Goal: Information Seeking & Learning: Learn about a topic

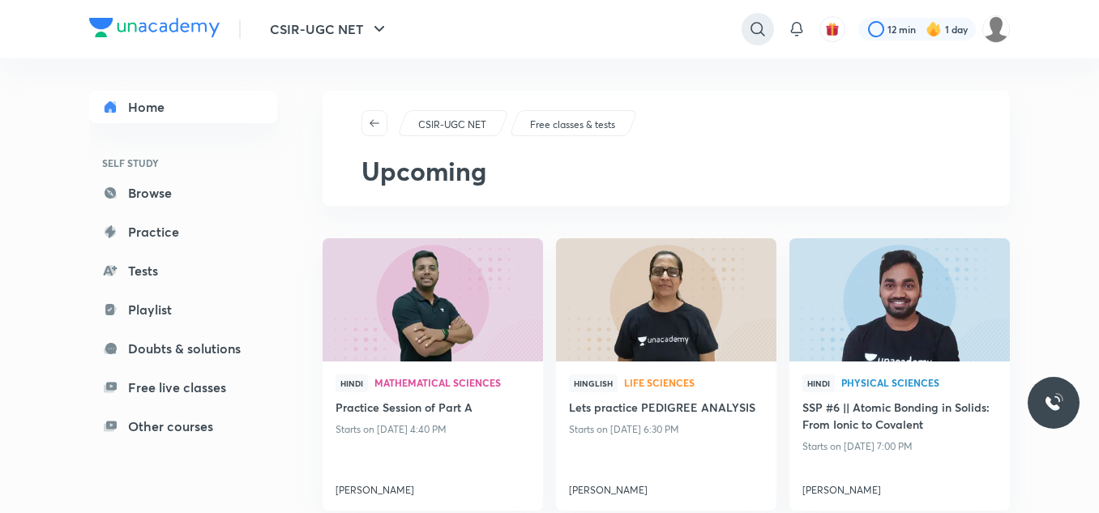
click at [752, 20] on icon at bounding box center [757, 28] width 19 height 19
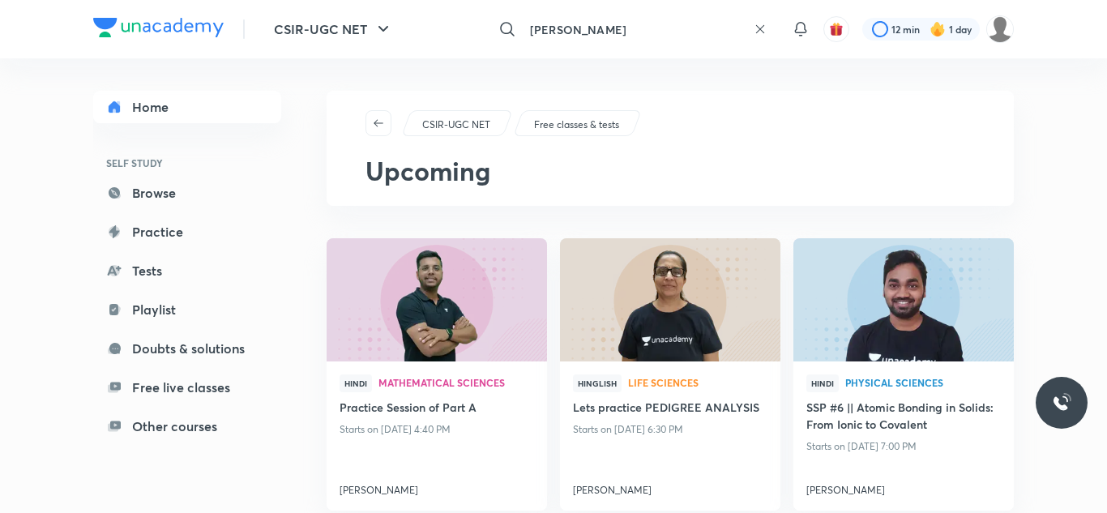
type input "neetu gupta"
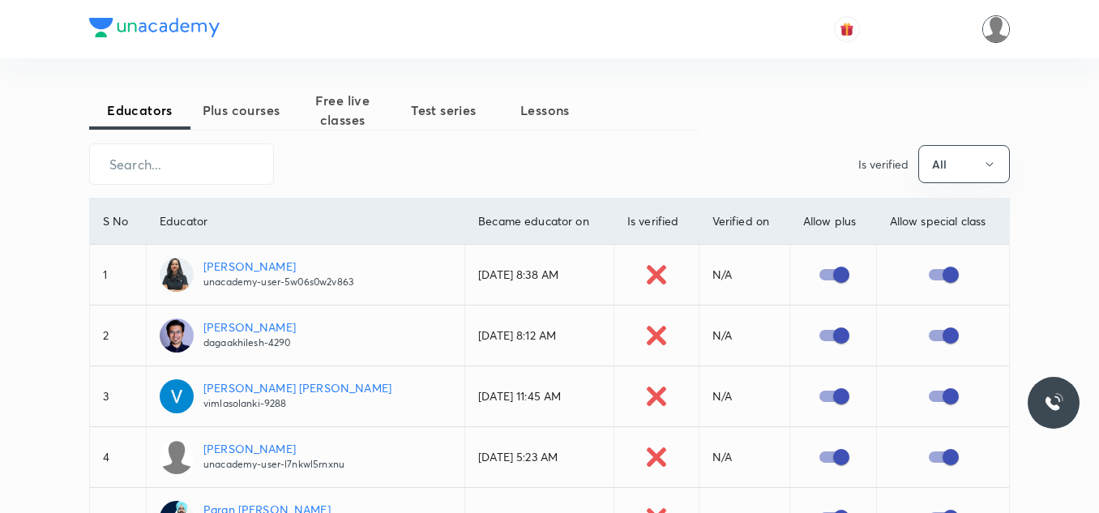
drag, startPoint x: 1013, startPoint y: 24, endPoint x: 1003, endPoint y: 24, distance: 9.7
click at [1003, 24] on header at bounding box center [549, 29] width 1099 height 58
click at [1003, 24] on img at bounding box center [996, 29] width 28 height 28
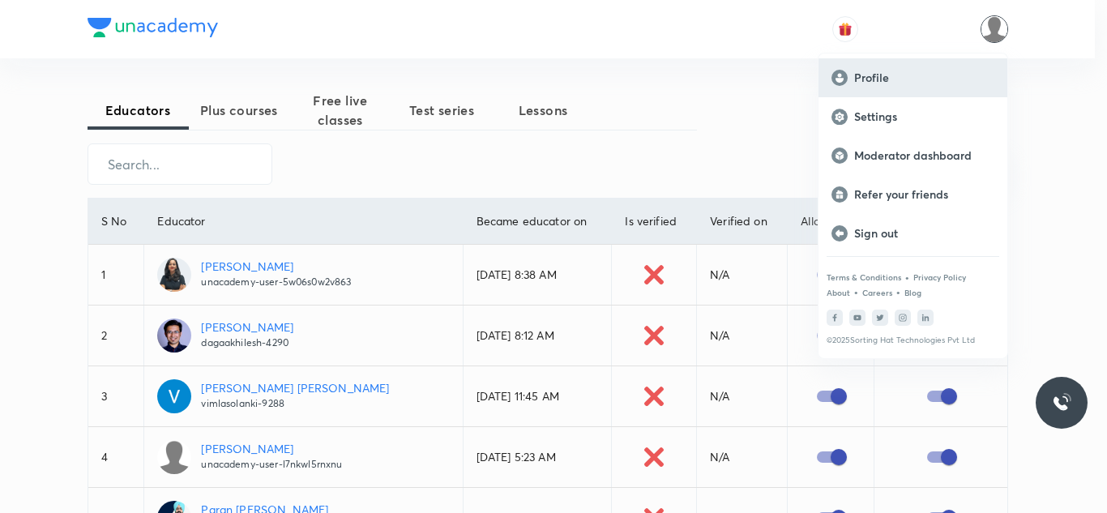
click at [912, 79] on p "Profile" at bounding box center [924, 78] width 140 height 15
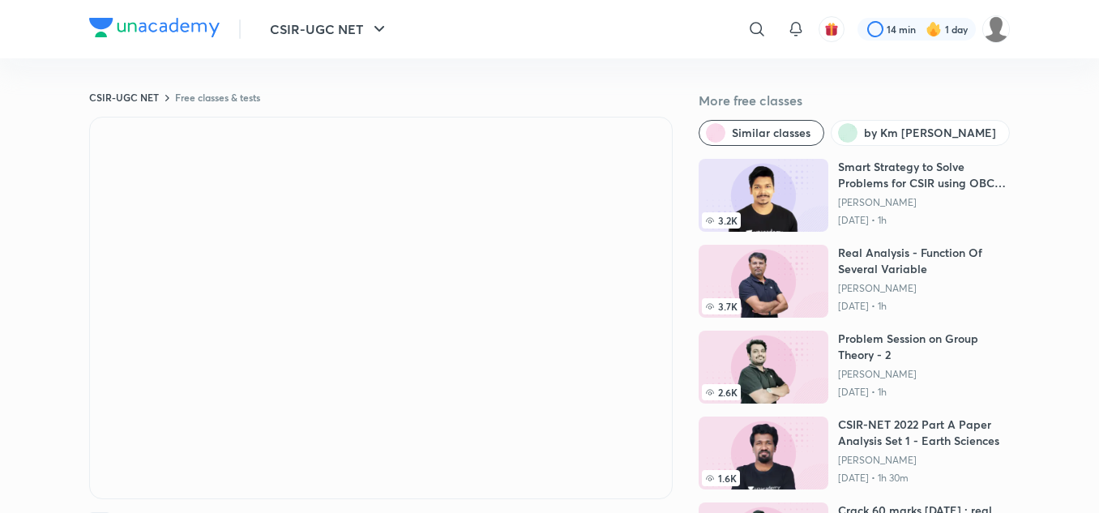
scroll to position [84, 0]
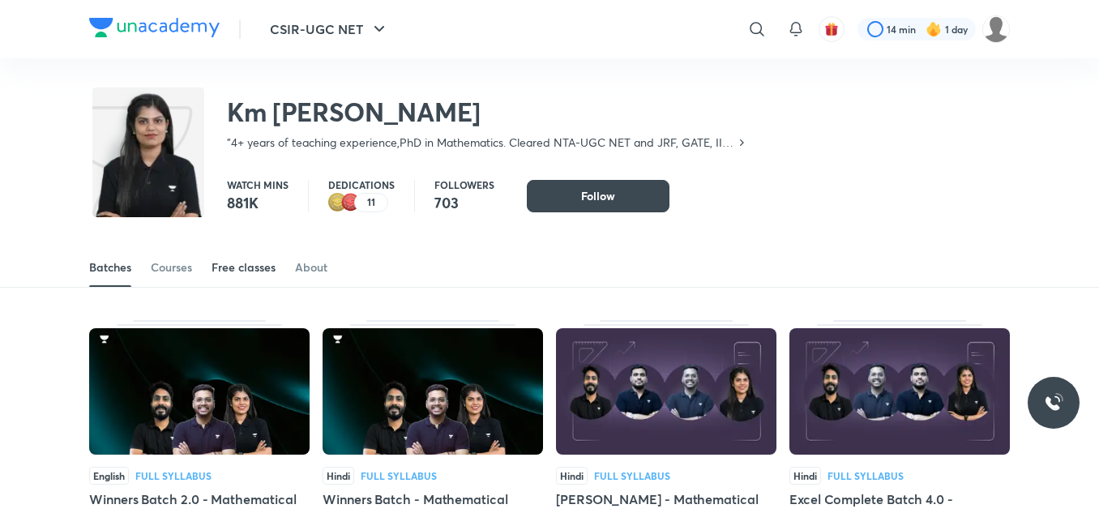
click at [242, 266] on div "Free classes" at bounding box center [244, 267] width 64 height 16
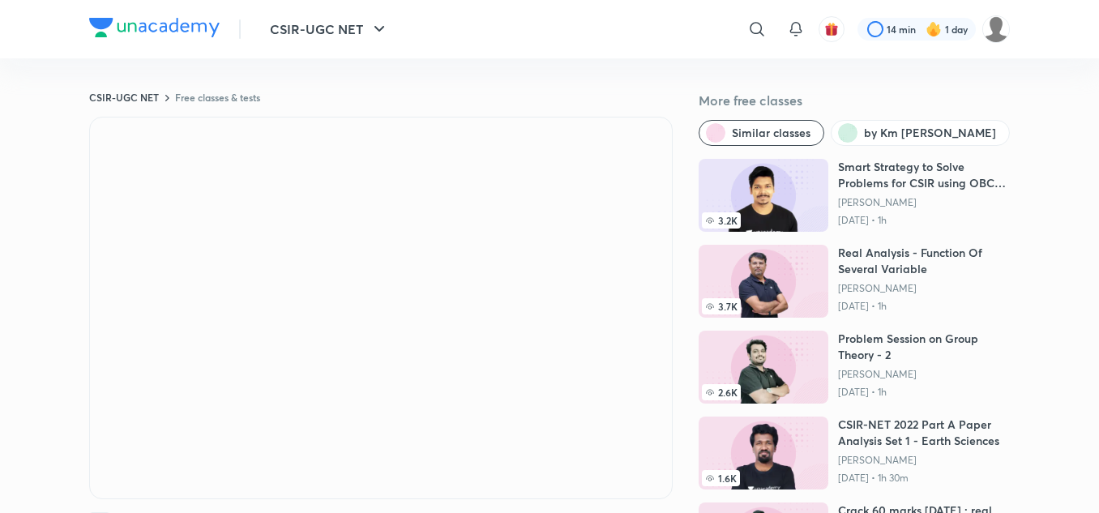
click at [752, 35] on icon at bounding box center [756, 28] width 19 height 19
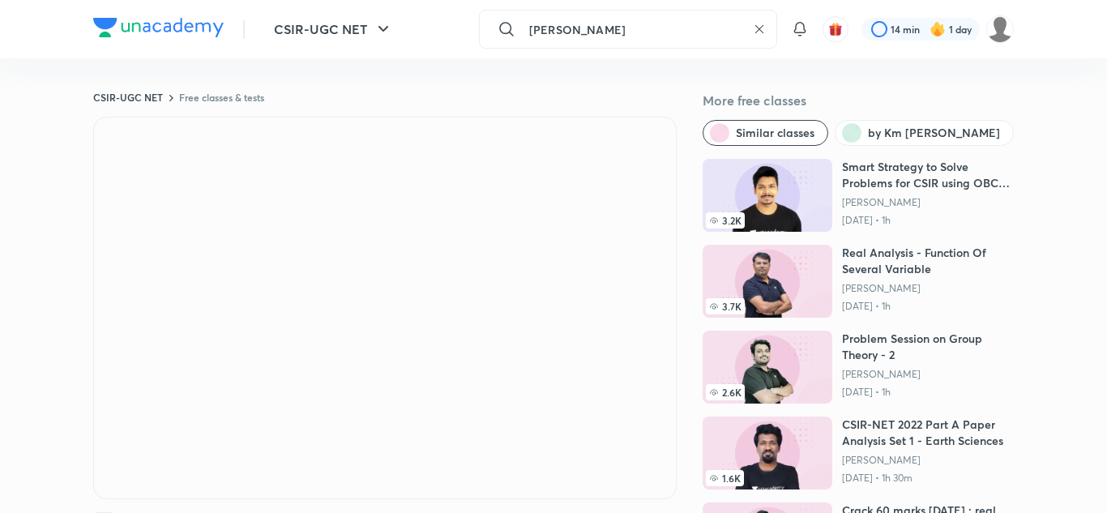
type input "sagar surya"
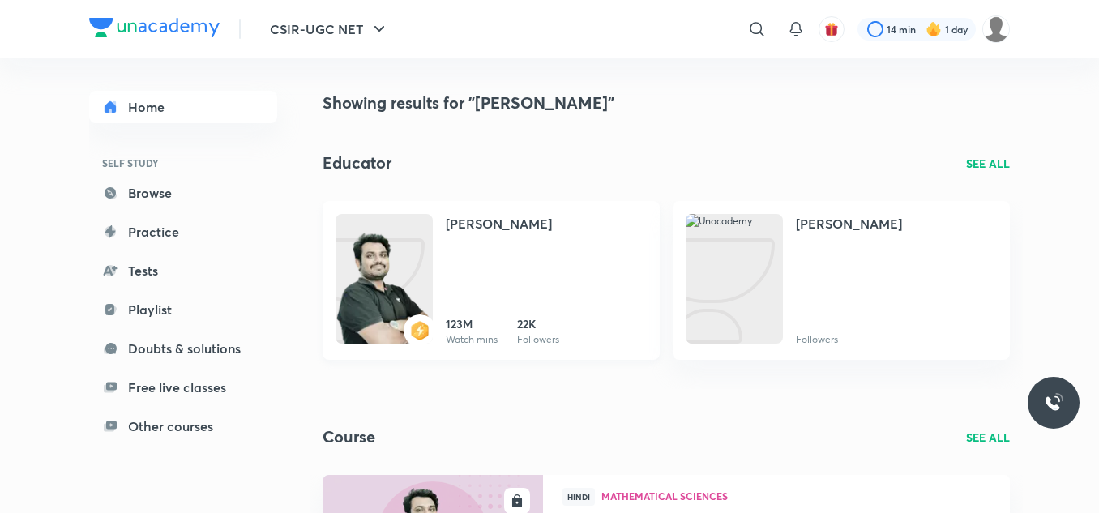
click at [474, 225] on h4 "[PERSON_NAME]" at bounding box center [499, 223] width 106 height 19
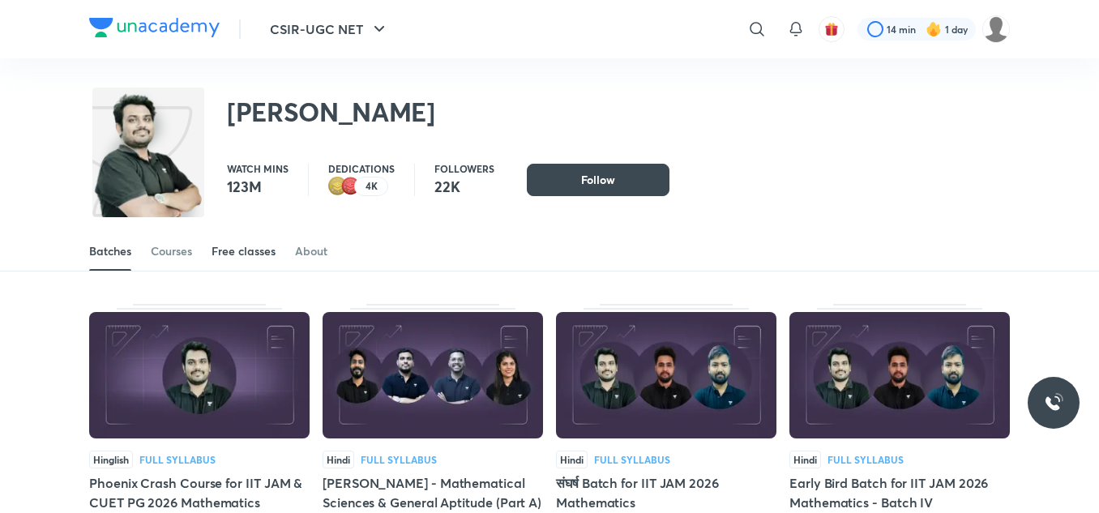
click at [263, 251] on div "Free classes" at bounding box center [244, 251] width 64 height 16
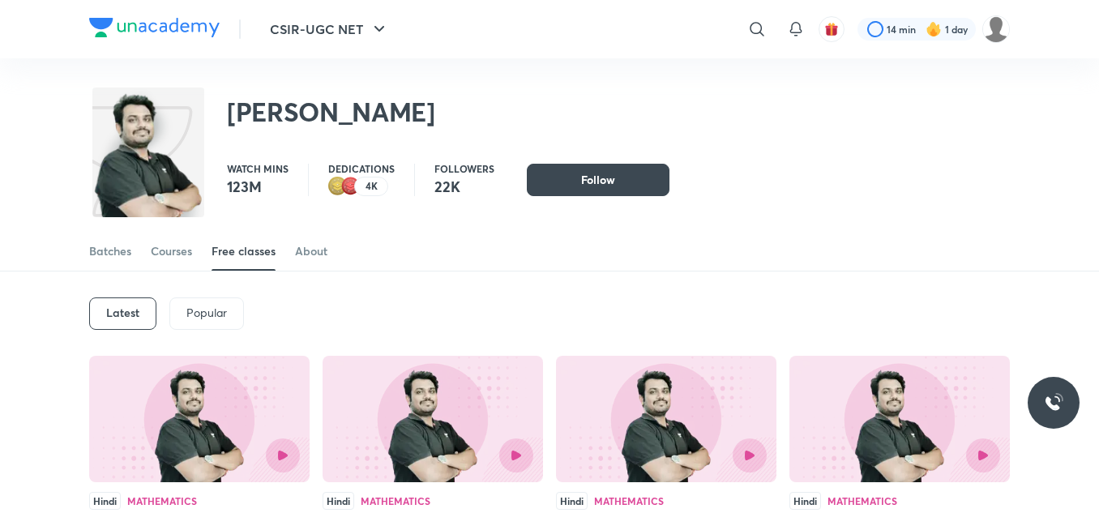
click at [135, 308] on h6 "Latest" at bounding box center [122, 312] width 33 height 13
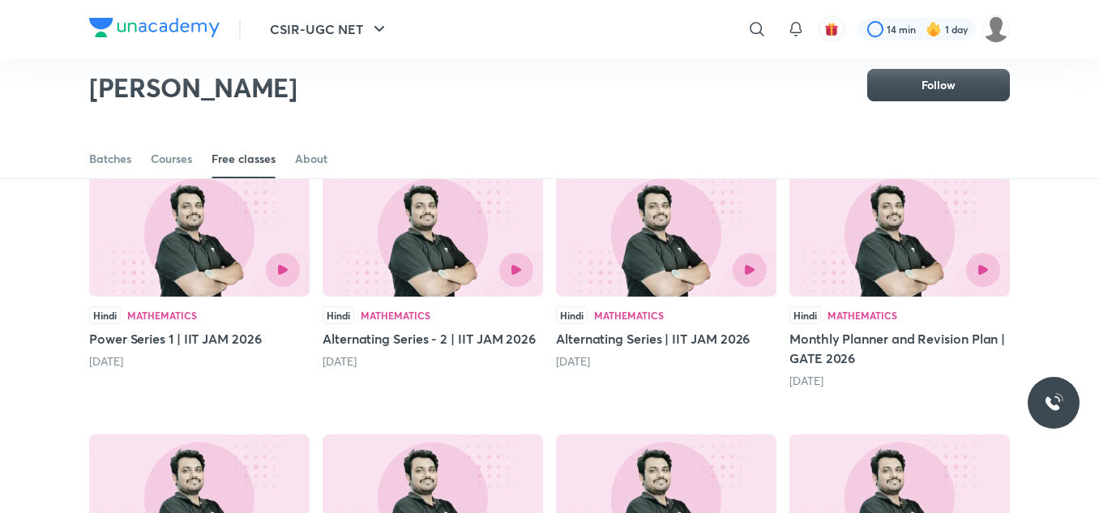
scroll to position [140, 0]
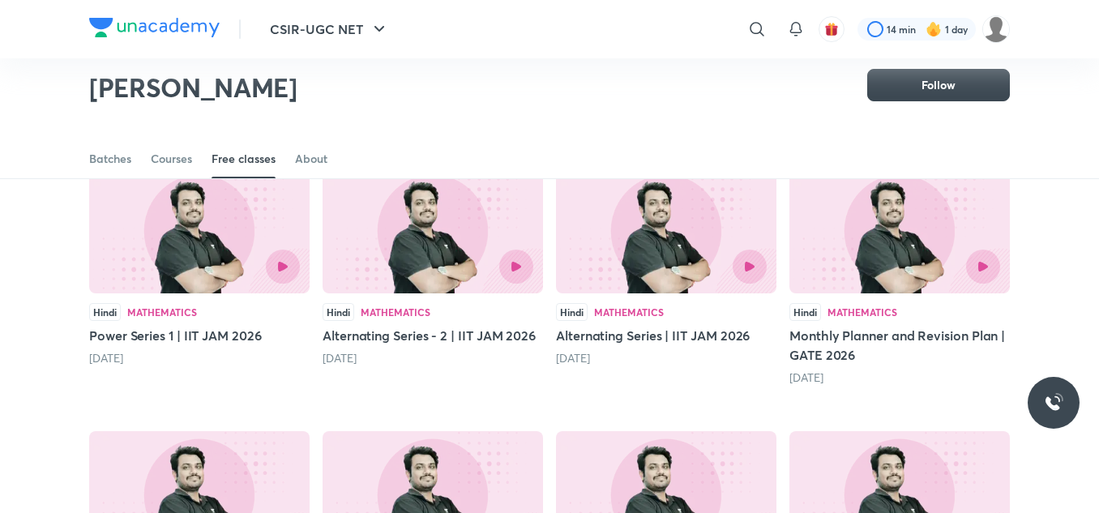
click at [182, 242] on img at bounding box center [199, 230] width 220 height 126
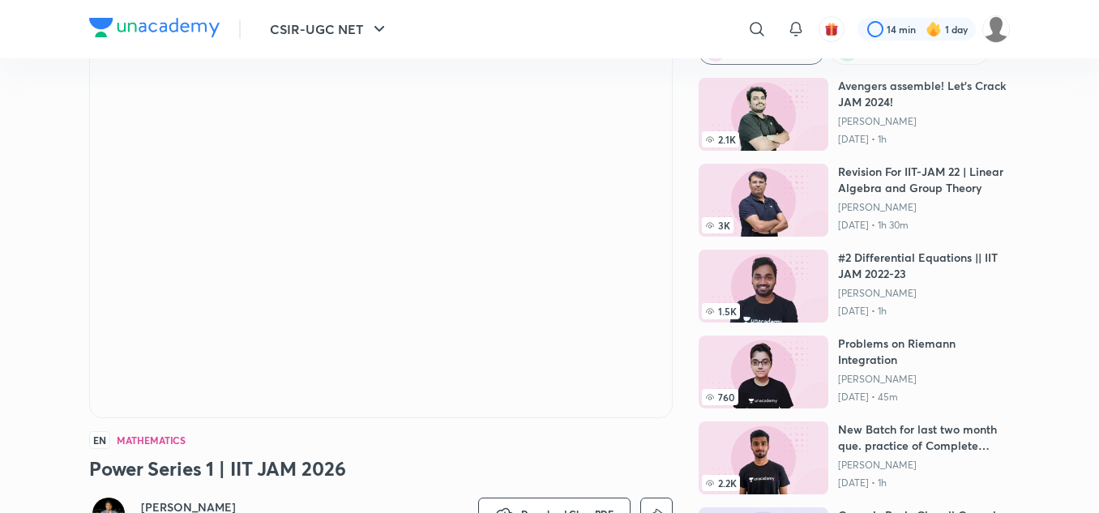
scroll to position [80, 0]
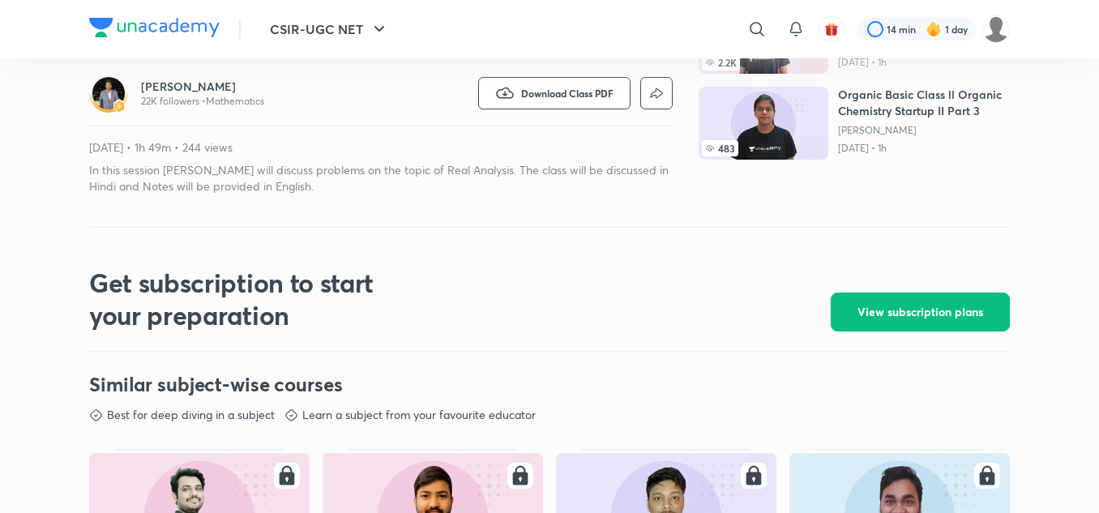
scroll to position [502, 0]
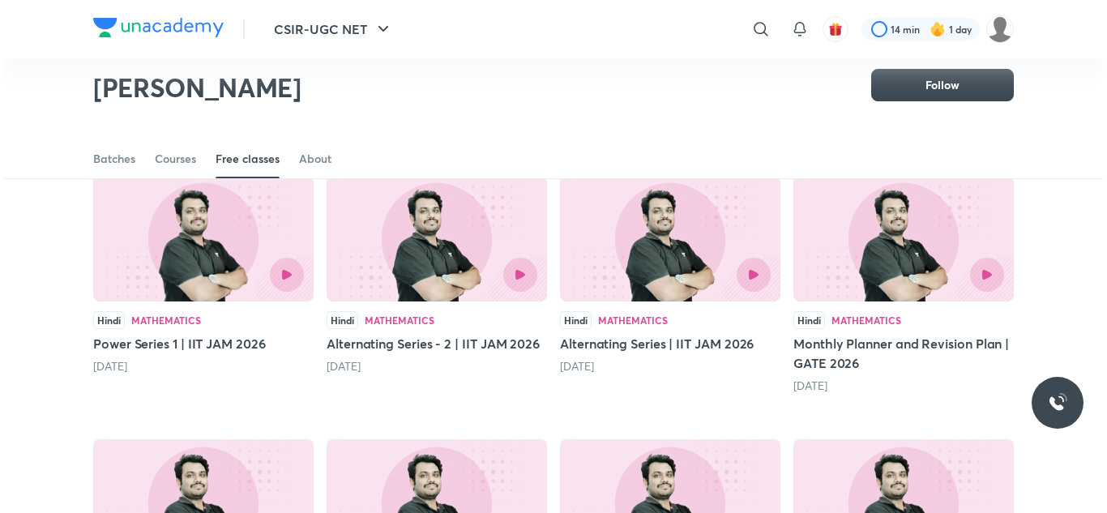
scroll to position [139, 0]
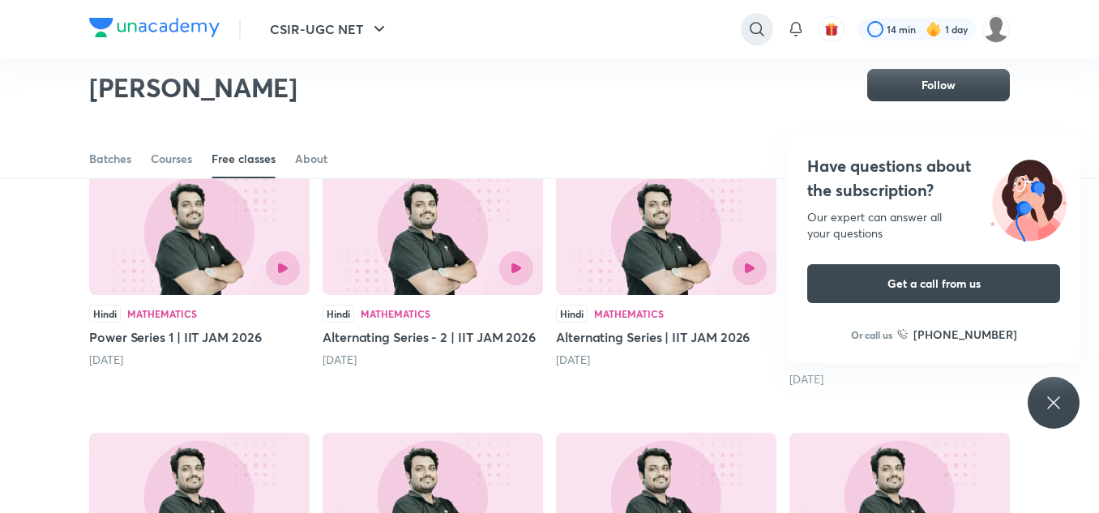
click at [755, 28] on icon at bounding box center [756, 28] width 19 height 19
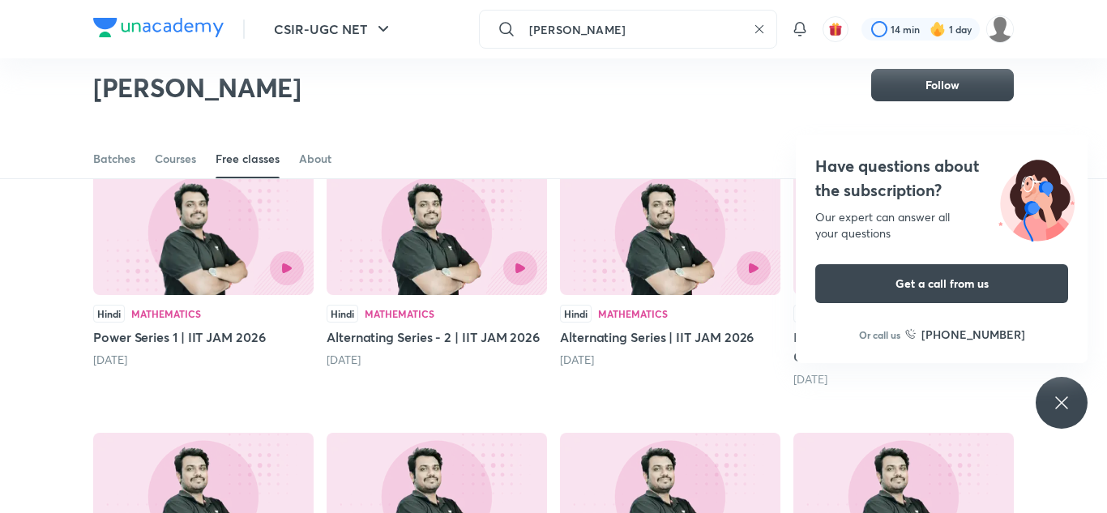
type input "neetu gupta"
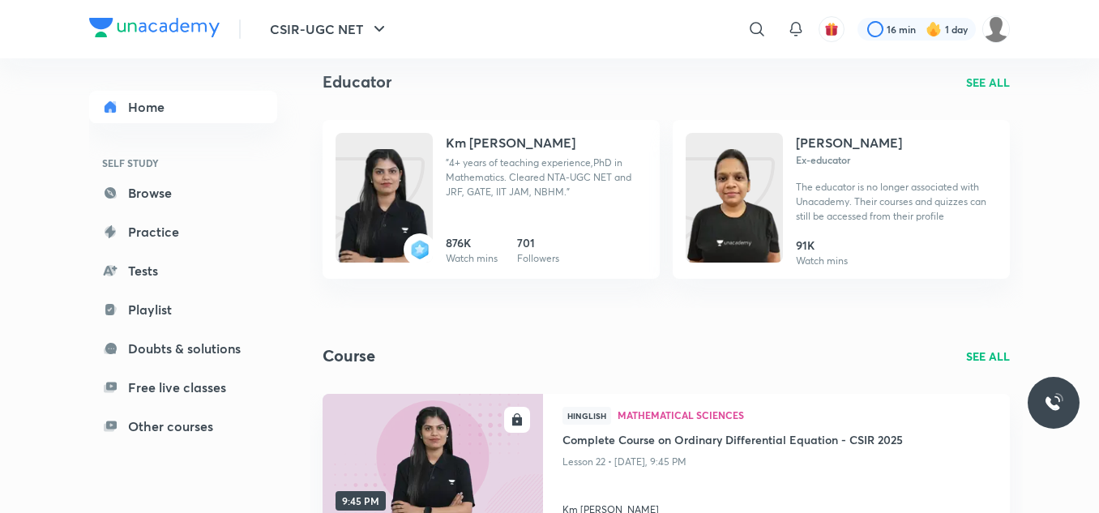
scroll to position [80, 0]
click at [522, 191] on p ""4+ years of teaching experience,PhD in Mathematics. Cleared NTA-UGC NET and JR…" at bounding box center [546, 178] width 201 height 44
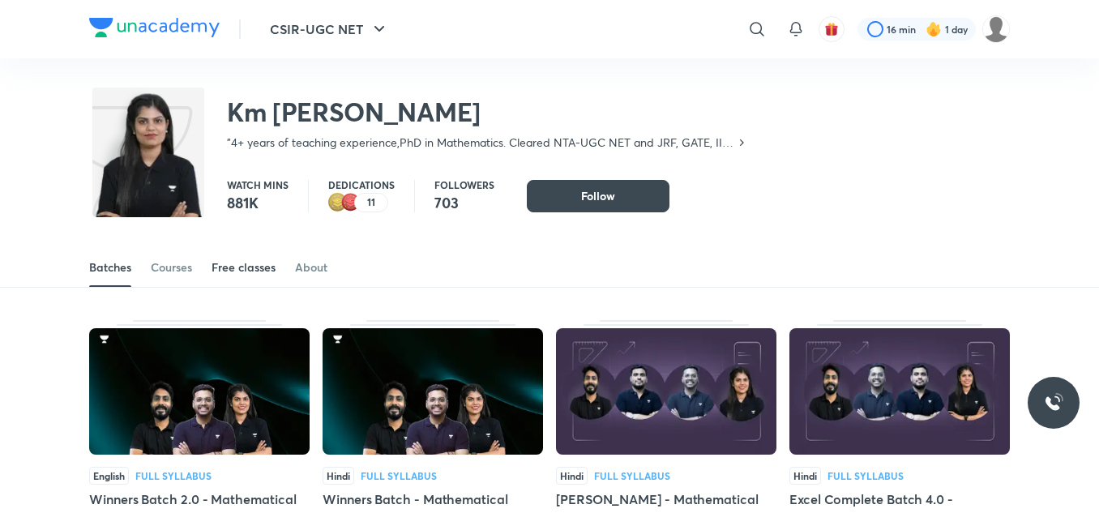
click at [243, 260] on div "Free classes" at bounding box center [244, 267] width 64 height 16
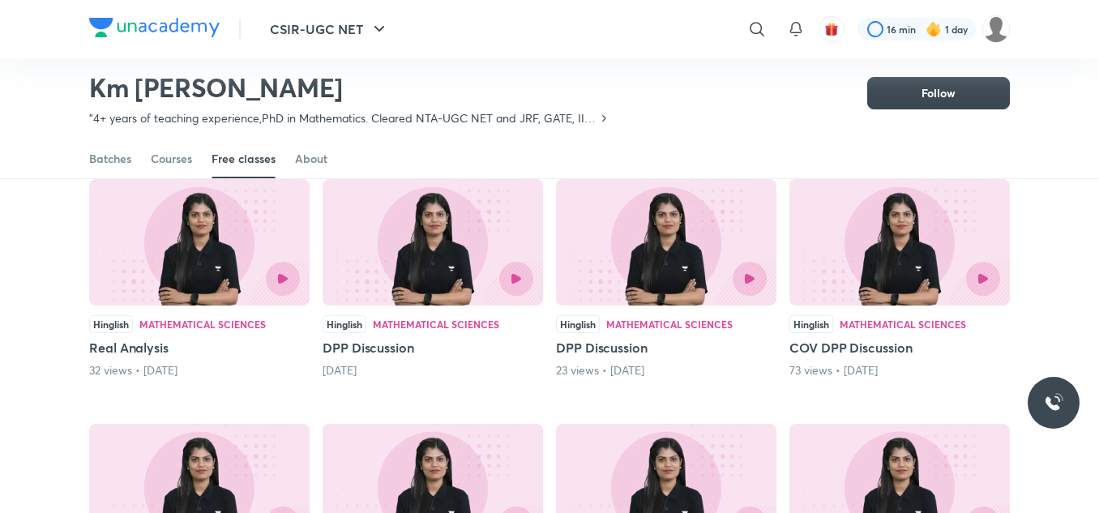
scroll to position [145, 0]
click at [203, 255] on img at bounding box center [199, 241] width 220 height 126
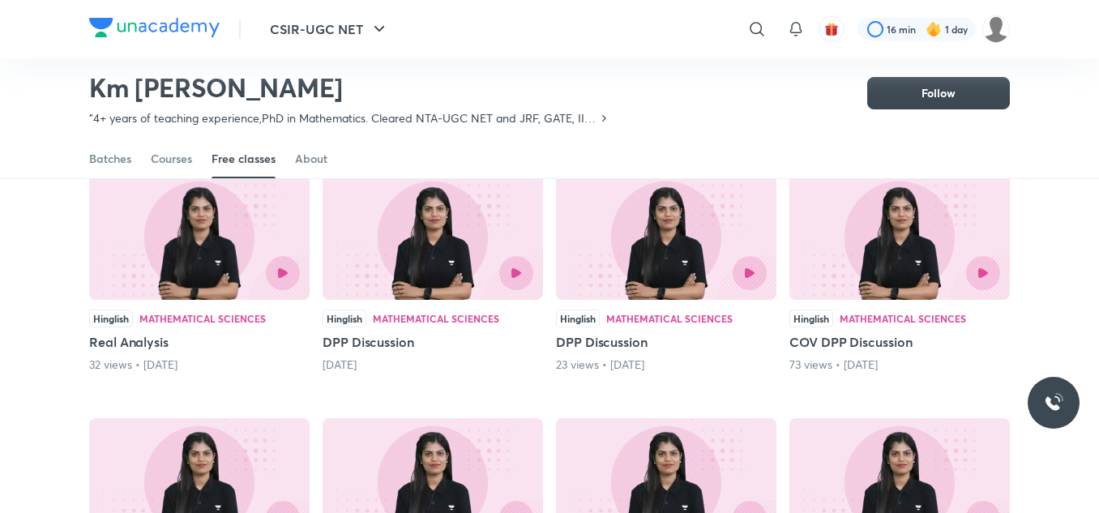
scroll to position [151, 0]
click at [363, 234] on img at bounding box center [433, 236] width 220 height 126
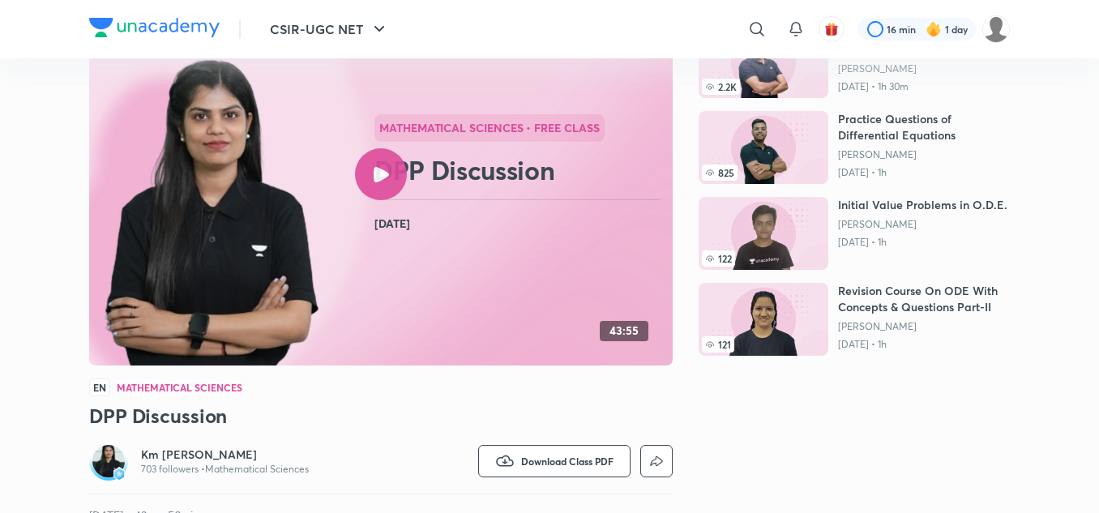
scroll to position [274, 0]
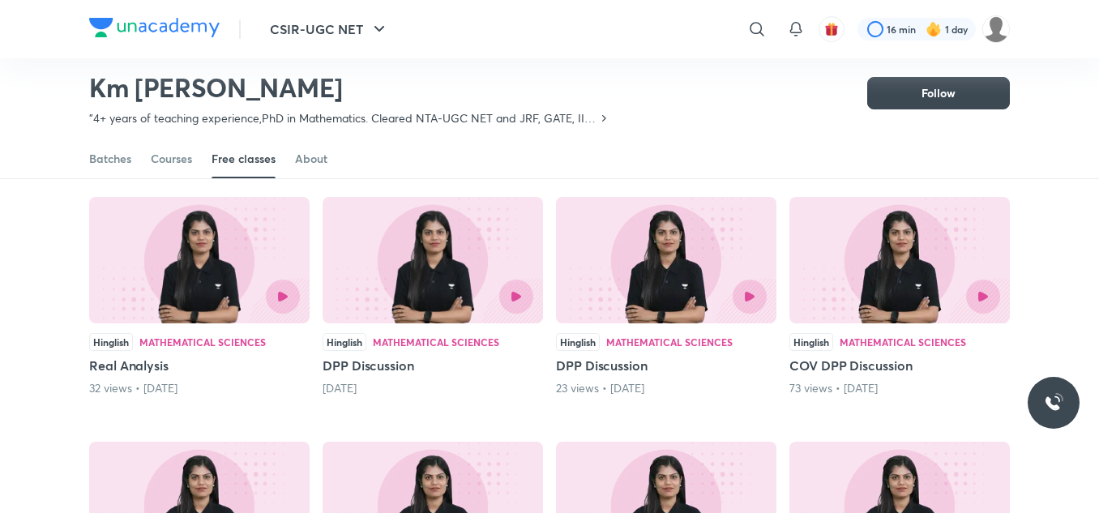
scroll to position [127, 0]
click at [156, 255] on img at bounding box center [199, 259] width 220 height 126
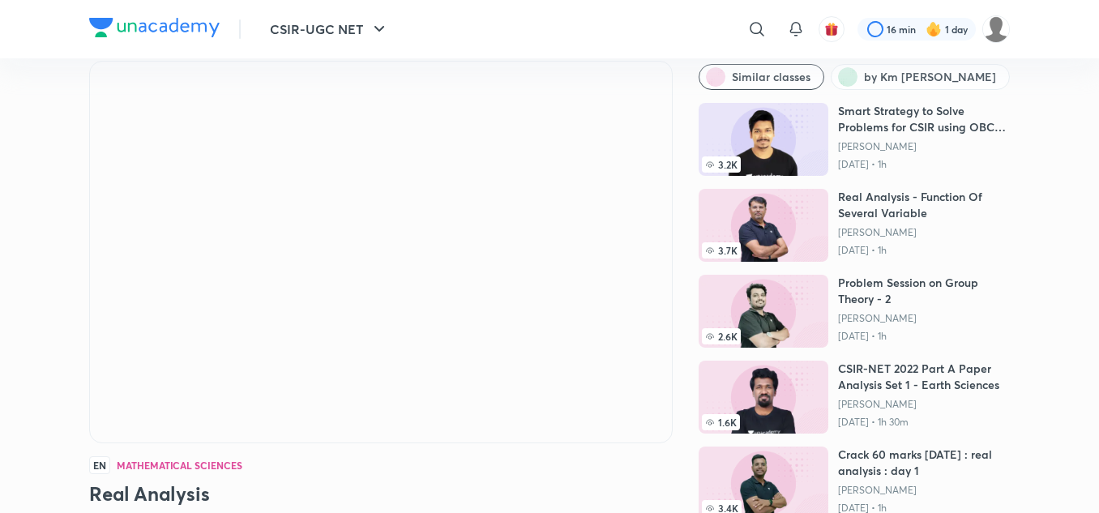
scroll to position [55, 0]
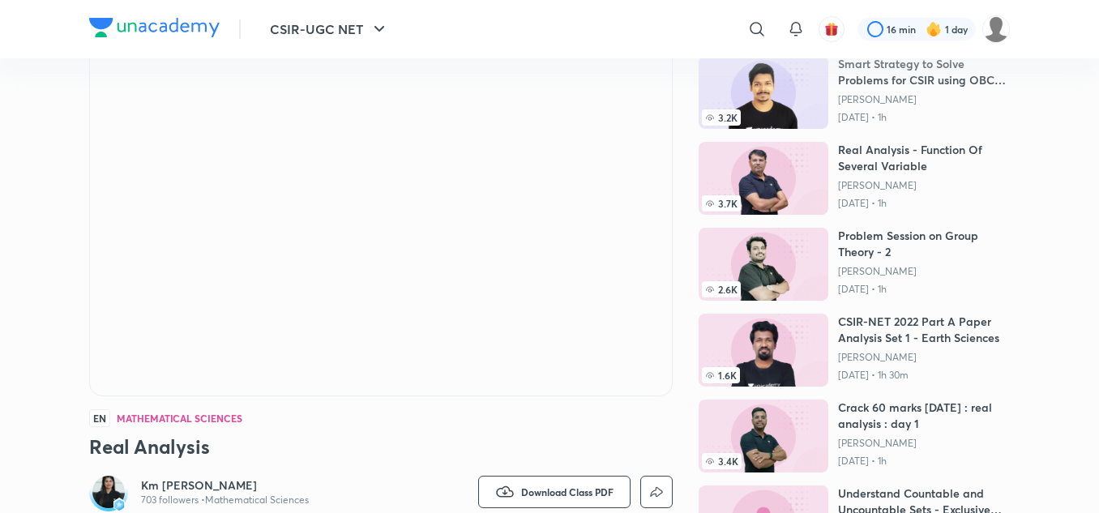
scroll to position [106, 0]
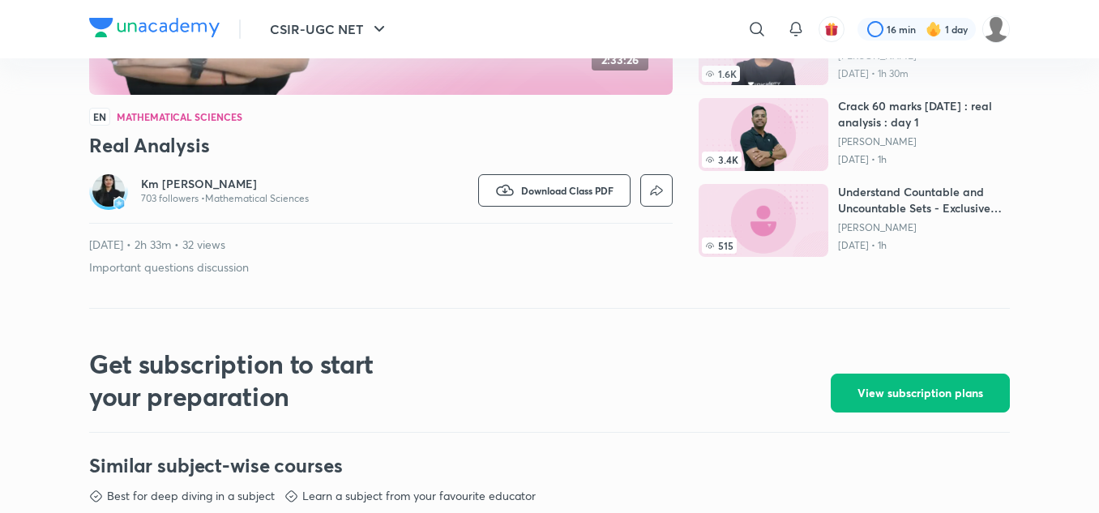
scroll to position [399, 0]
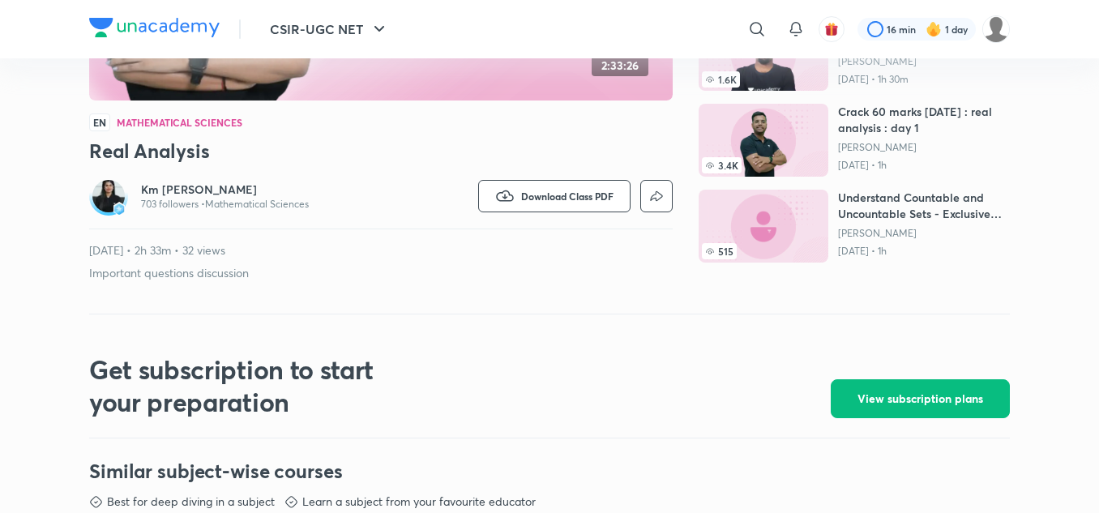
click at [184, 190] on h6 "Km [PERSON_NAME]" at bounding box center [225, 190] width 168 height 16
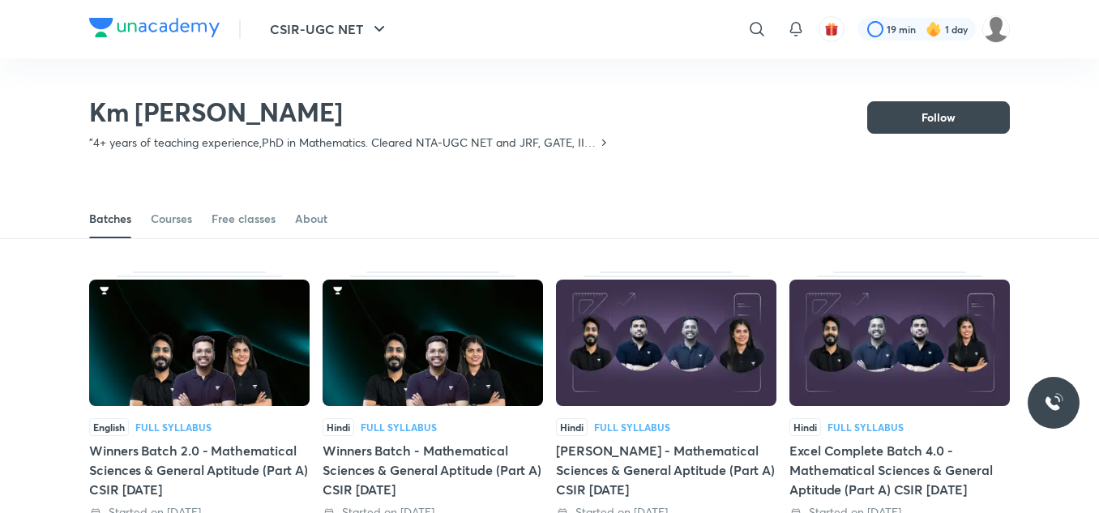
scroll to position [71, 0]
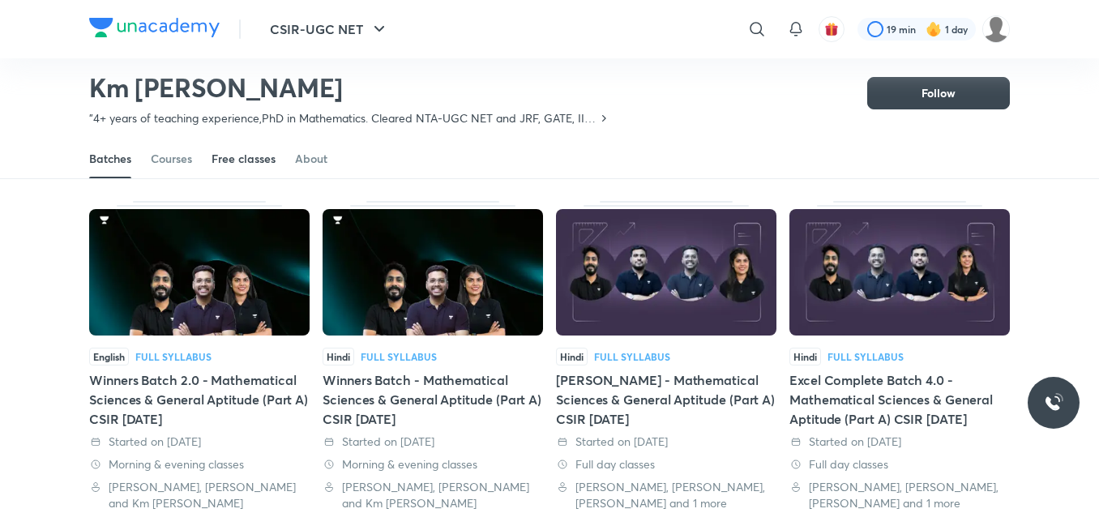
click at [242, 166] on div "Free classes" at bounding box center [244, 159] width 64 height 16
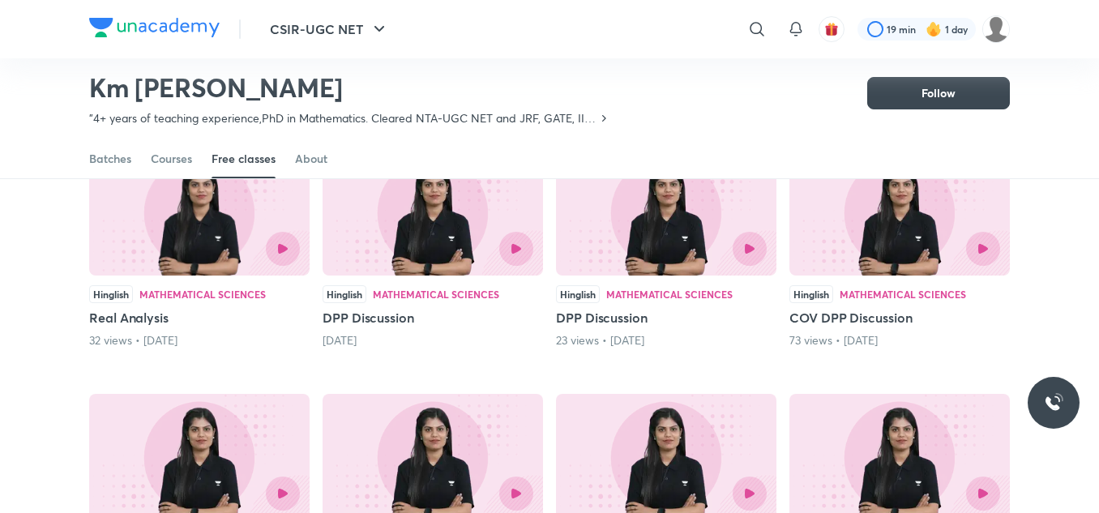
scroll to position [175, 0]
click at [441, 219] on img at bounding box center [433, 211] width 220 height 126
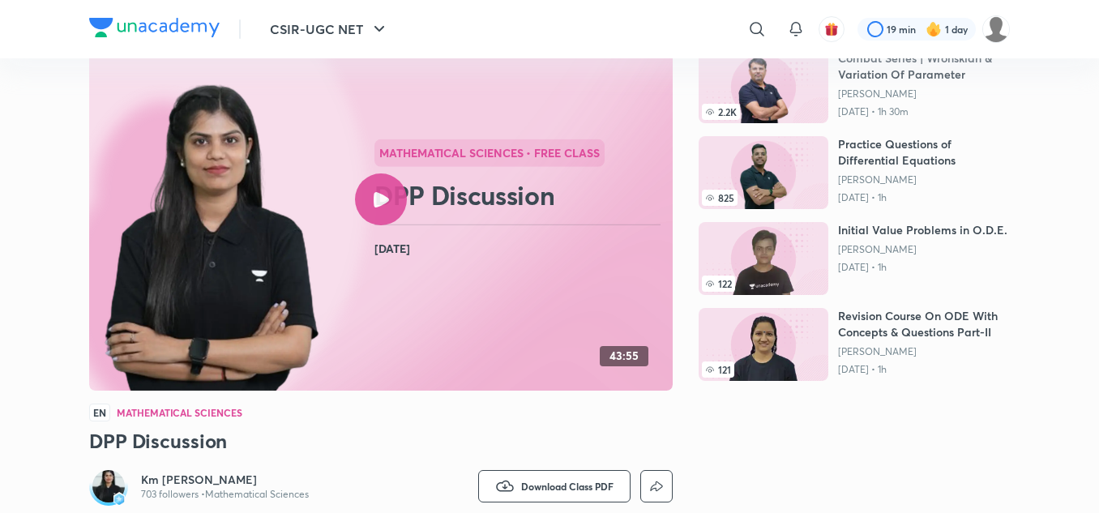
scroll to position [109, 0]
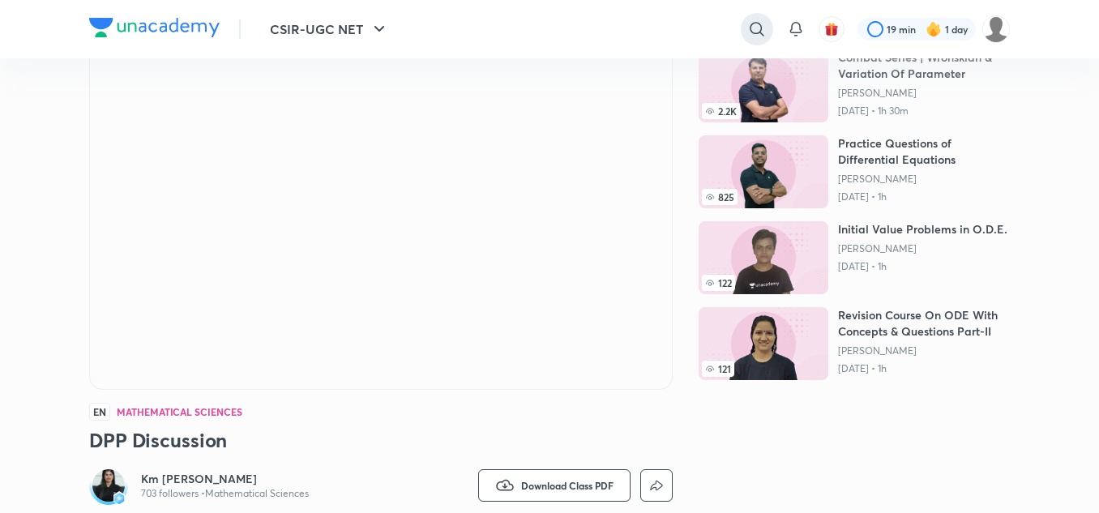
click at [750, 24] on icon at bounding box center [756, 28] width 19 height 19
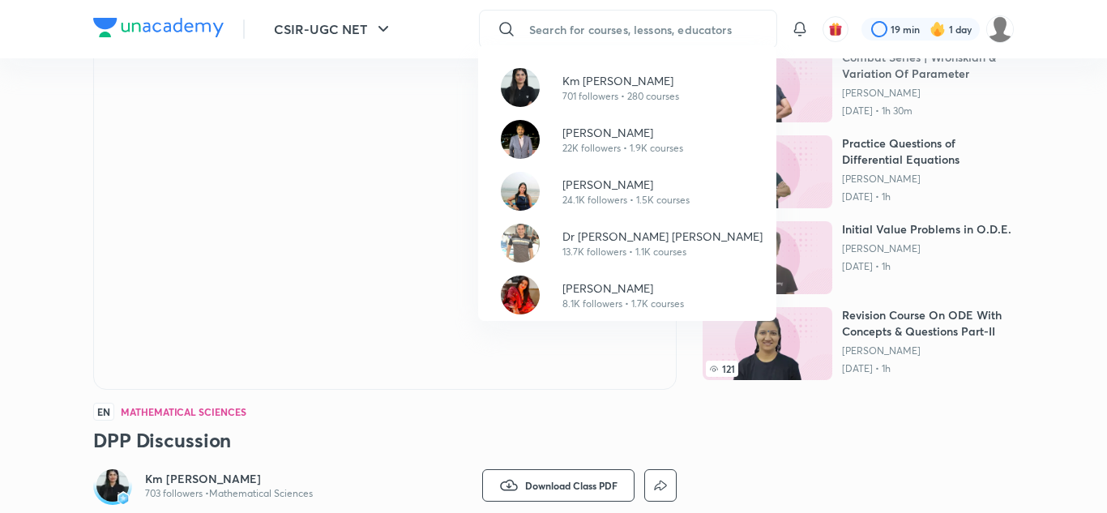
paste input "Ravi Mittal"
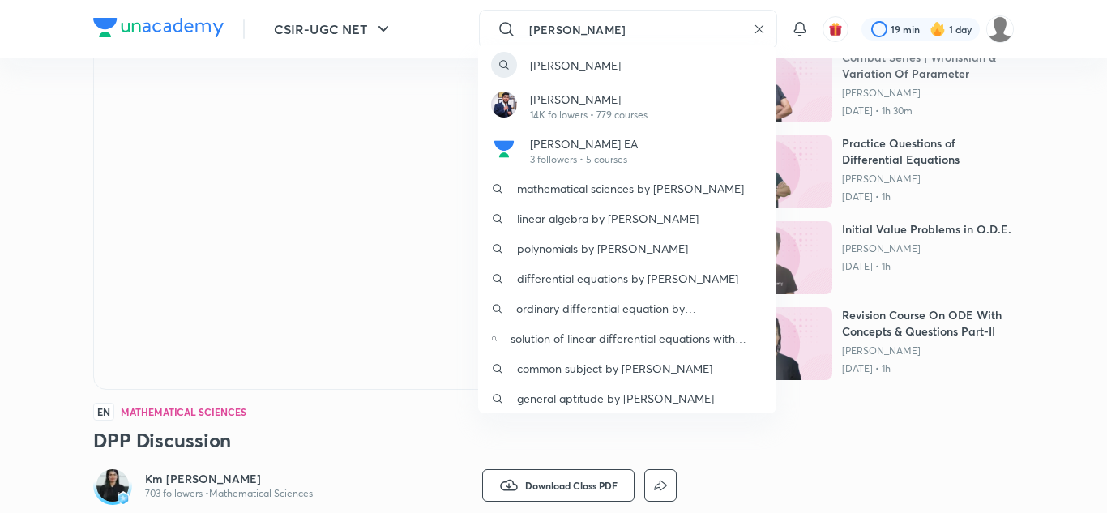
type input "Ravi Mittal"
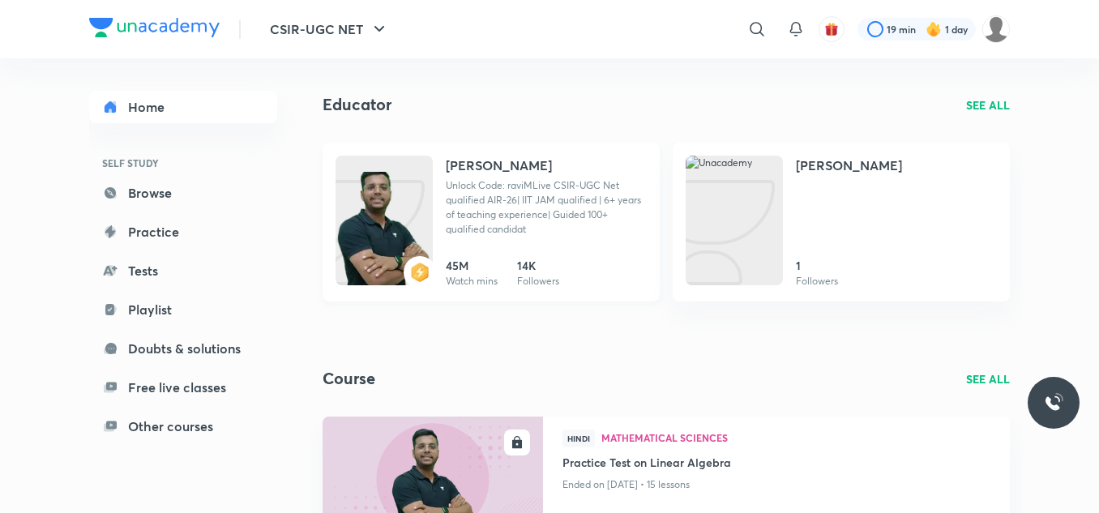
scroll to position [59, 0]
click at [471, 165] on h4 "Ravi Mittal" at bounding box center [499, 164] width 106 height 19
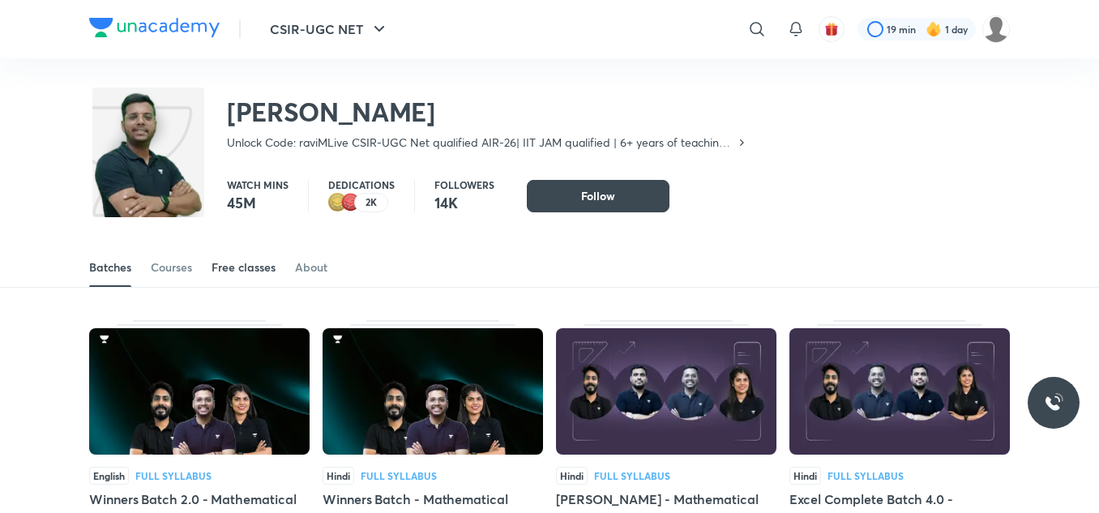
click at [235, 261] on div "Free classes" at bounding box center [244, 267] width 64 height 16
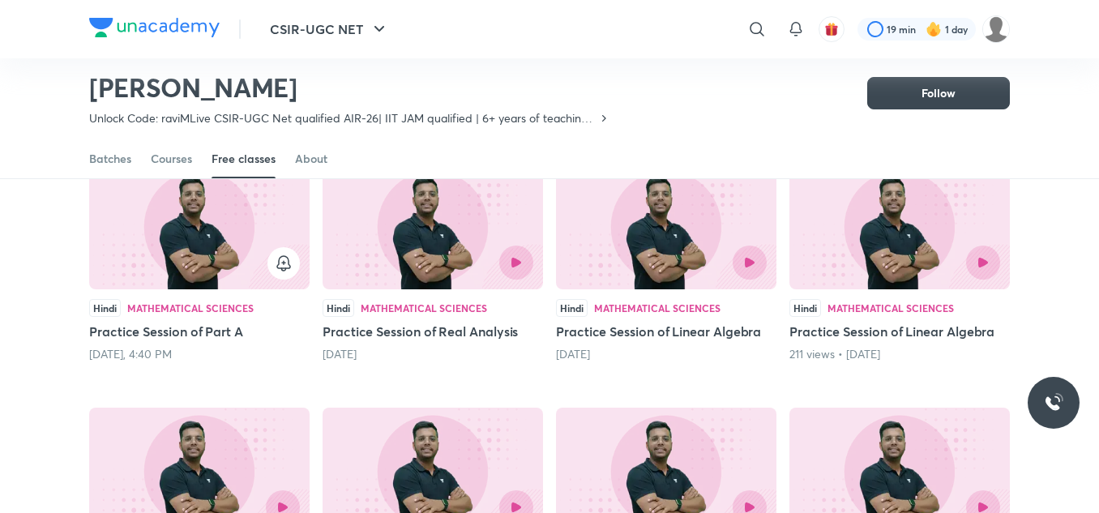
scroll to position [161, 0]
click at [459, 224] on img at bounding box center [433, 225] width 220 height 126
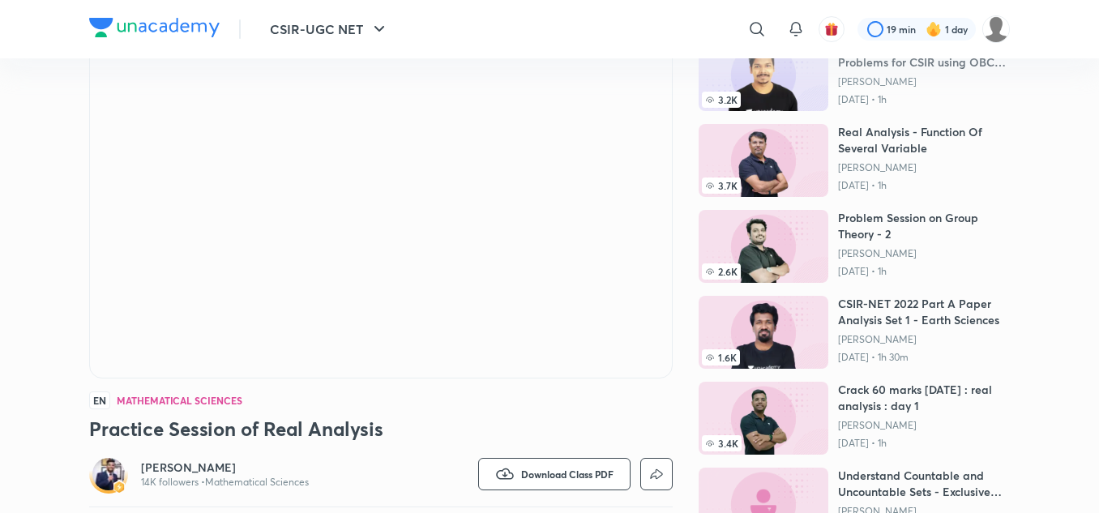
scroll to position [134, 0]
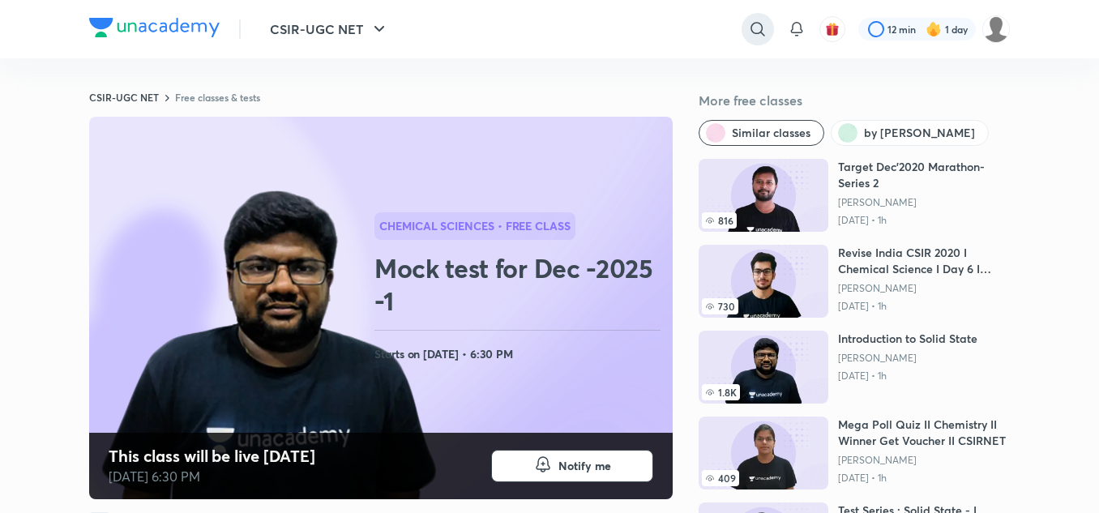
click at [755, 20] on icon at bounding box center [757, 28] width 19 height 19
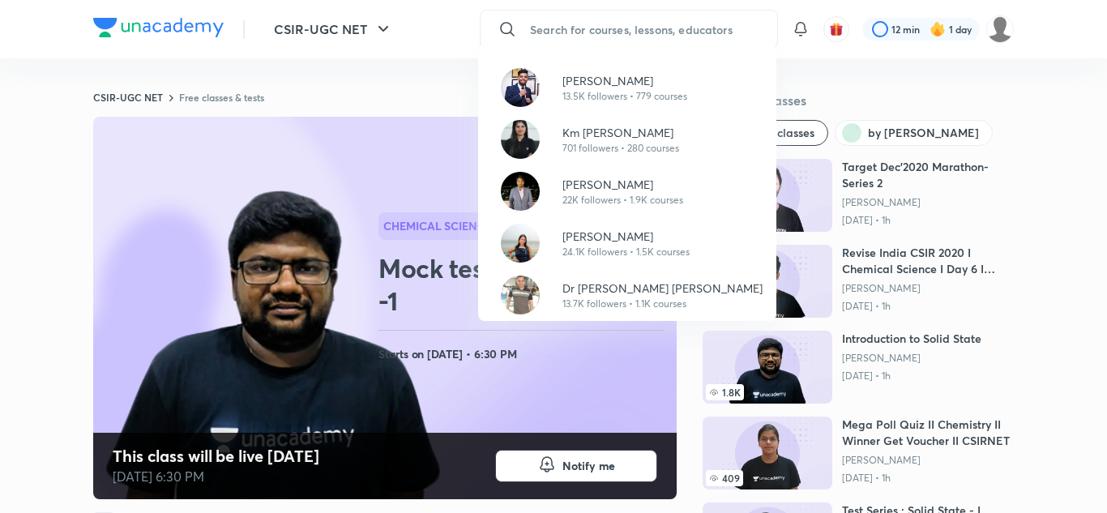
paste input "Yogesh Bishnoi"
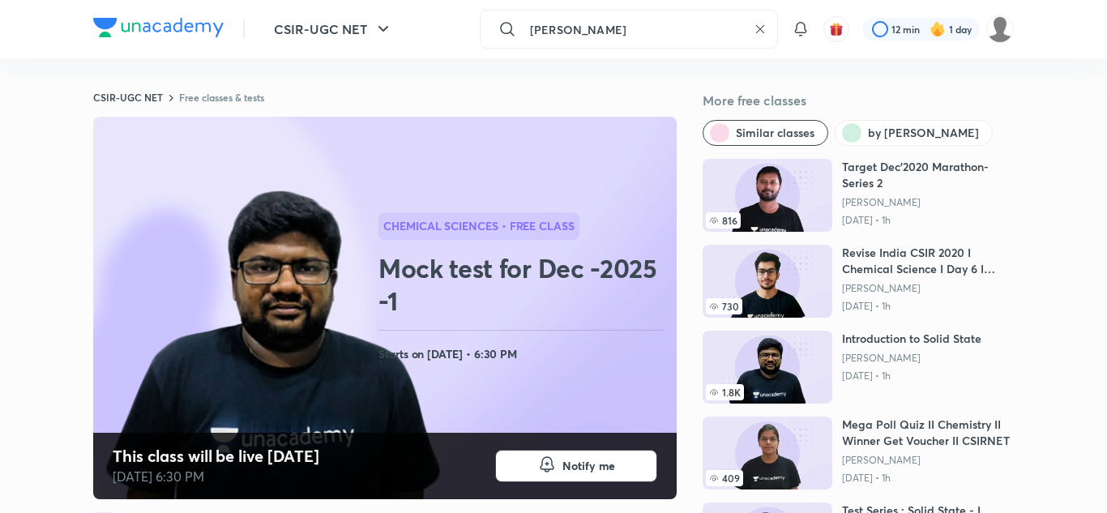
type input "Yogesh Bishnoi"
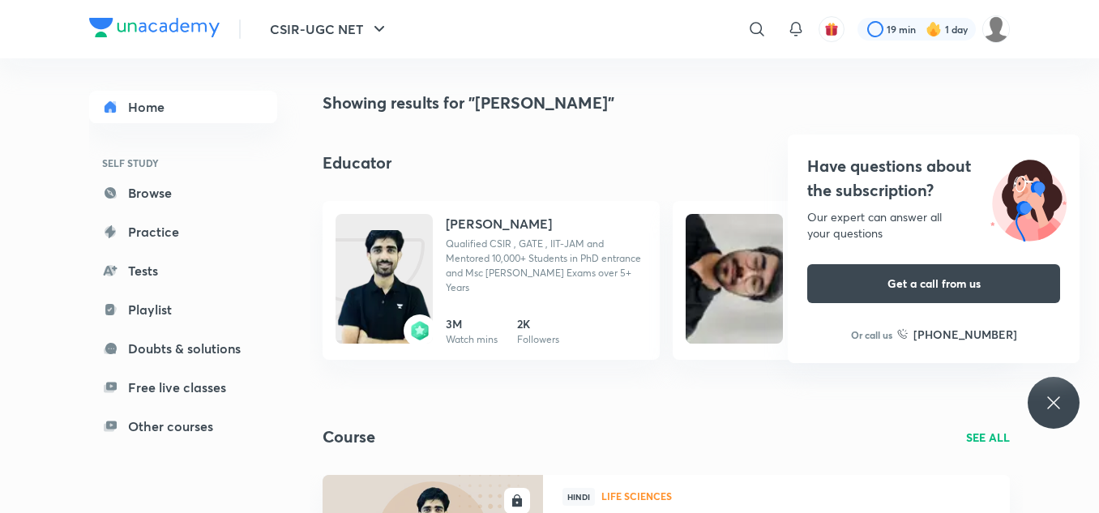
click at [1070, 400] on div "Have questions about the subscription? Our expert can answer all your questions…" at bounding box center [1054, 403] width 52 height 52
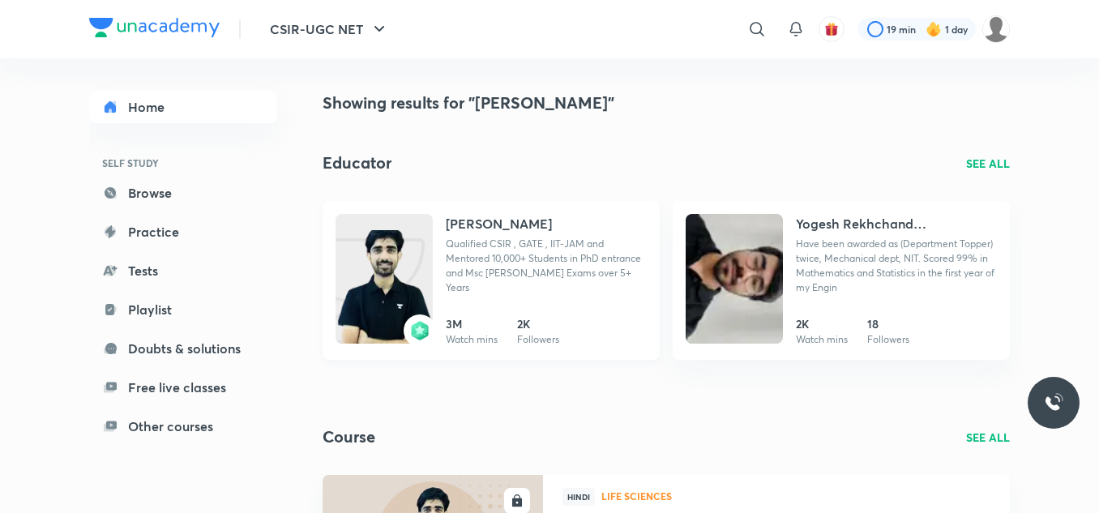
click at [529, 227] on h4 "Yogesh Bishnoi" at bounding box center [499, 223] width 106 height 19
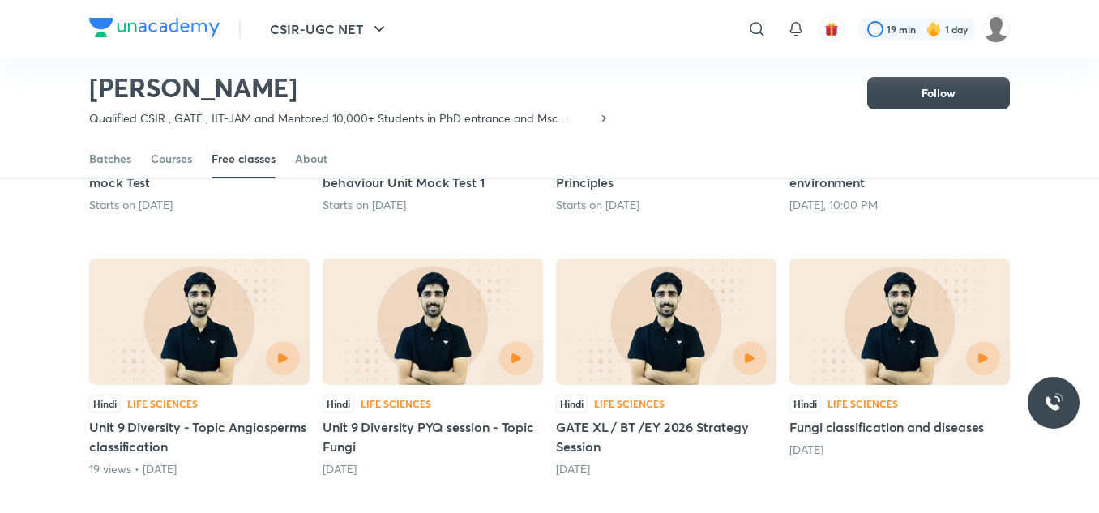
scroll to position [330, 0]
click at [200, 329] on img at bounding box center [199, 321] width 220 height 126
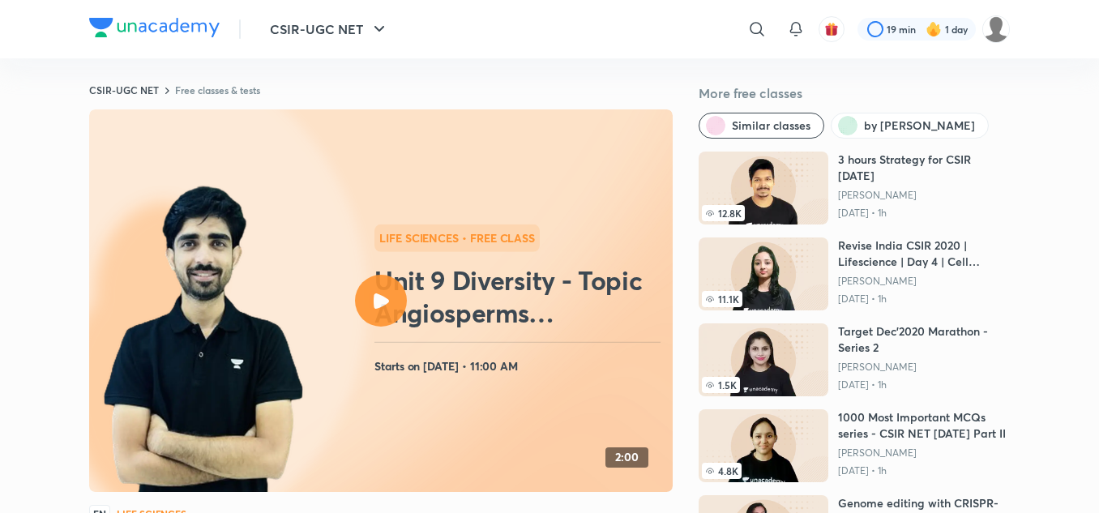
scroll to position [8, 0]
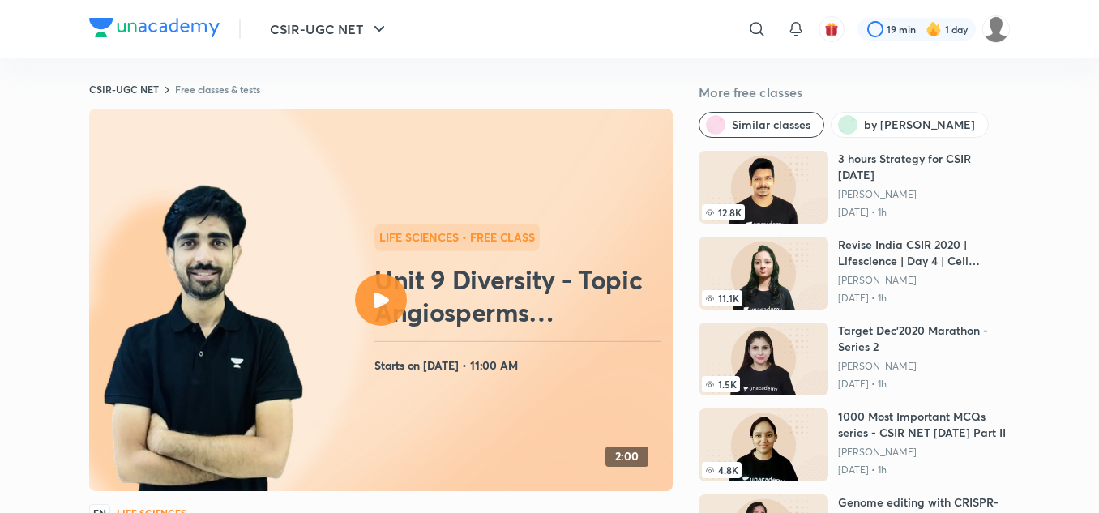
click at [390, 332] on div "Life Sciences • free class Unit 9 Diversity - Topic Angiosperms classification …" at bounding box center [520, 300] width 292 height 152
click at [381, 319] on div at bounding box center [381, 300] width 52 height 52
click at [379, 299] on icon at bounding box center [381, 300] width 15 height 15
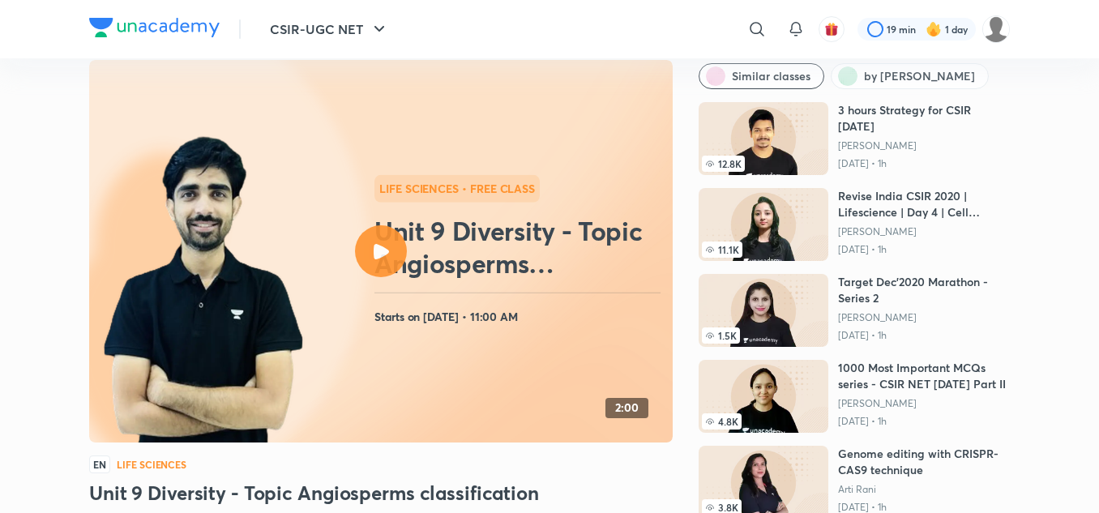
scroll to position [0, 0]
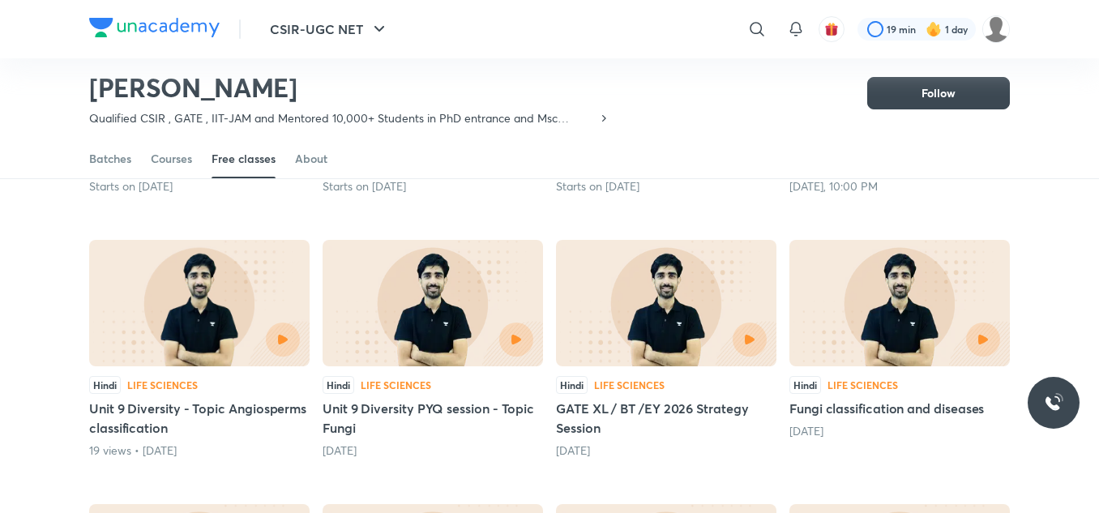
scroll to position [349, 0]
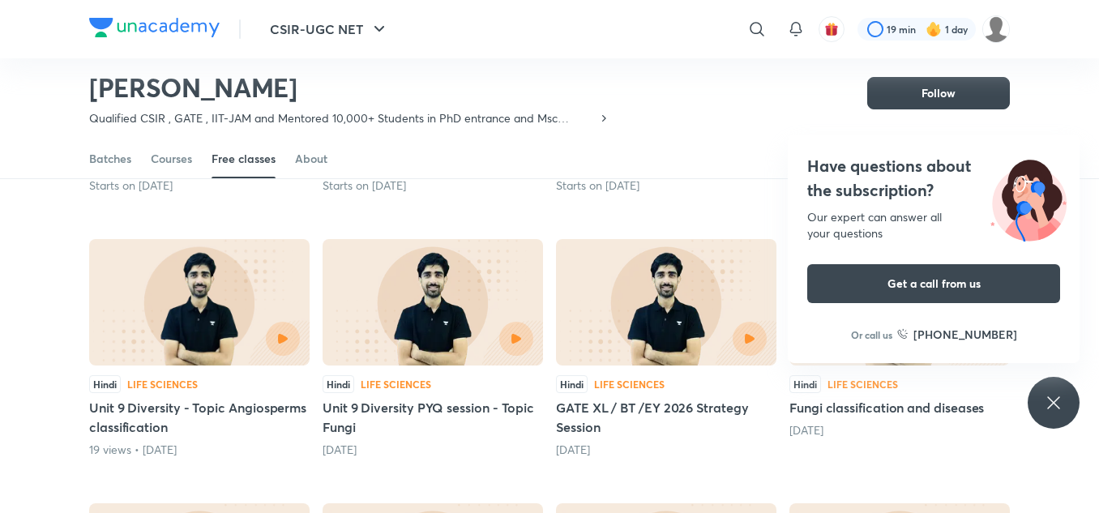
click at [421, 323] on div at bounding box center [432, 339] width 201 height 34
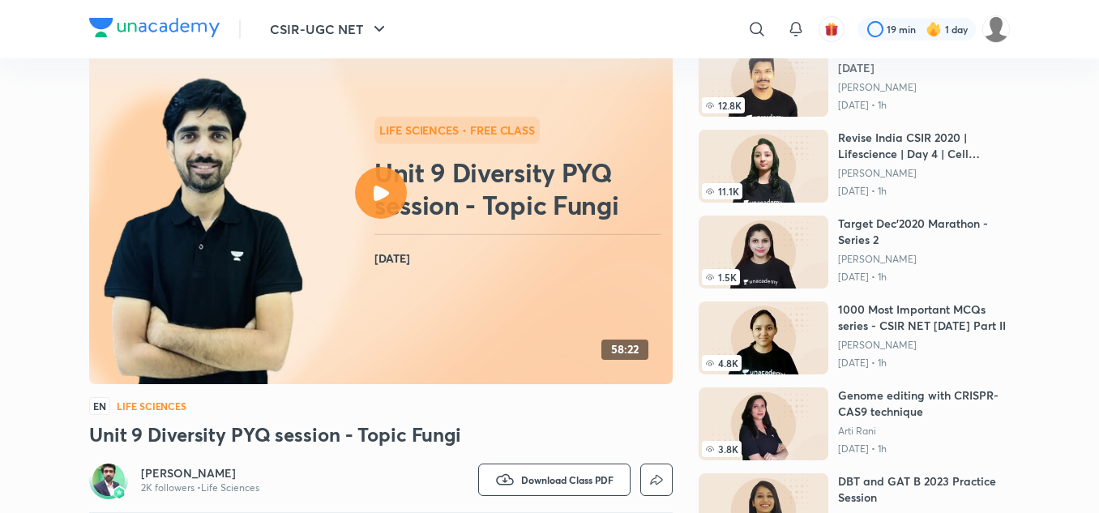
scroll to position [118, 0]
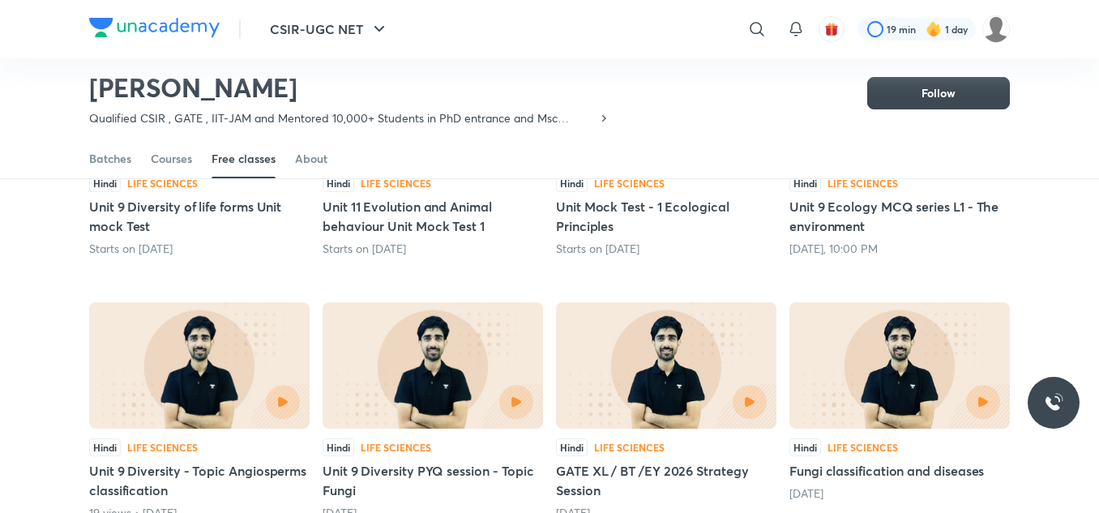
scroll to position [295, 0]
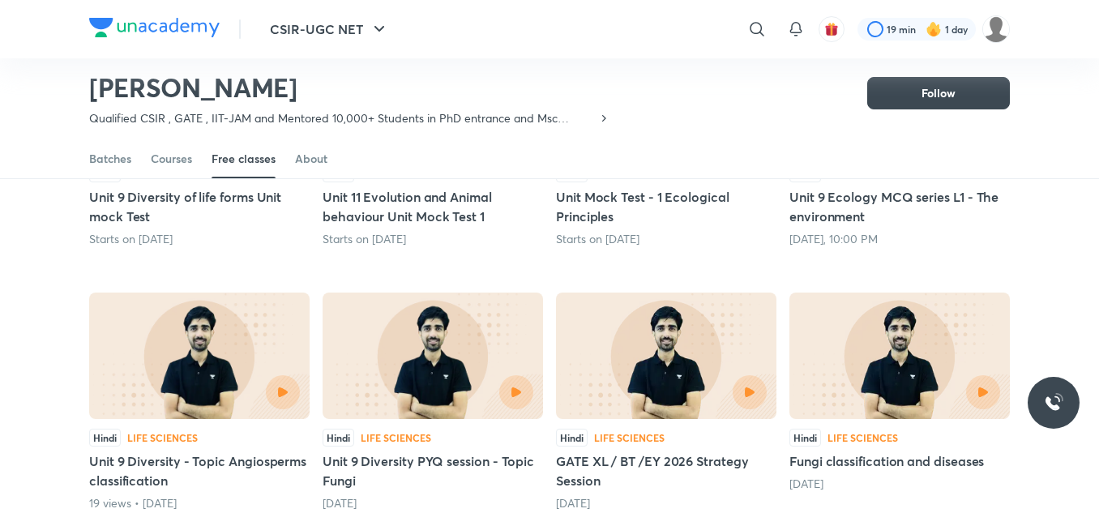
click at [183, 322] on img at bounding box center [199, 356] width 220 height 126
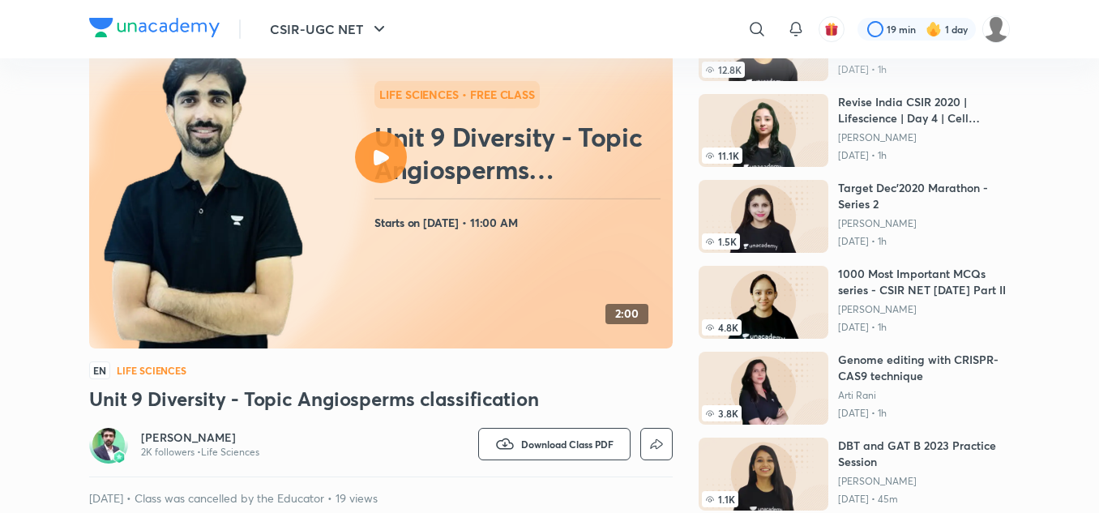
scroll to position [152, 0]
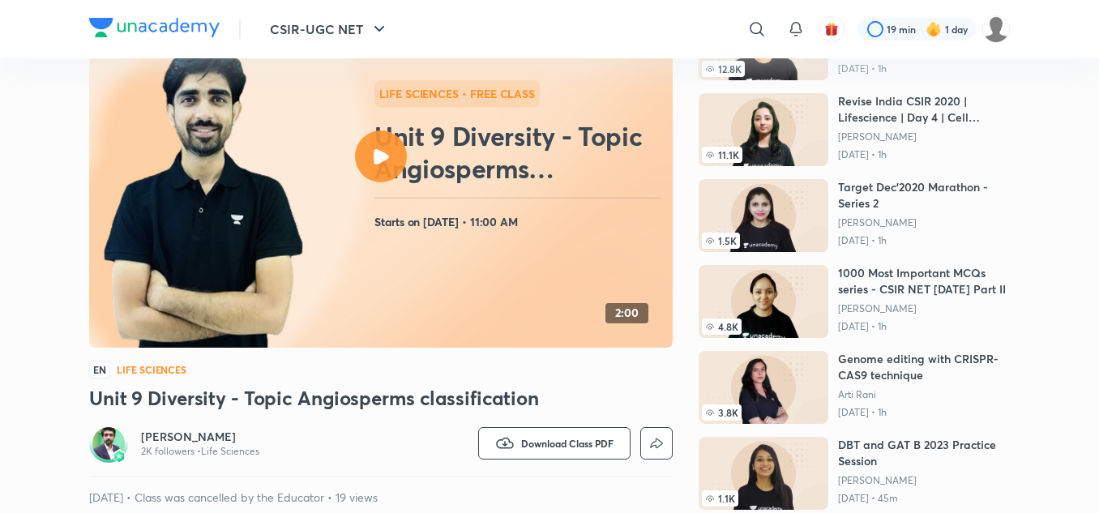
click at [384, 164] on icon at bounding box center [381, 156] width 15 height 15
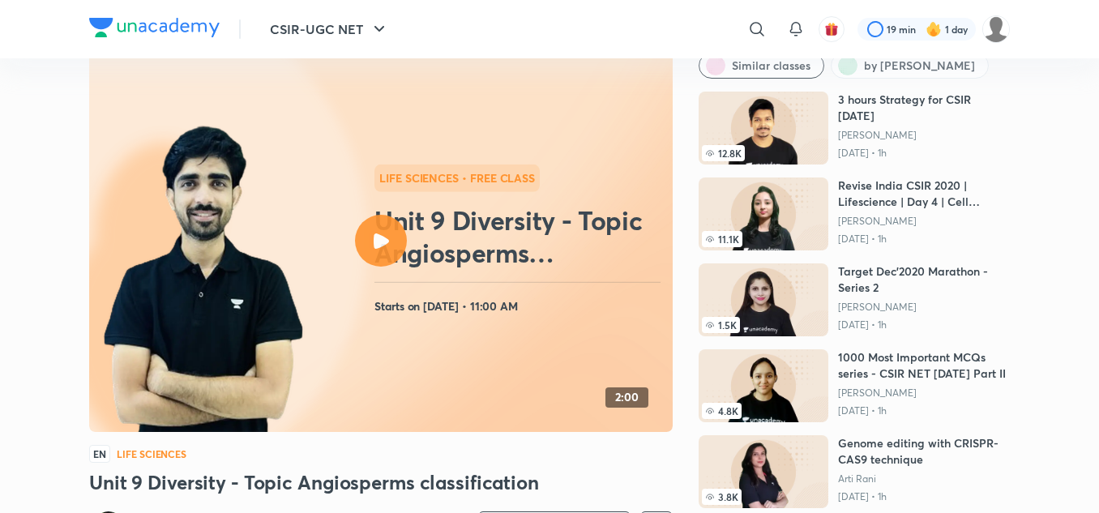
scroll to position [66, 0]
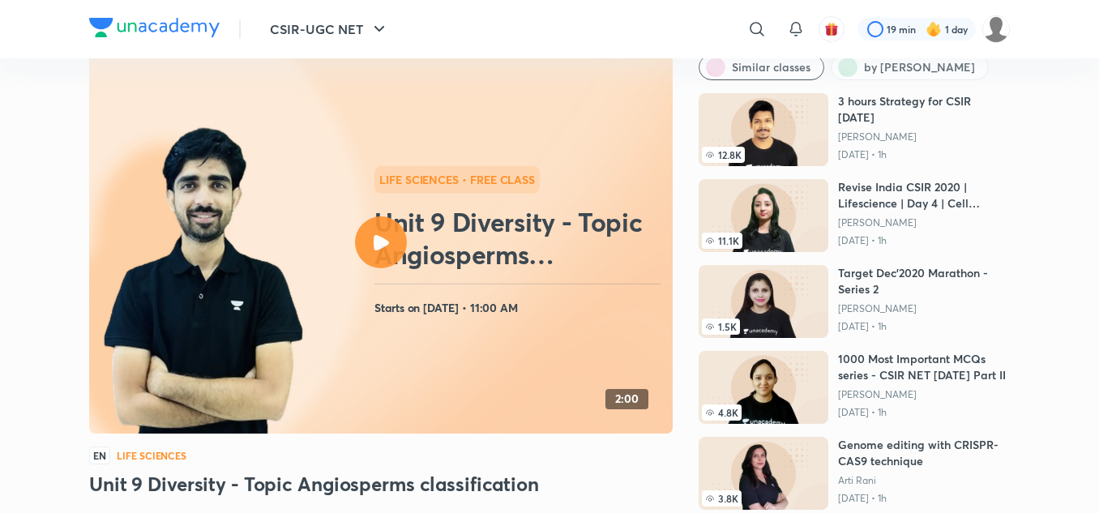
click at [389, 233] on div at bounding box center [381, 242] width 52 height 52
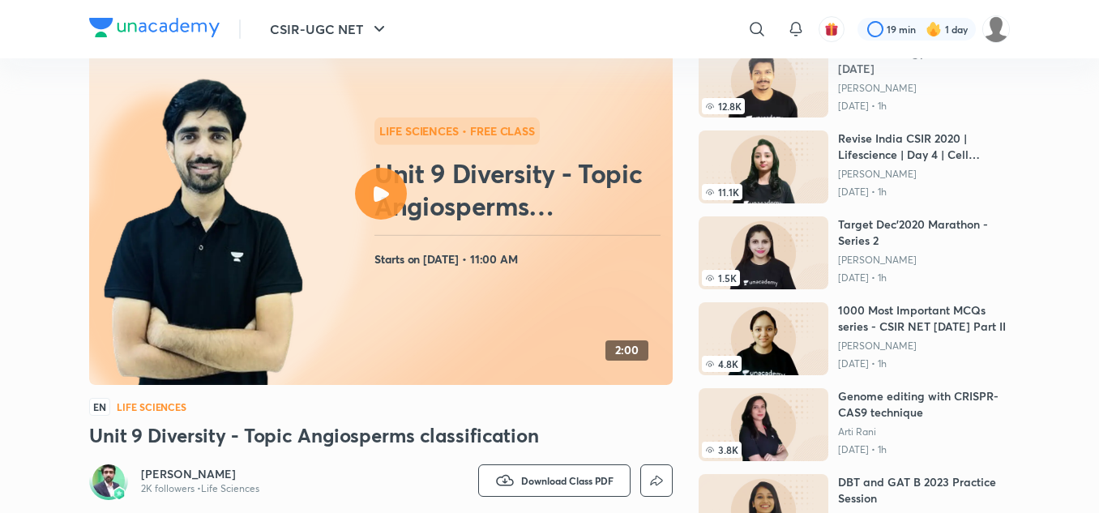
scroll to position [115, 0]
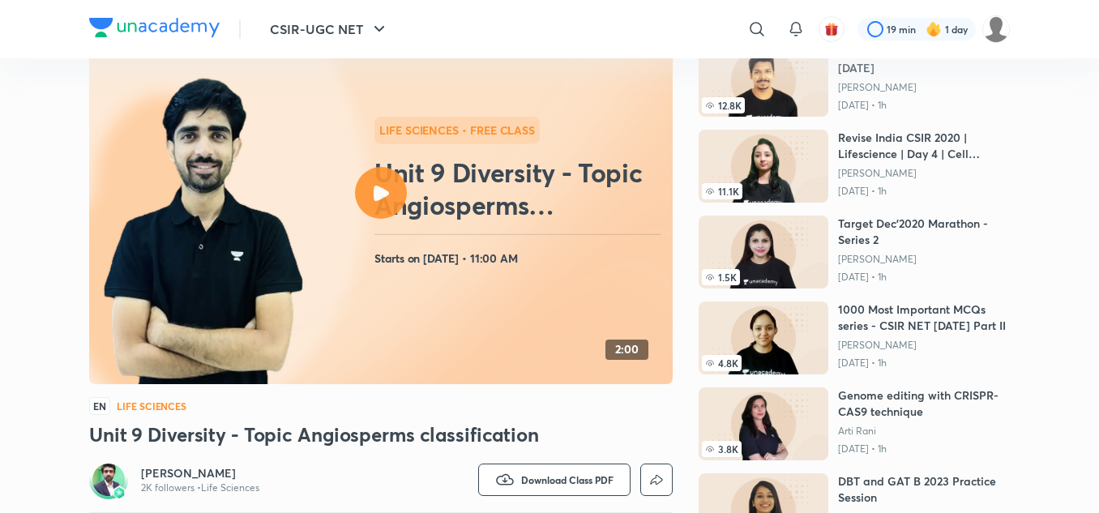
click at [206, 340] on img at bounding box center [203, 232] width 209 height 318
click at [393, 200] on div at bounding box center [381, 193] width 52 height 52
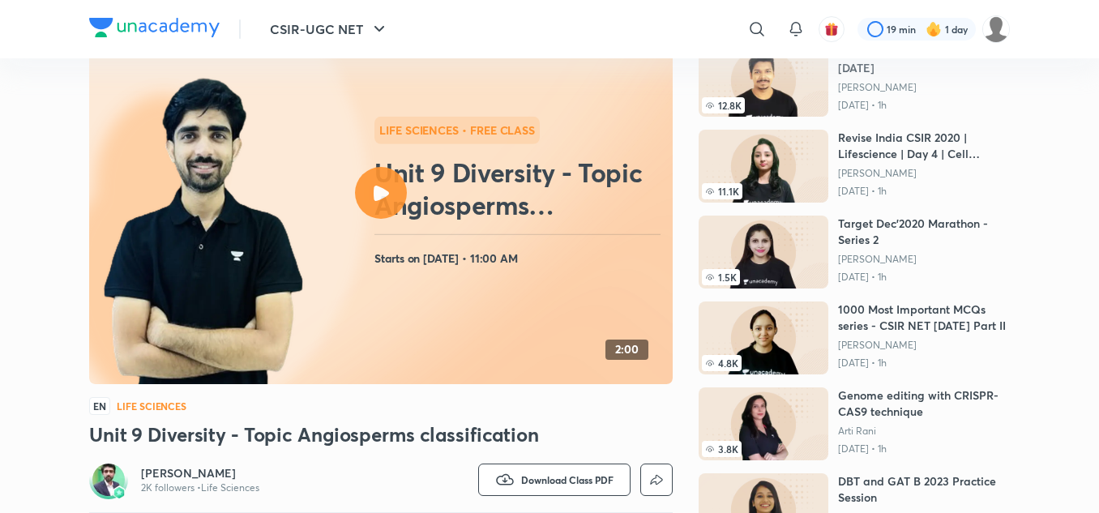
click at [393, 200] on div at bounding box center [381, 193] width 52 height 52
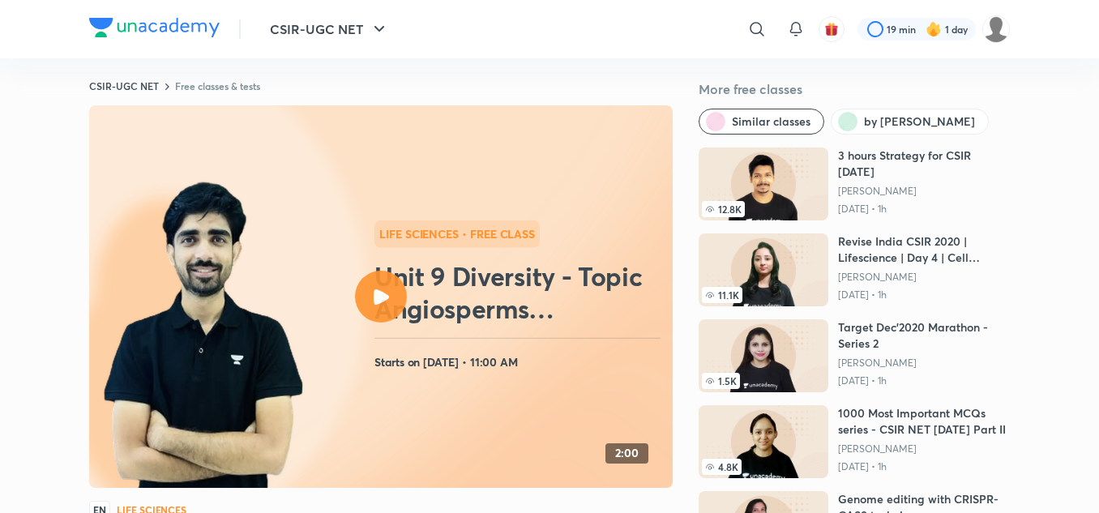
scroll to position [11, 0]
click at [389, 303] on div at bounding box center [381, 298] width 52 height 52
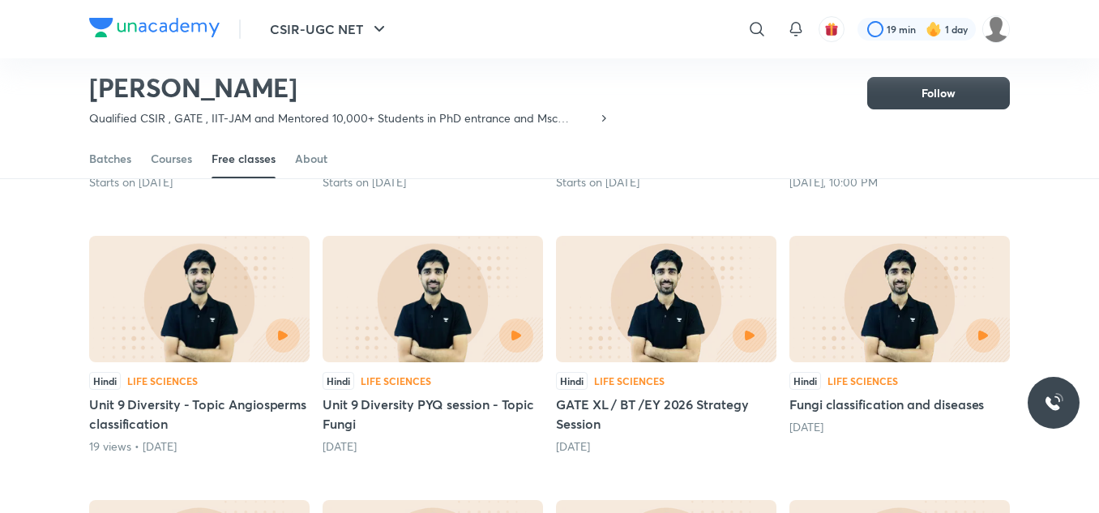
scroll to position [353, 0]
click at [431, 350] on div at bounding box center [432, 335] width 201 height 34
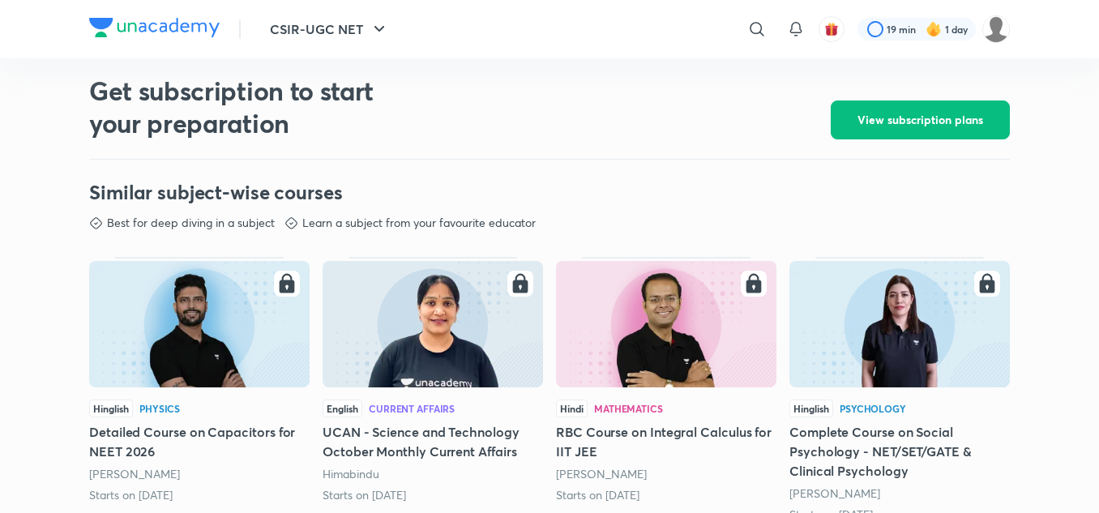
scroll to position [695, 0]
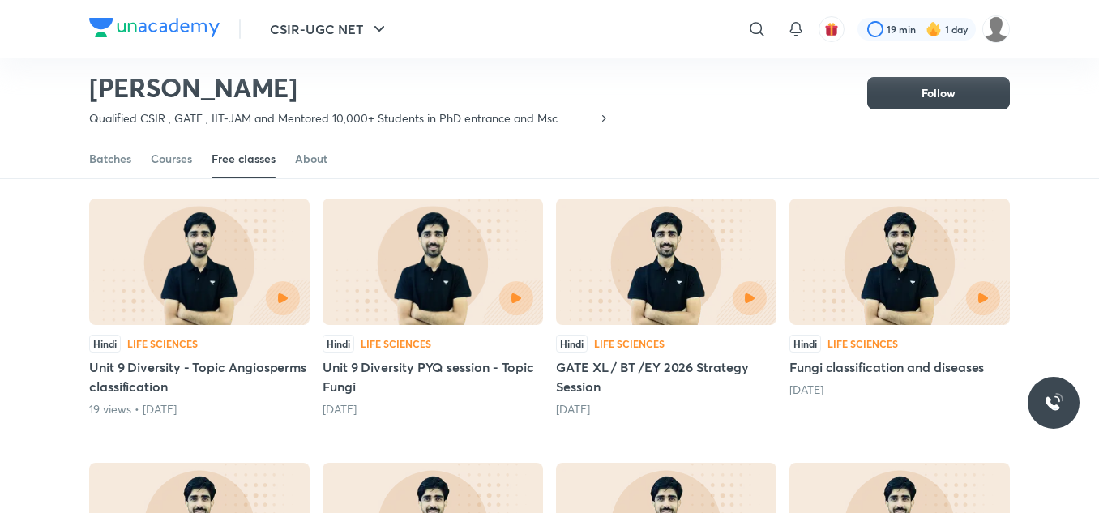
scroll to position [387, 0]
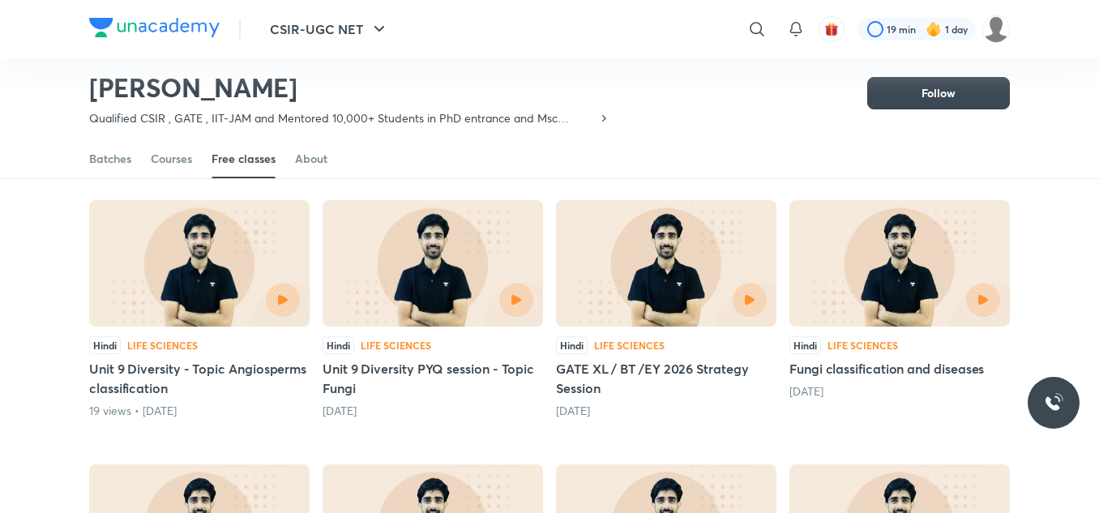
click at [203, 296] on div at bounding box center [249, 300] width 100 height 34
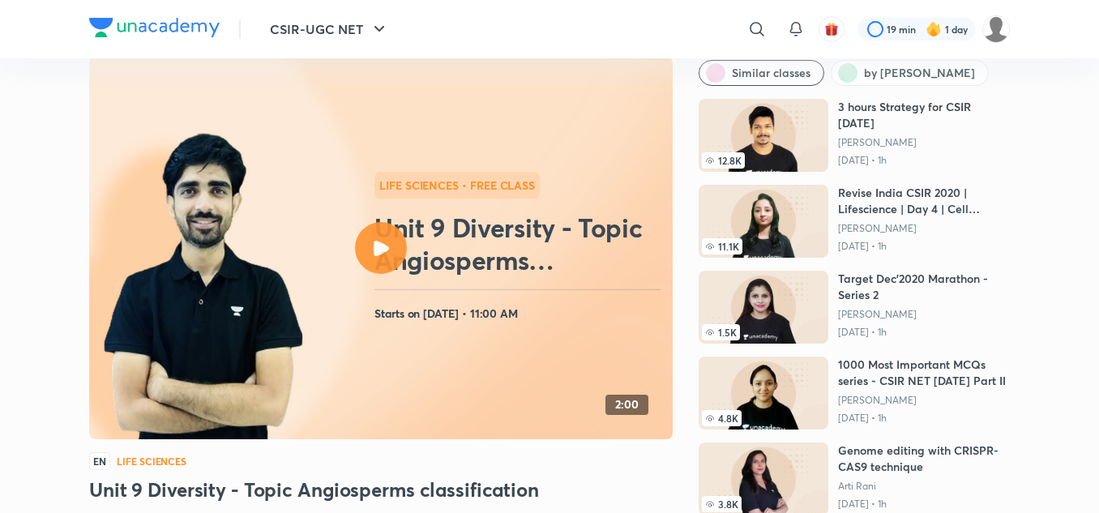
scroll to position [61, 0]
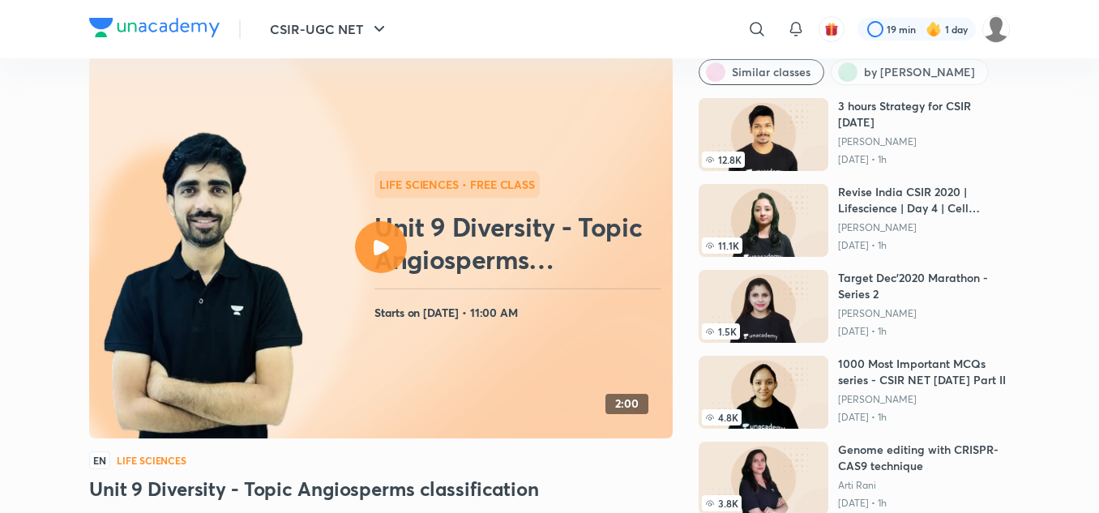
click at [391, 242] on div at bounding box center [381, 247] width 52 height 52
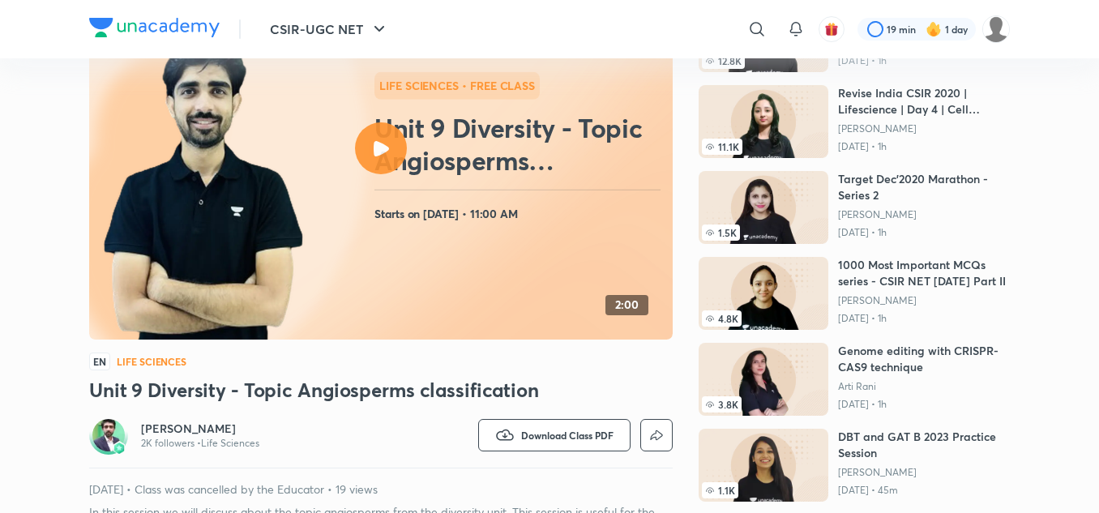
scroll to position [160, 0]
click at [379, 152] on icon at bounding box center [381, 147] width 15 height 15
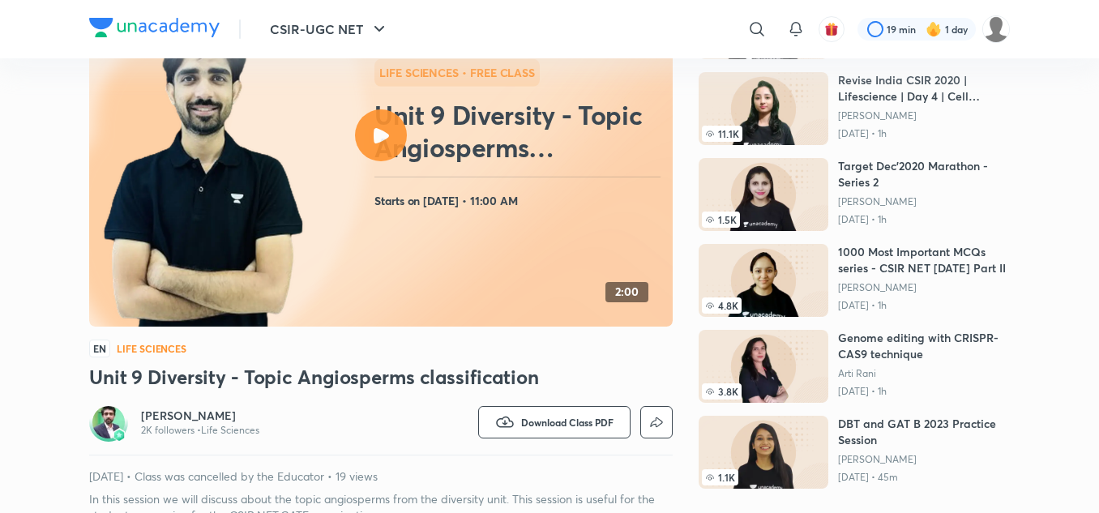
scroll to position [0, 0]
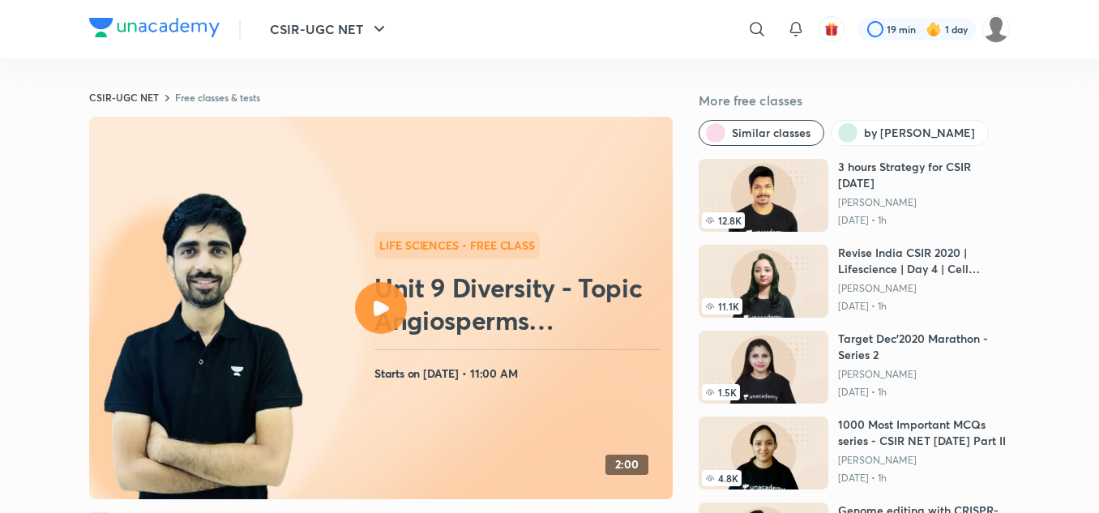
click at [400, 324] on div at bounding box center [381, 308] width 52 height 52
click at [366, 309] on div at bounding box center [381, 308] width 52 height 52
click at [391, 310] on div at bounding box center [381, 308] width 52 height 52
drag, startPoint x: 0, startPoint y: 0, endPoint x: 377, endPoint y: 308, distance: 486.7
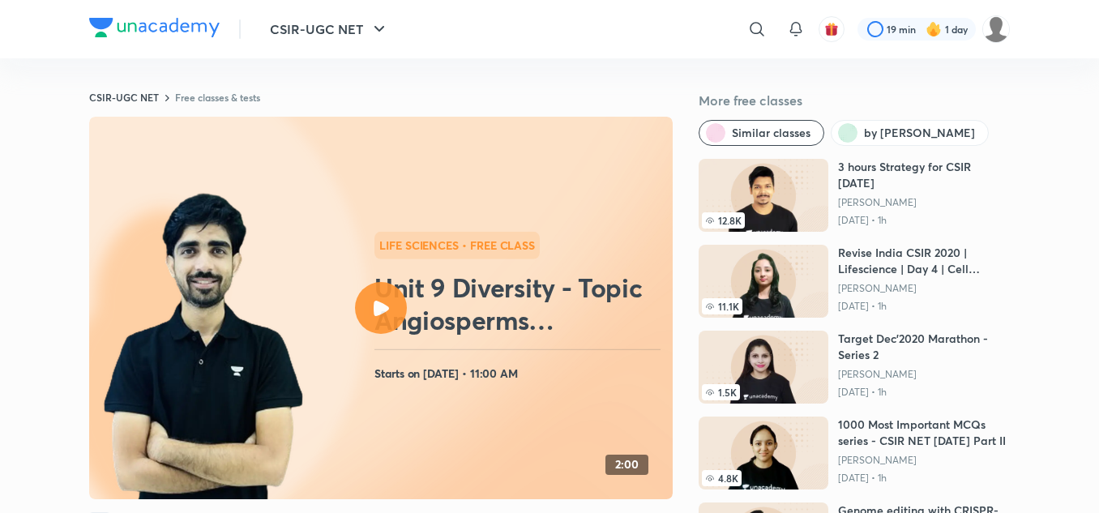
click at [377, 308] on icon at bounding box center [381, 308] width 15 height 15
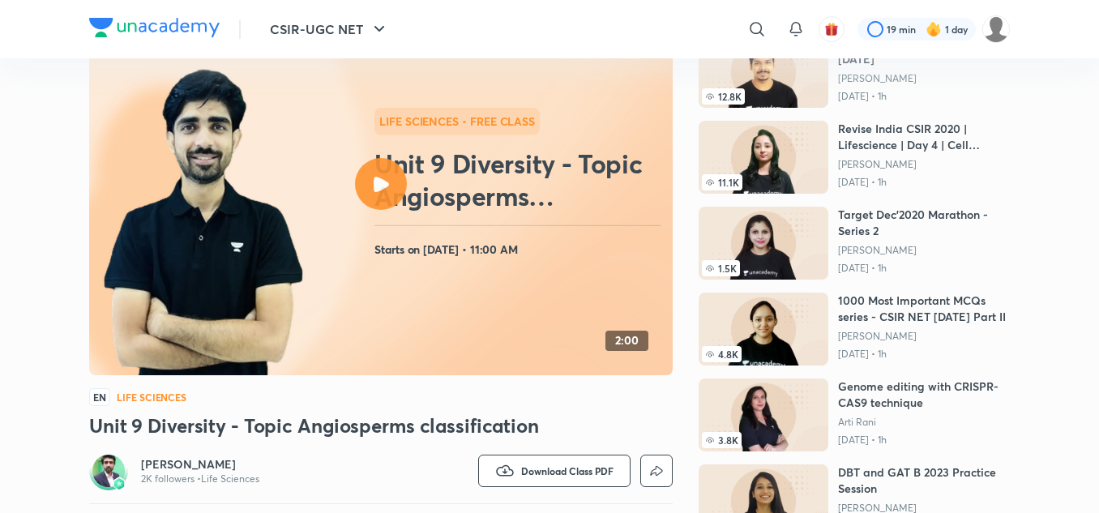
scroll to position [125, 0]
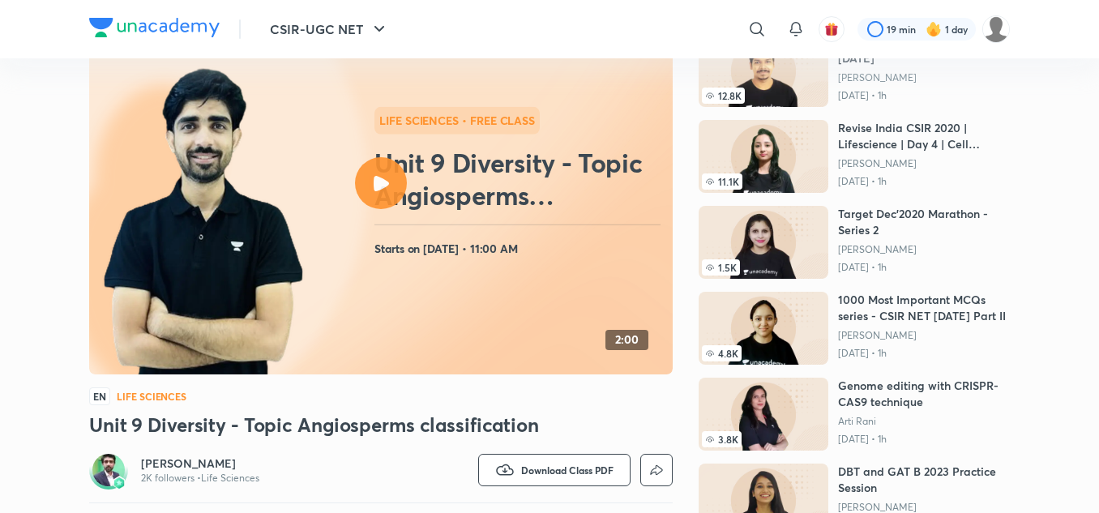
click at [362, 184] on div at bounding box center [381, 183] width 52 height 52
click at [401, 190] on div at bounding box center [381, 183] width 52 height 52
click at [447, 261] on rect at bounding box center [381, 183] width 584 height 383
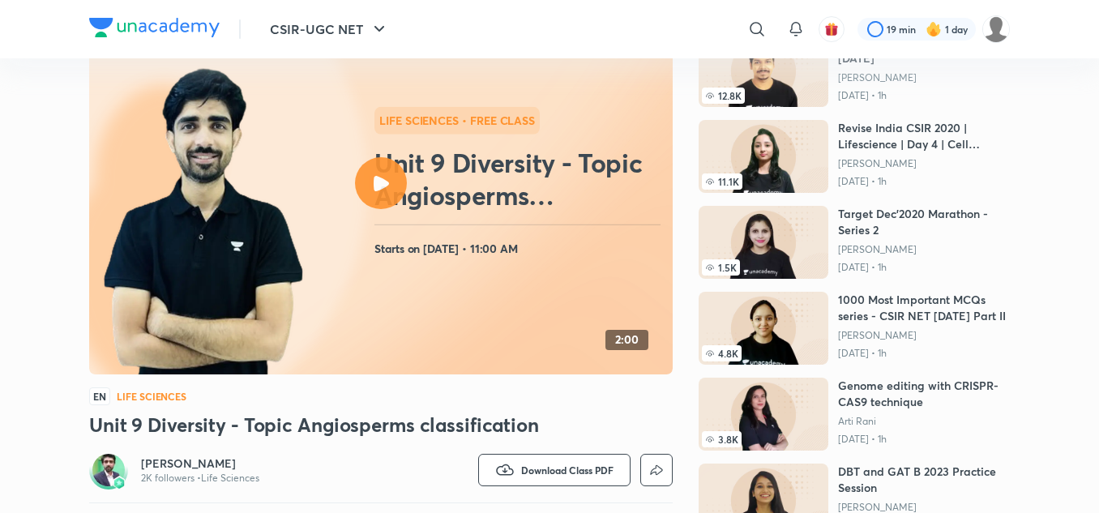
click at [407, 235] on div "Life Sciences • free class Unit 9 Diversity - Topic Angiosperms classification …" at bounding box center [520, 183] width 292 height 152
click at [414, 242] on h4 "Starts on [DATE] • 11:00 AM" at bounding box center [520, 248] width 292 height 21
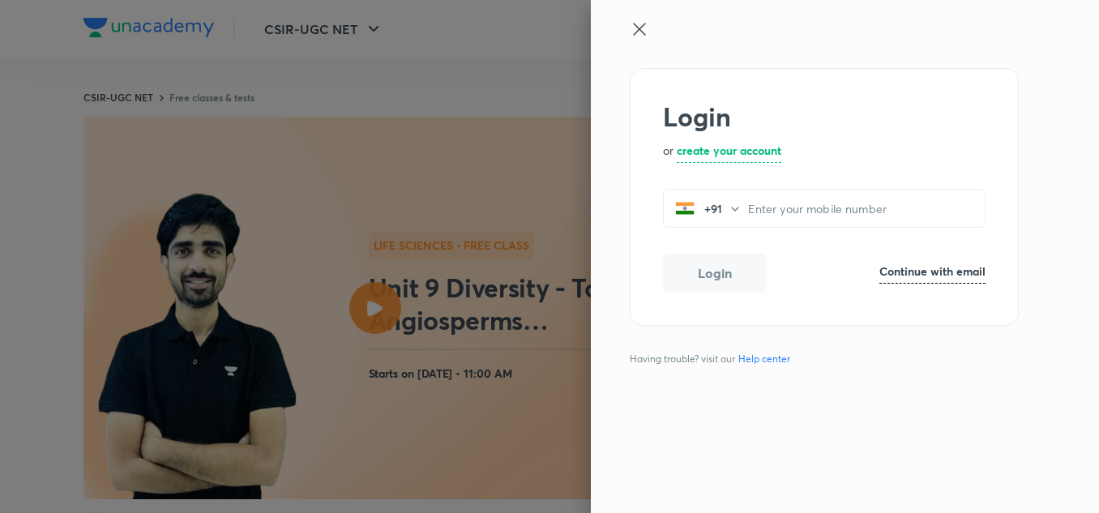
click at [642, 31] on icon at bounding box center [639, 29] width 12 height 12
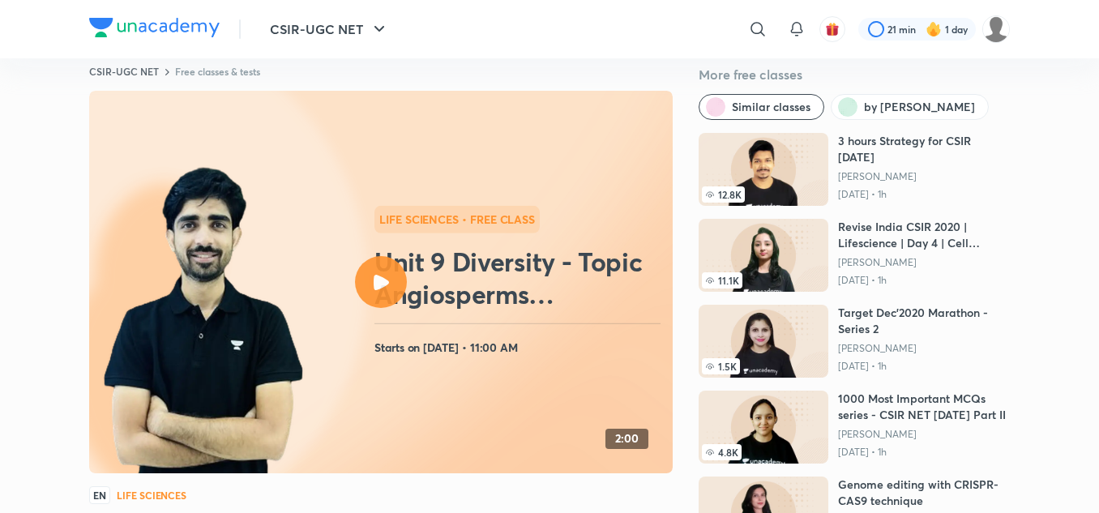
scroll to position [16, 0]
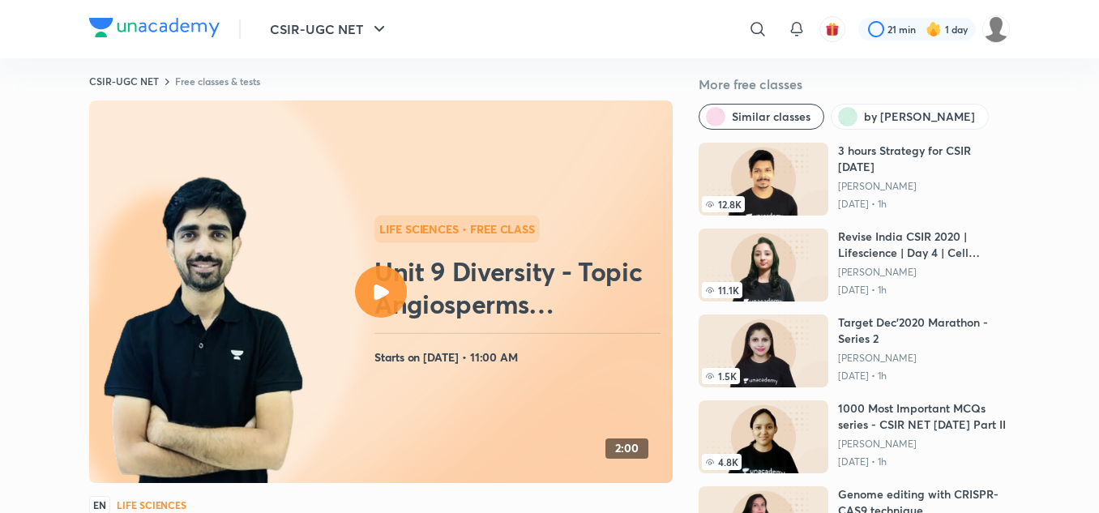
click at [384, 275] on div at bounding box center [381, 292] width 52 height 52
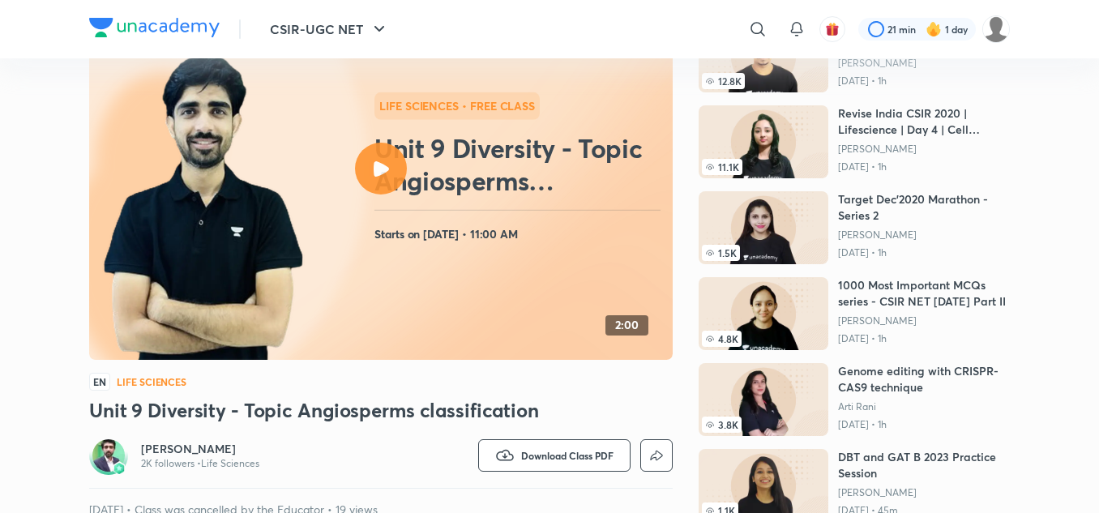
scroll to position [0, 0]
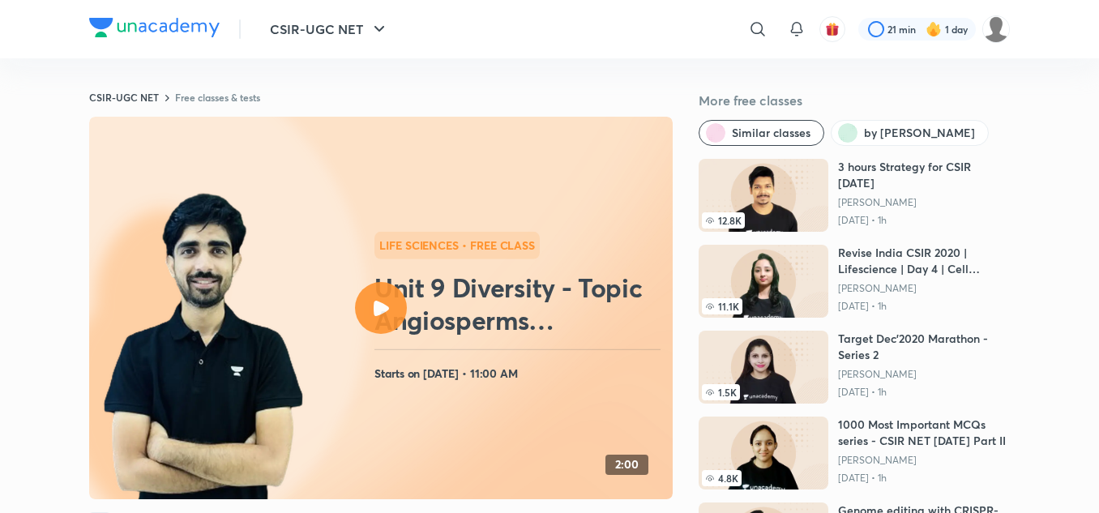
click at [383, 298] on div at bounding box center [381, 308] width 52 height 52
click at [388, 301] on icon at bounding box center [381, 308] width 15 height 15
click at [374, 307] on icon at bounding box center [381, 308] width 15 height 15
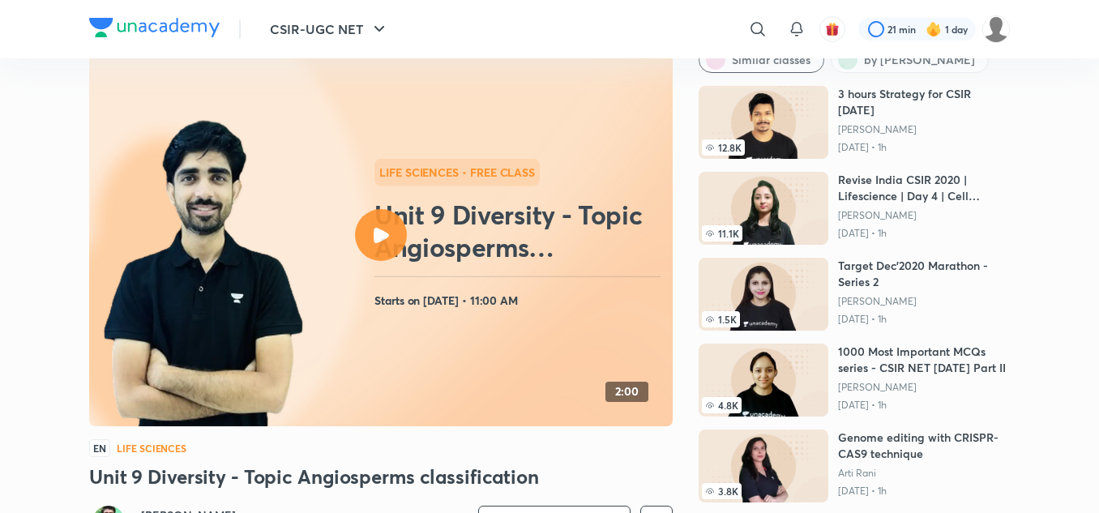
scroll to position [75, 0]
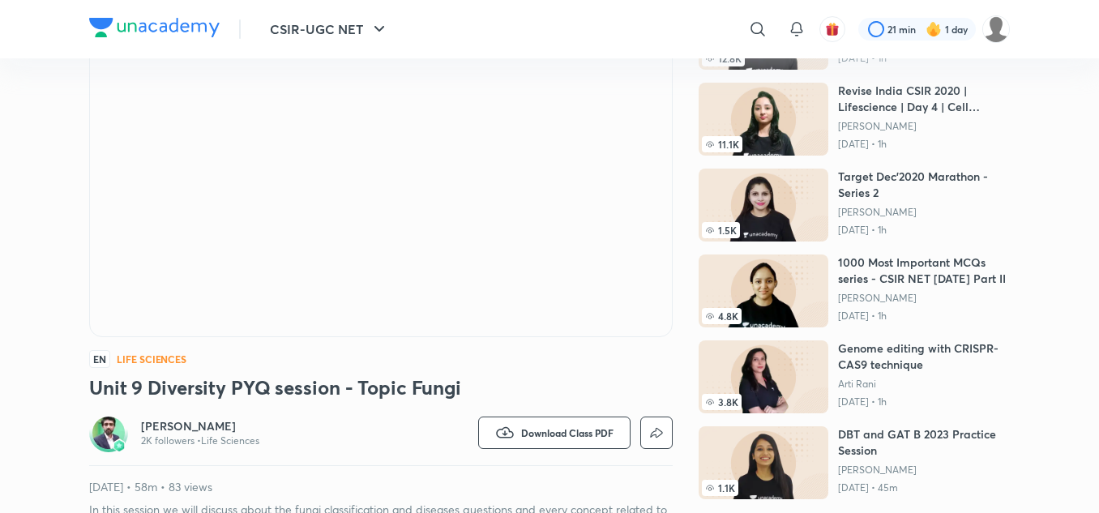
scroll to position [163, 0]
click at [748, 23] on icon at bounding box center [757, 28] width 19 height 19
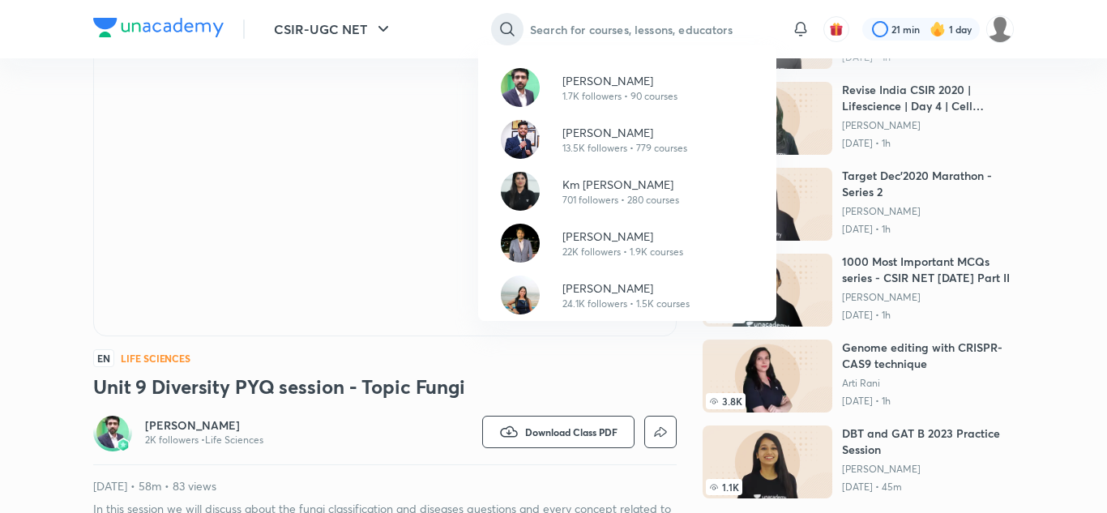
paste input "[PERSON_NAME]"
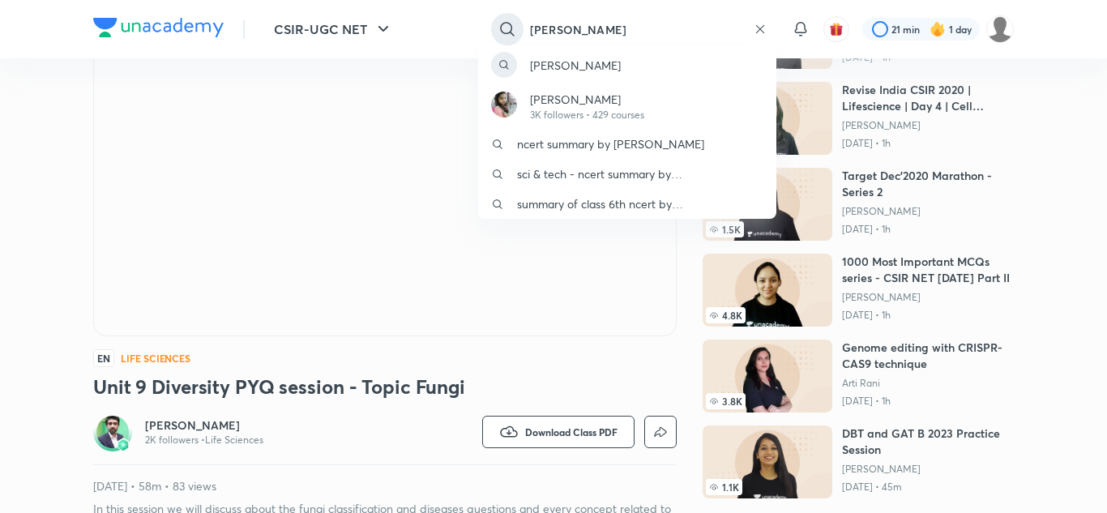
type input "[PERSON_NAME]"
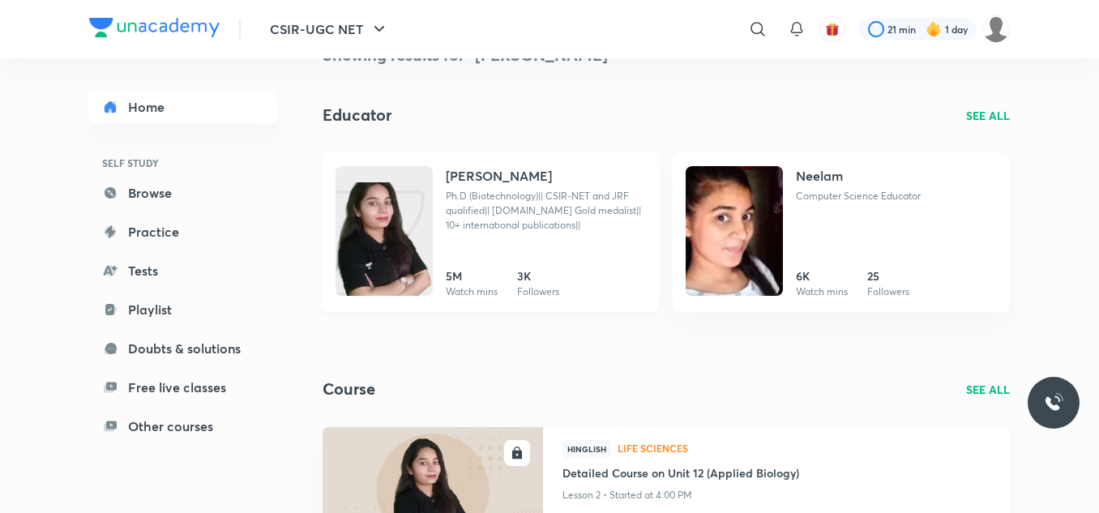
scroll to position [49, 0]
click at [472, 167] on h4 "[PERSON_NAME]" at bounding box center [499, 174] width 106 height 19
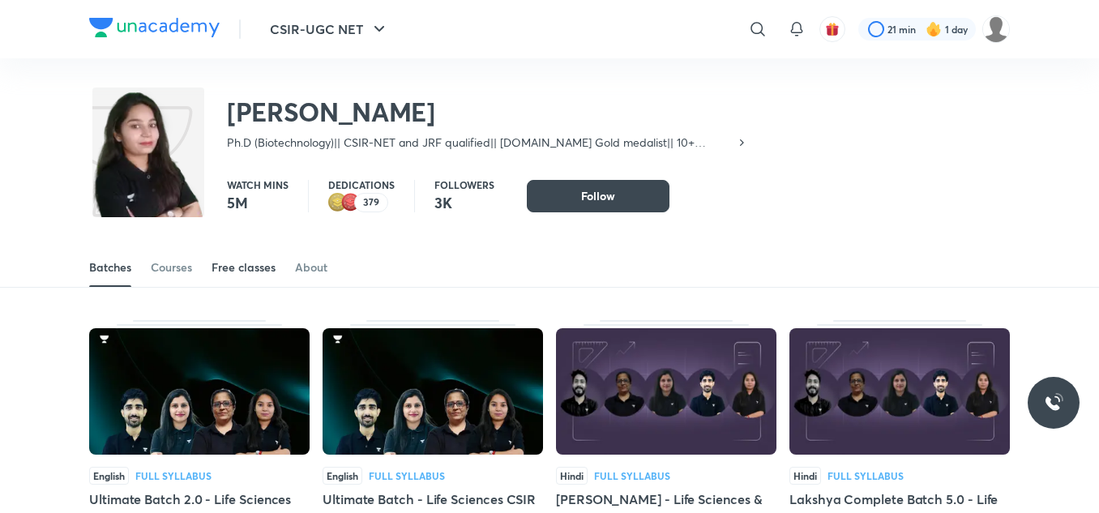
click at [254, 264] on div "Free classes" at bounding box center [244, 267] width 64 height 16
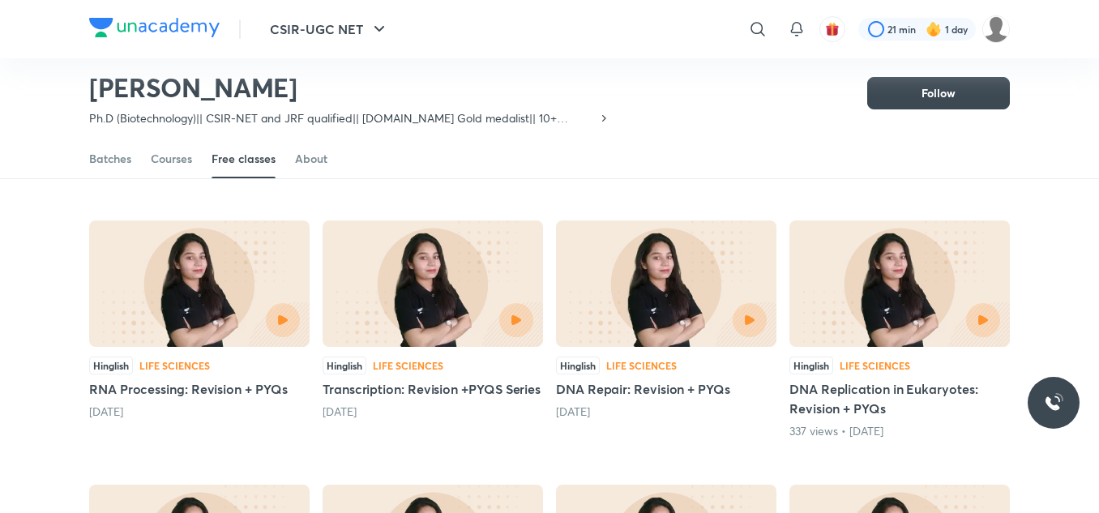
scroll to position [368, 0]
click at [197, 287] on img at bounding box center [199, 283] width 220 height 126
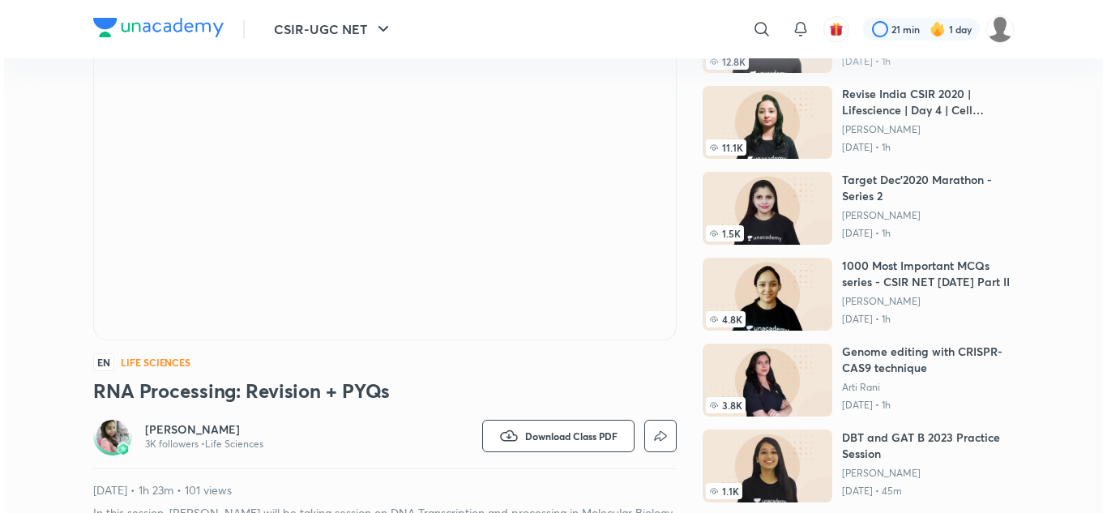
scroll to position [171, 0]
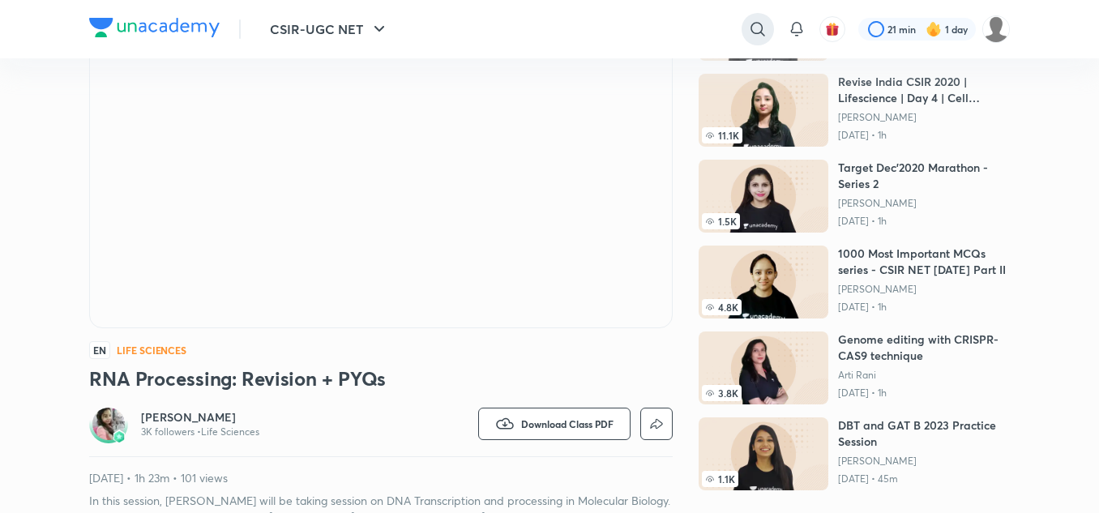
click at [759, 29] on icon at bounding box center [757, 28] width 19 height 19
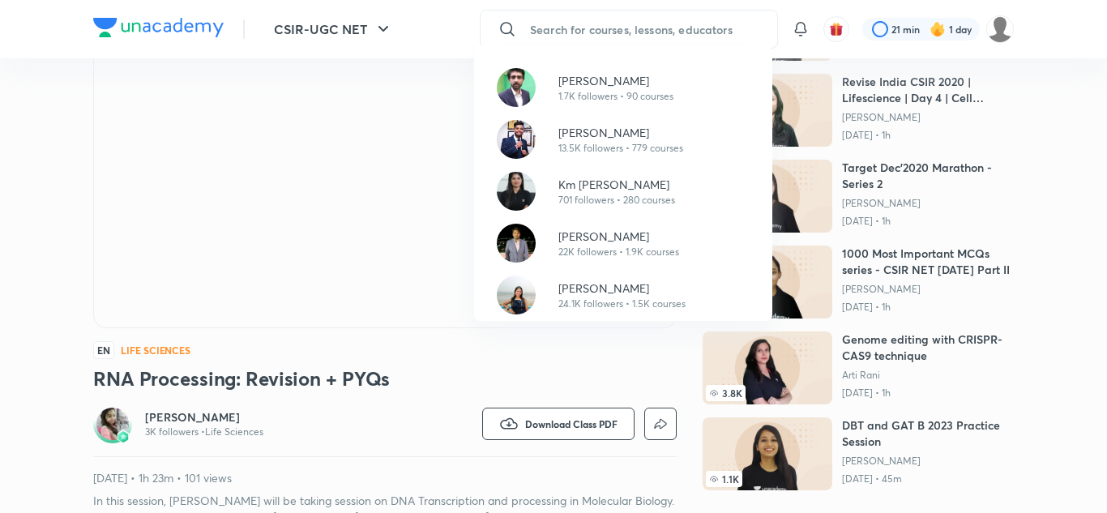
paste input "[PERSON_NAME]"
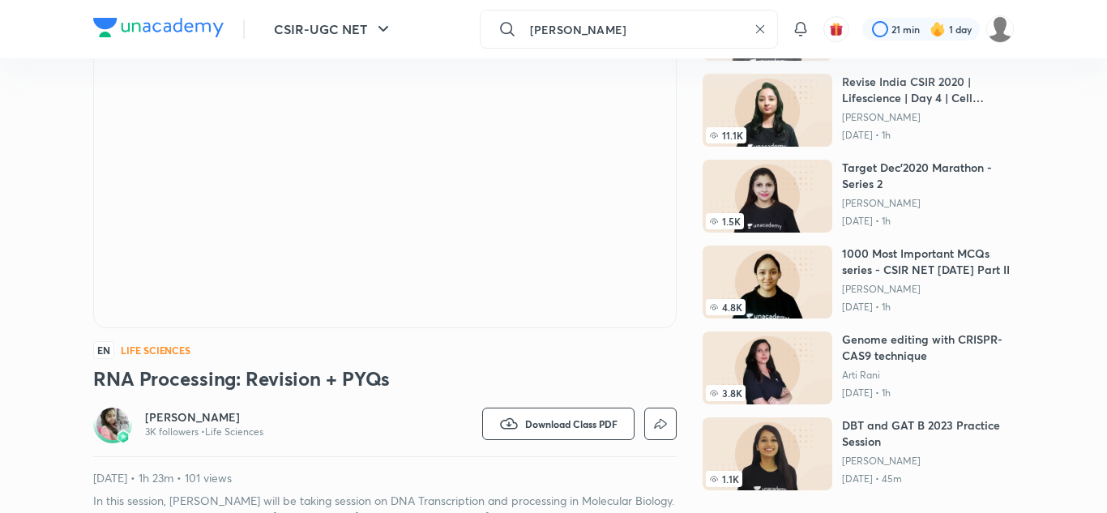
type input "[PERSON_NAME]"
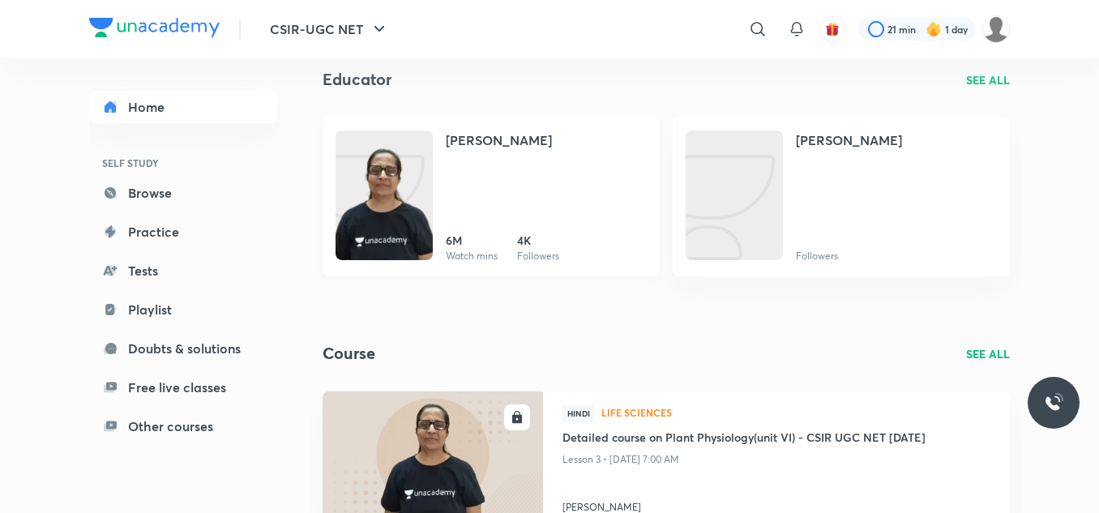
scroll to position [84, 0]
click at [481, 196] on div "Meghna Jha 6M Watch mins 4K Followers" at bounding box center [546, 196] width 201 height 133
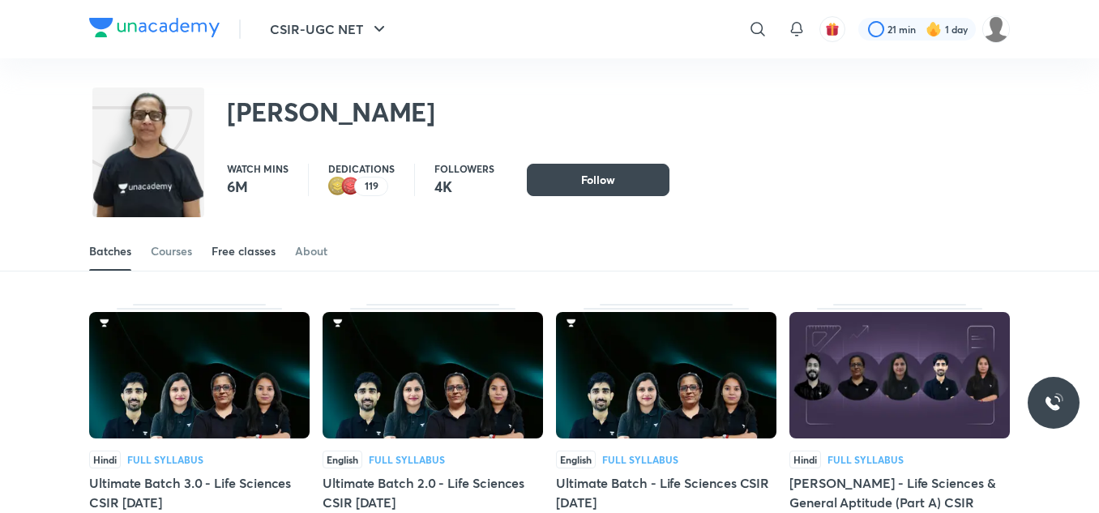
click at [232, 246] on div "Free classes" at bounding box center [244, 251] width 64 height 16
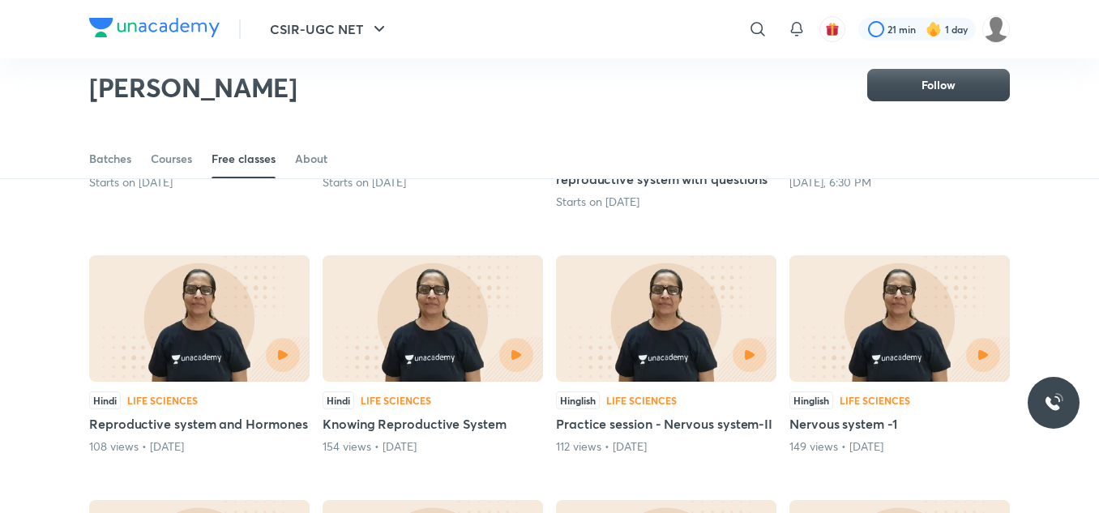
scroll to position [318, 0]
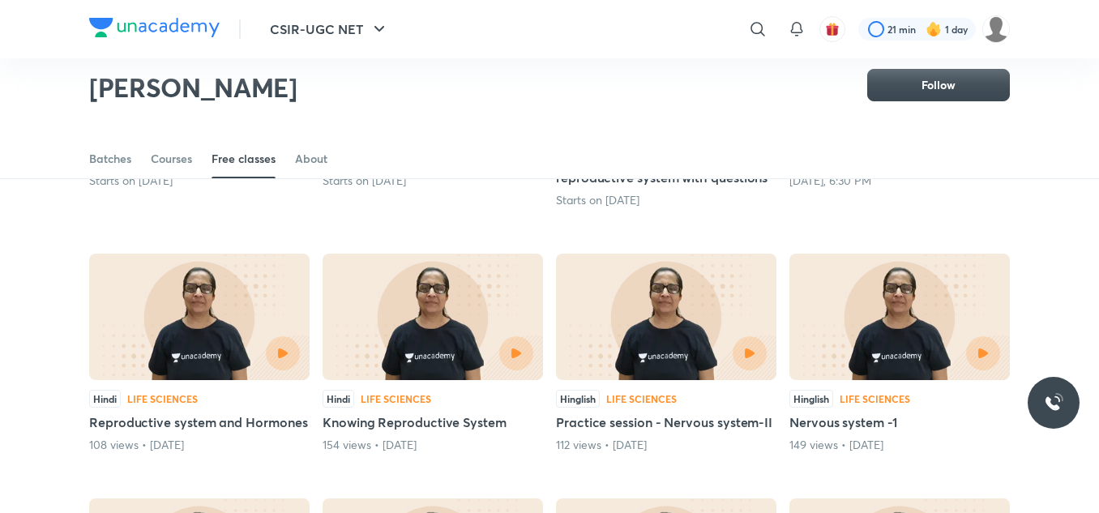
click at [212, 338] on div at bounding box center [249, 353] width 100 height 34
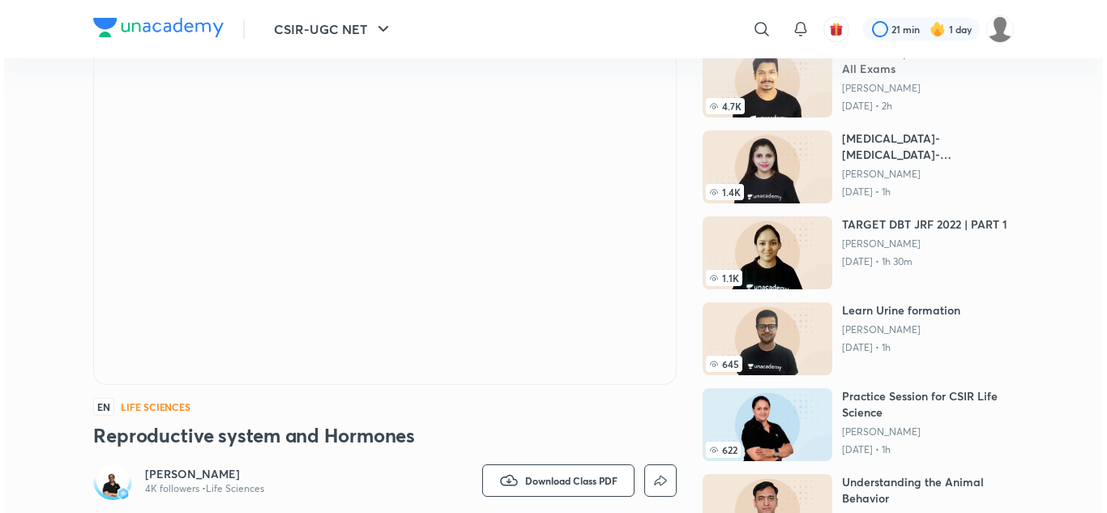
scroll to position [115, 0]
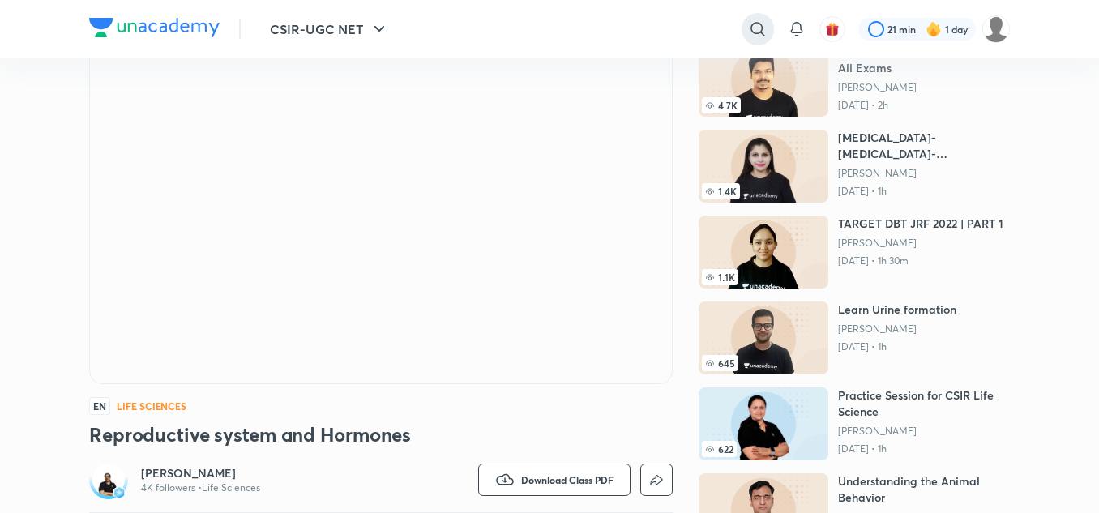
click at [752, 25] on icon at bounding box center [757, 28] width 19 height 19
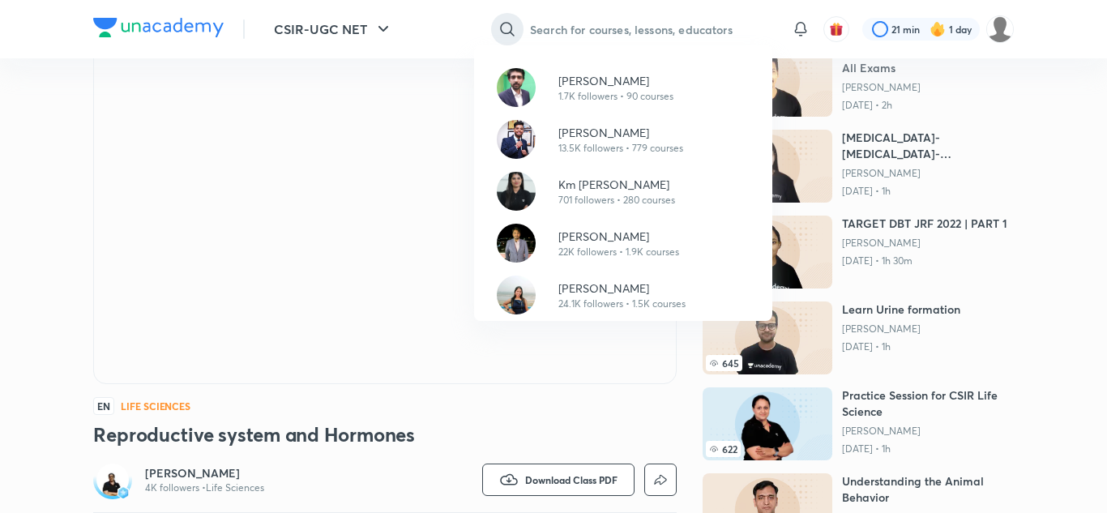
paste input "Neha Taneja"
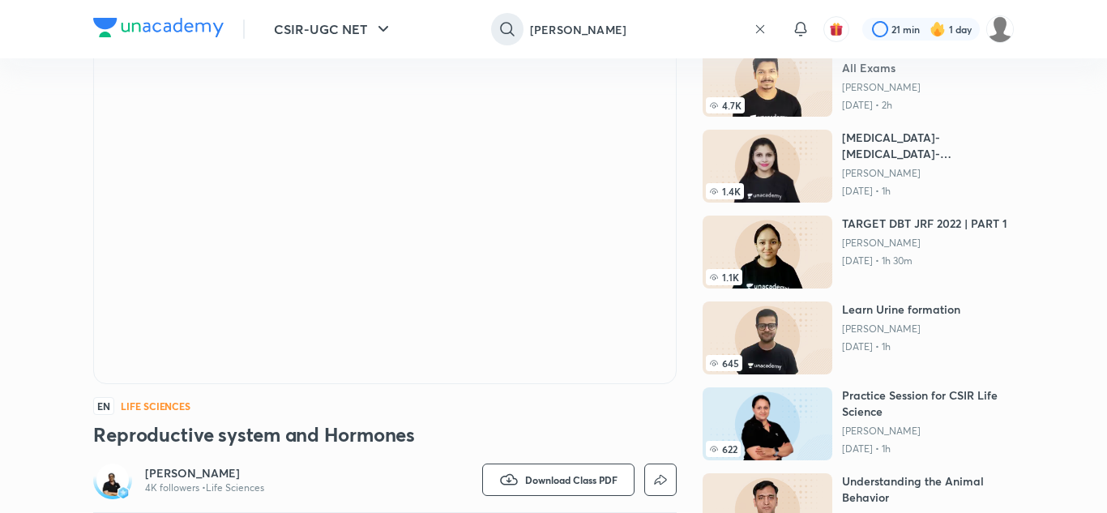
type input "Neha Taneja"
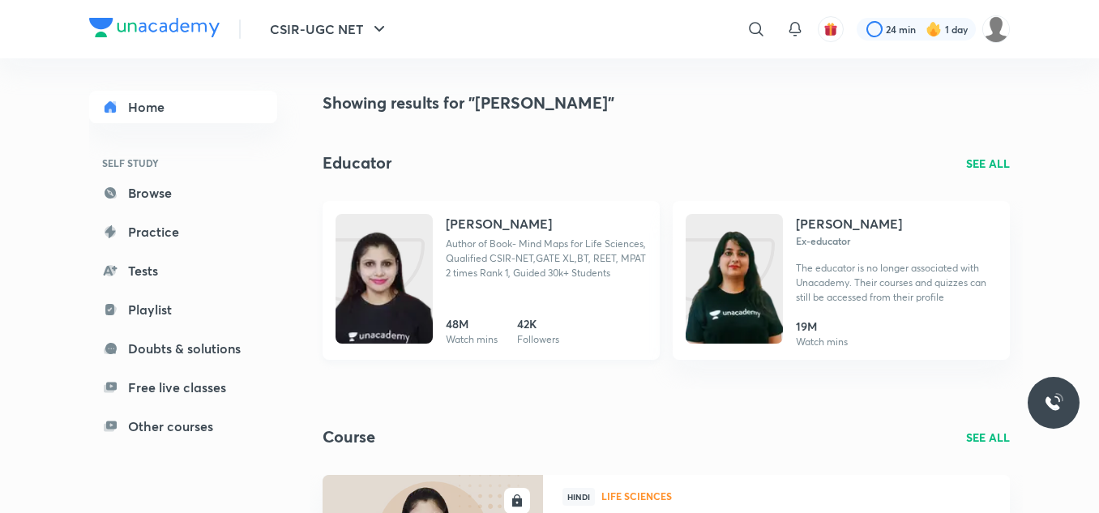
click at [475, 229] on h4 "Neha Taneja" at bounding box center [499, 223] width 106 height 19
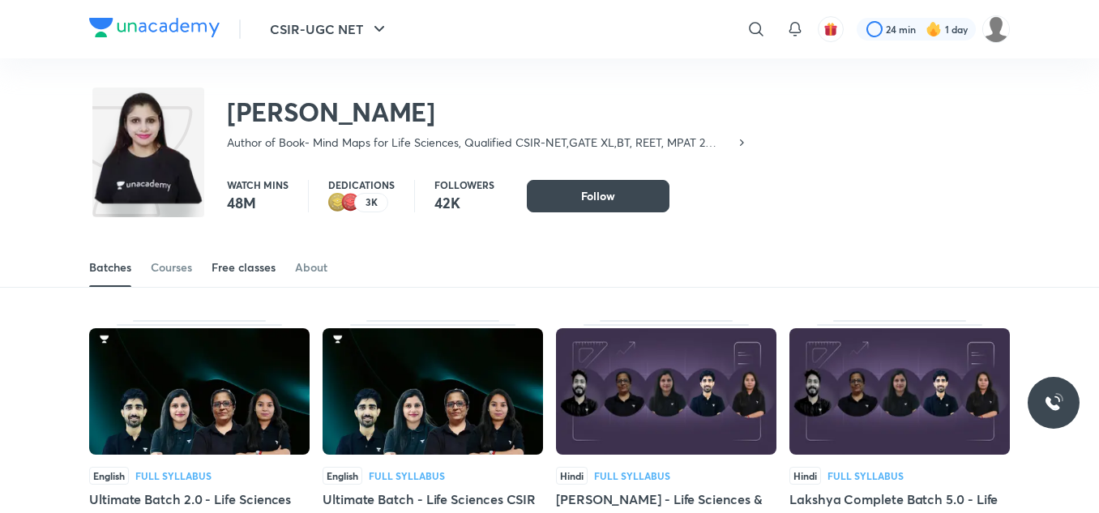
click at [259, 263] on div "Free classes" at bounding box center [244, 267] width 64 height 16
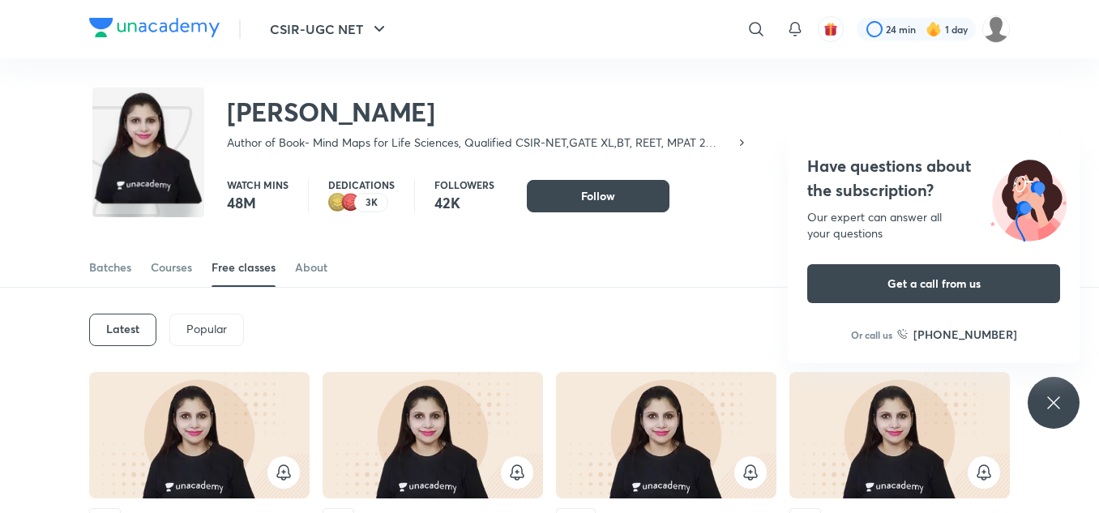
click at [142, 321] on div "Latest" at bounding box center [122, 330] width 67 height 32
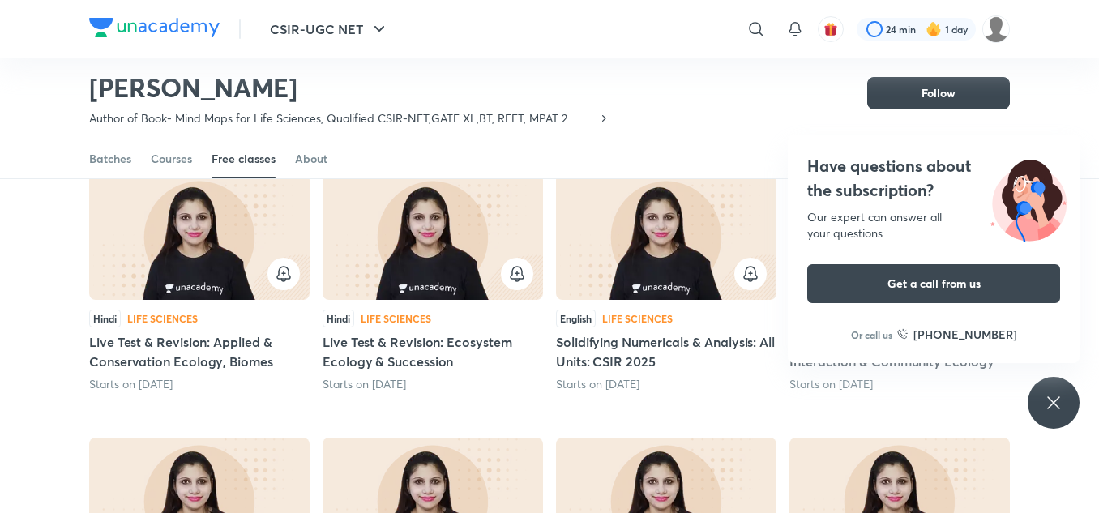
scroll to position [151, 0]
click at [1059, 413] on div "Have questions about the subscription? Our expert can answer all your questions…" at bounding box center [1054, 403] width 52 height 52
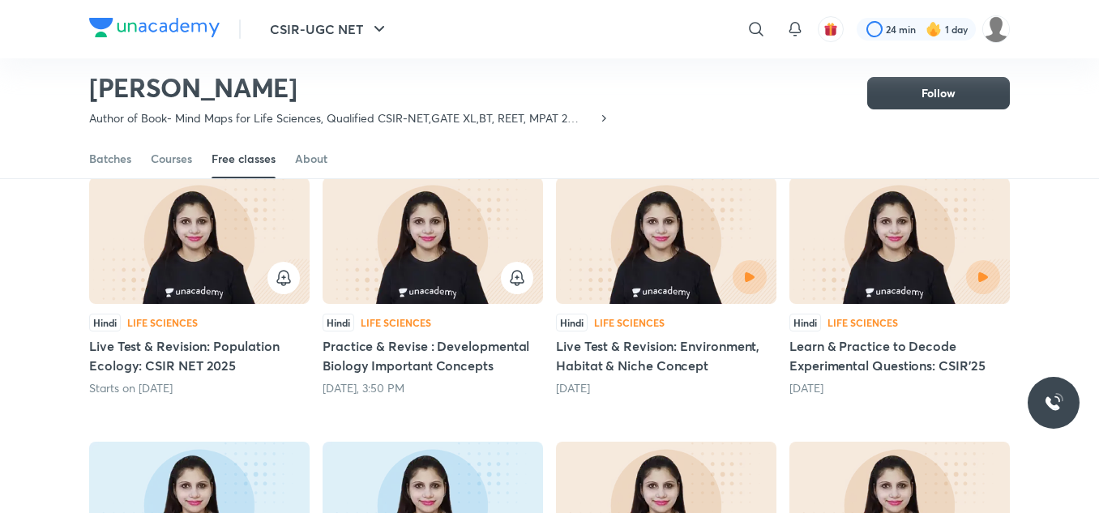
scroll to position [412, 0]
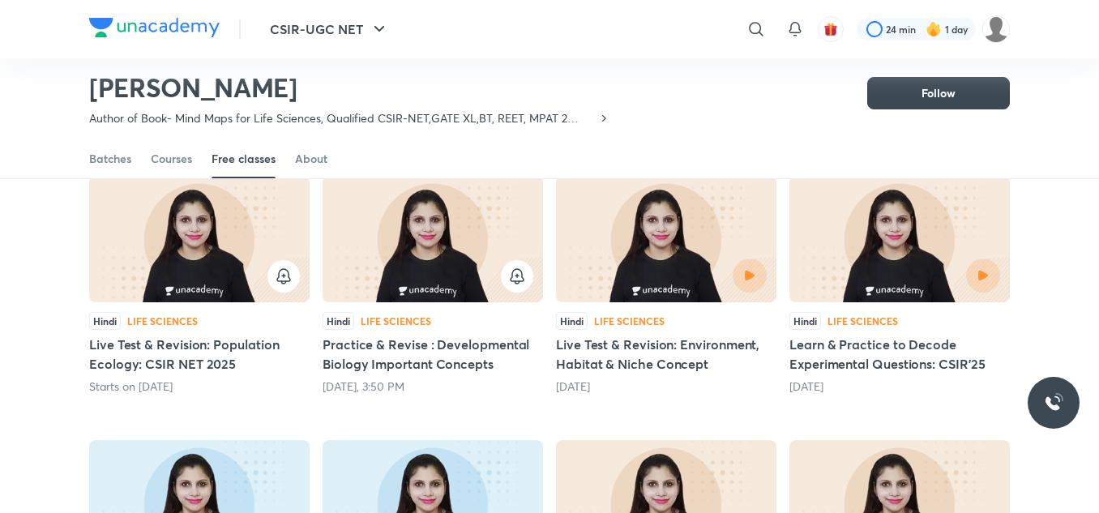
click at [677, 227] on img at bounding box center [666, 239] width 220 height 126
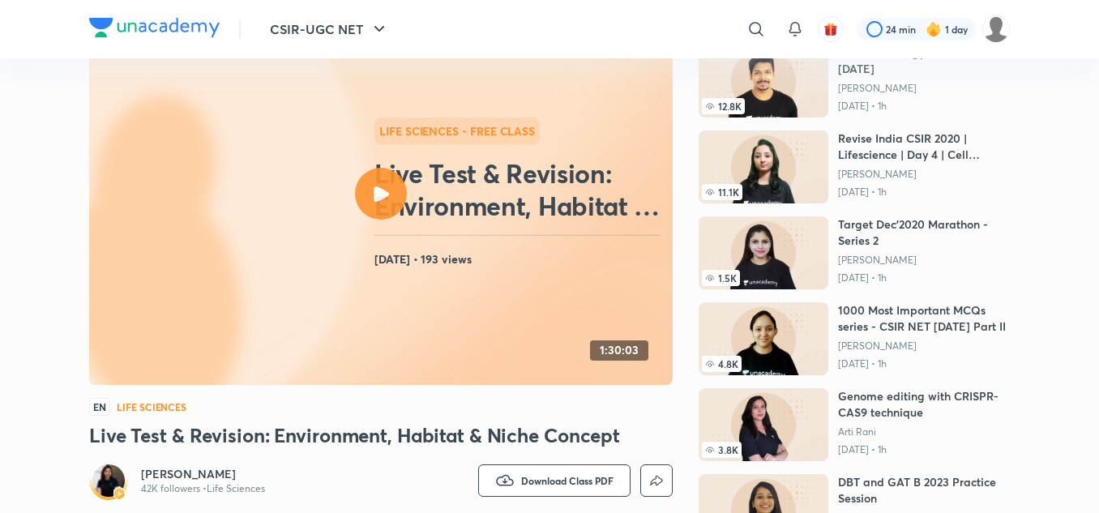
scroll to position [118, 0]
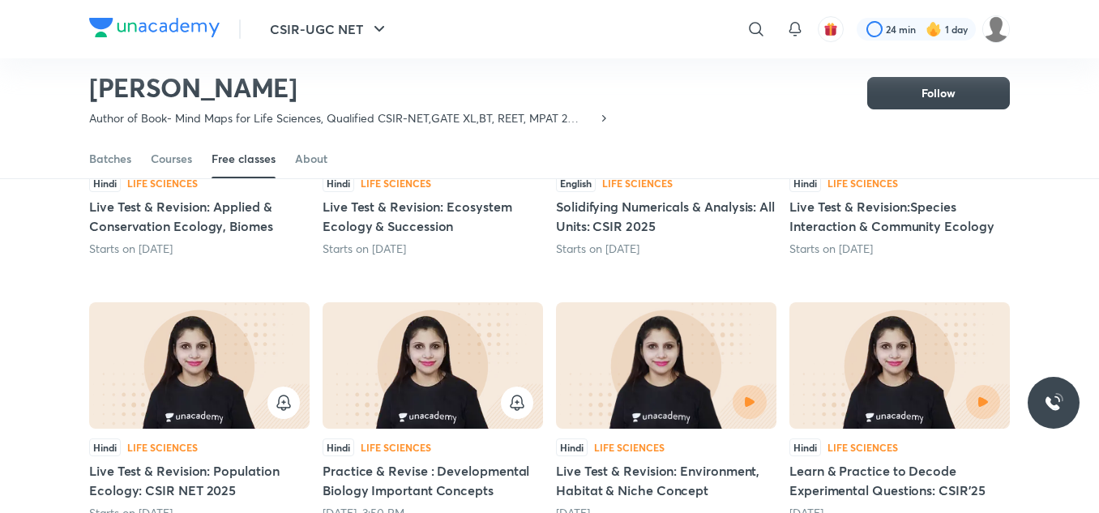
scroll to position [368, 0]
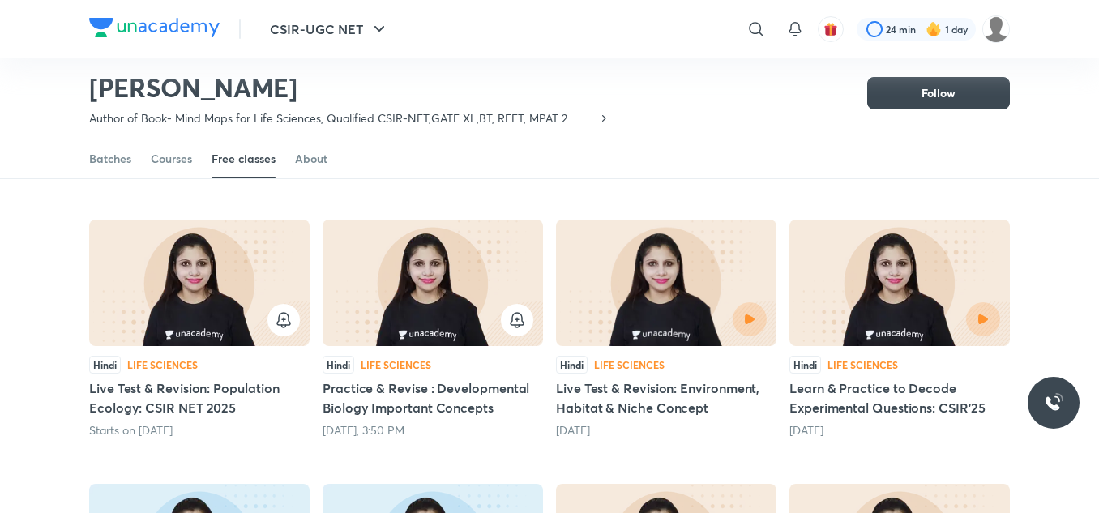
click at [619, 310] on div at bounding box center [666, 319] width 201 height 34
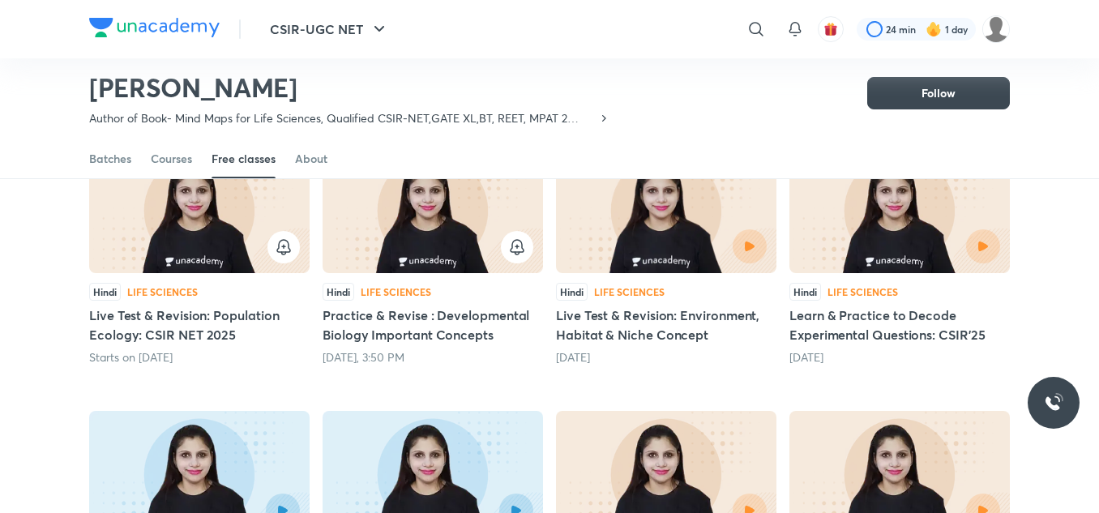
scroll to position [442, 0]
click at [907, 229] on div at bounding box center [950, 246] width 100 height 34
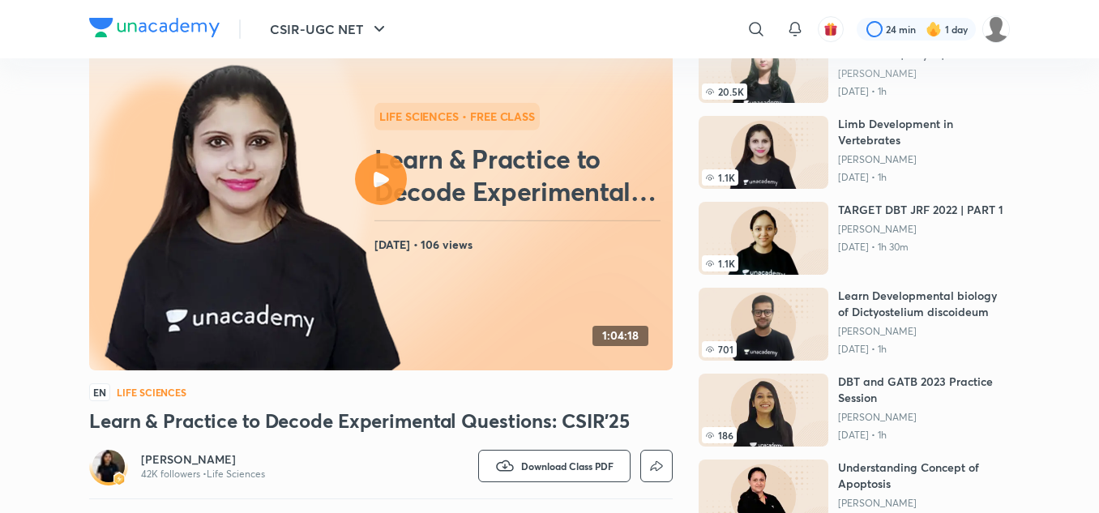
scroll to position [132, 0]
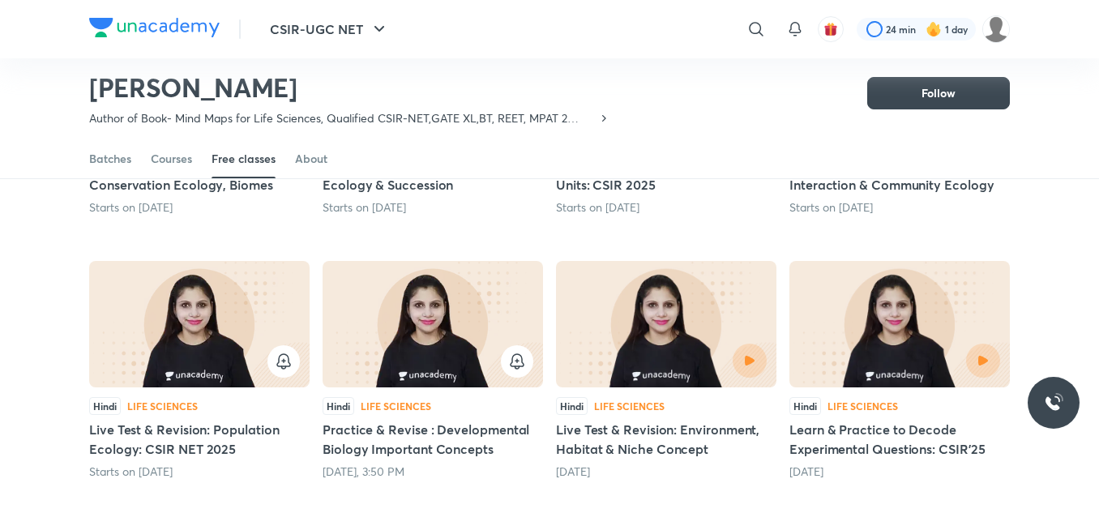
scroll to position [327, 0]
click at [639, 327] on img at bounding box center [666, 323] width 220 height 126
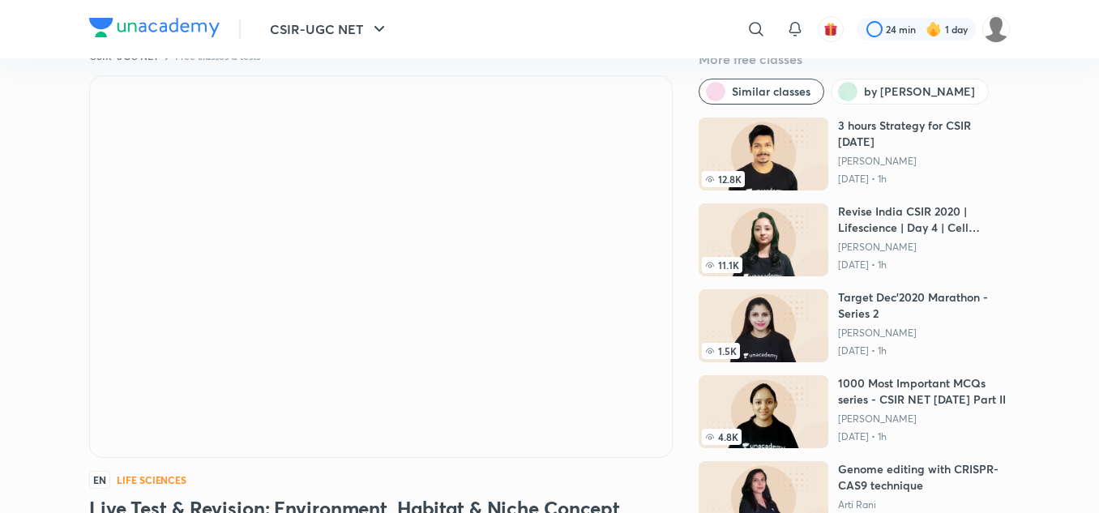
scroll to position [41, 0]
click at [751, 28] on icon at bounding box center [755, 28] width 19 height 19
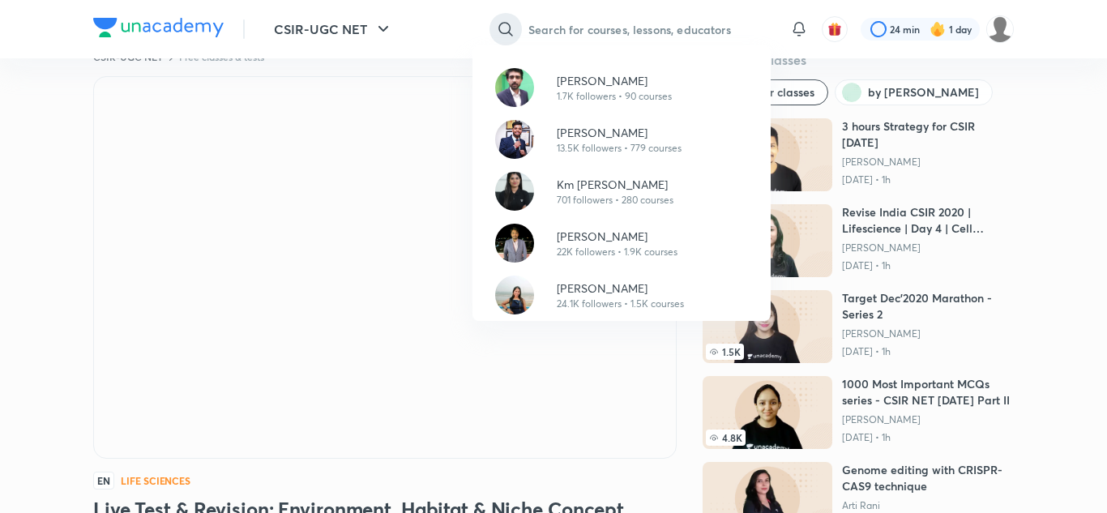
paste input "Seema Chawala"
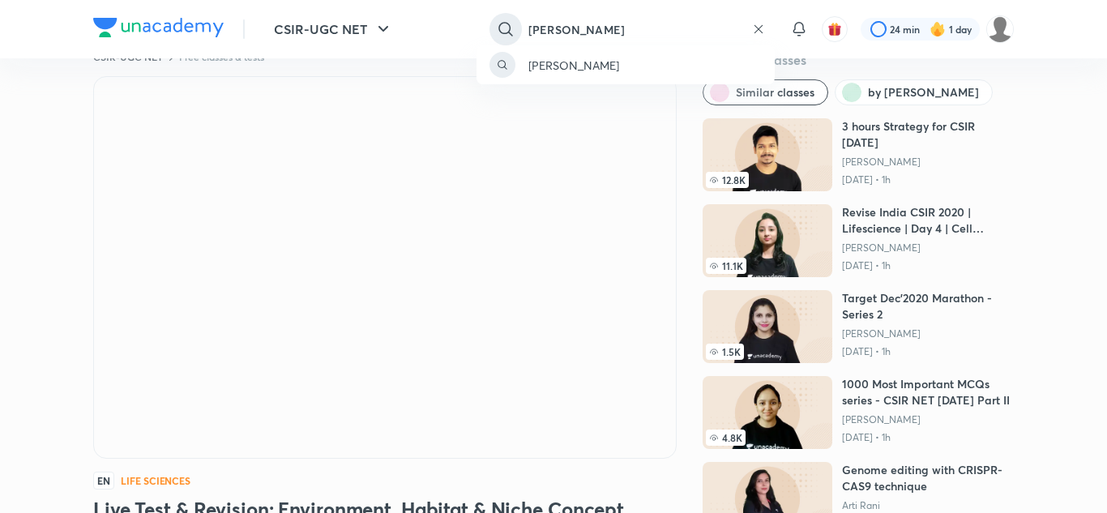
type input "Seema Chawala"
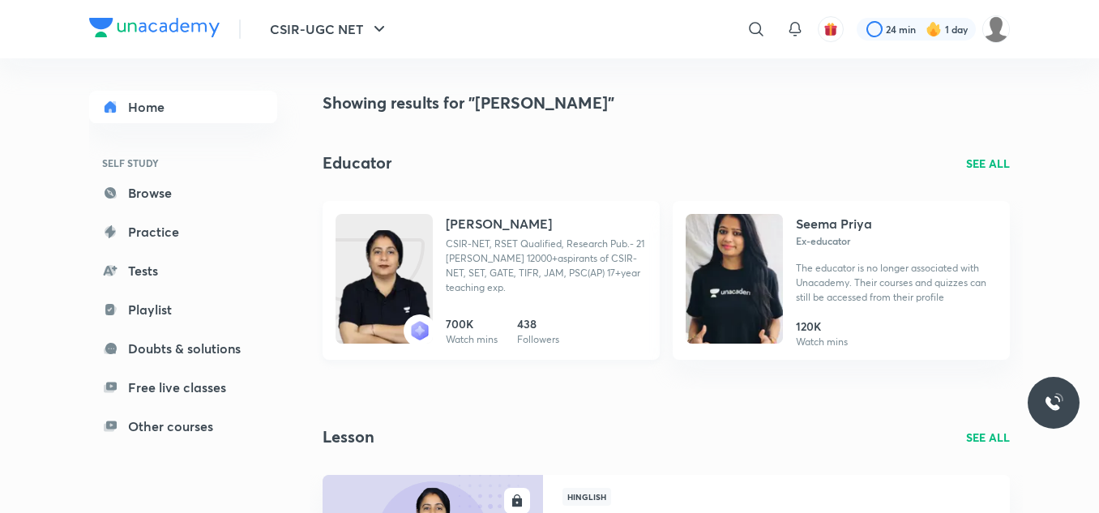
click at [493, 237] on p "CSIR-NET, RSET Qualified, Research Pub.- 21 Mentored 12000+aspirants of CSIR-NE…" at bounding box center [546, 266] width 201 height 58
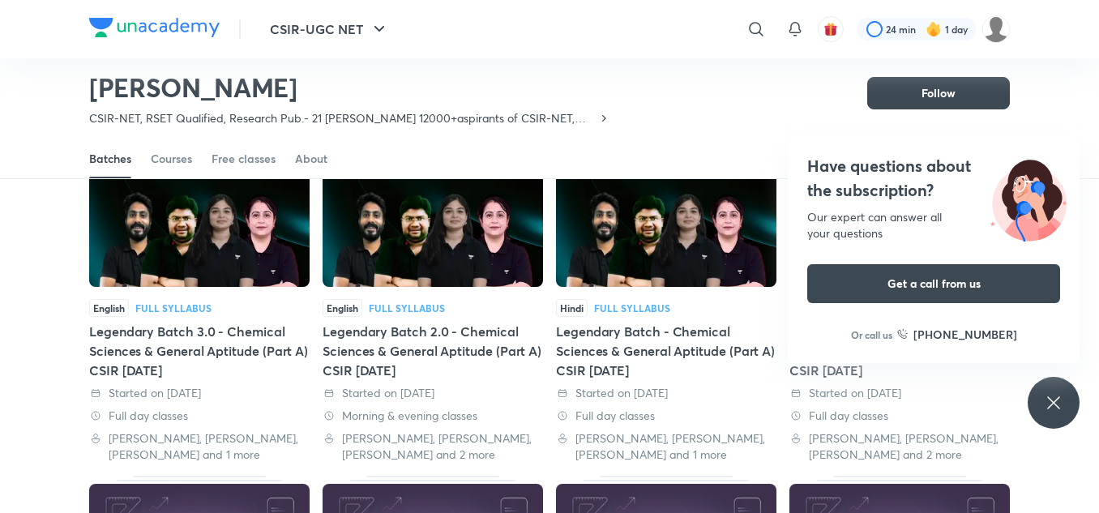
scroll to position [122, 0]
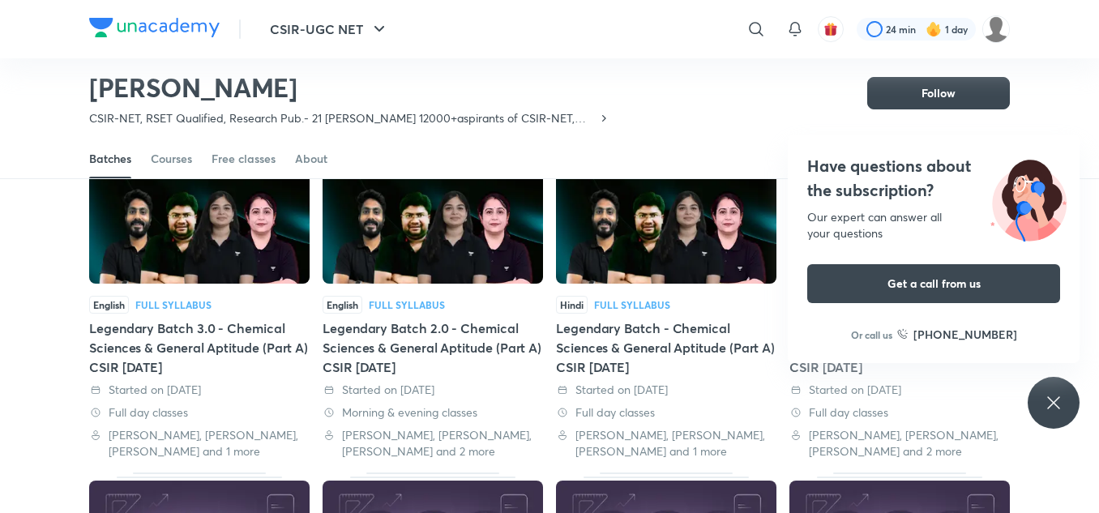
click at [1053, 389] on div "Have questions about the subscription? Our expert can answer all your questions…" at bounding box center [1054, 403] width 52 height 52
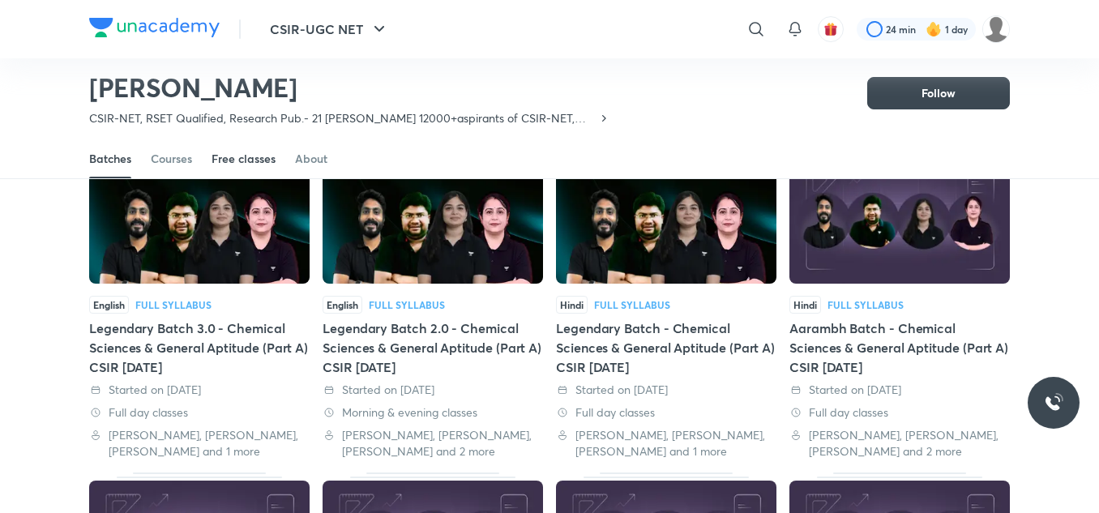
click at [268, 157] on div "Free classes" at bounding box center [244, 159] width 64 height 16
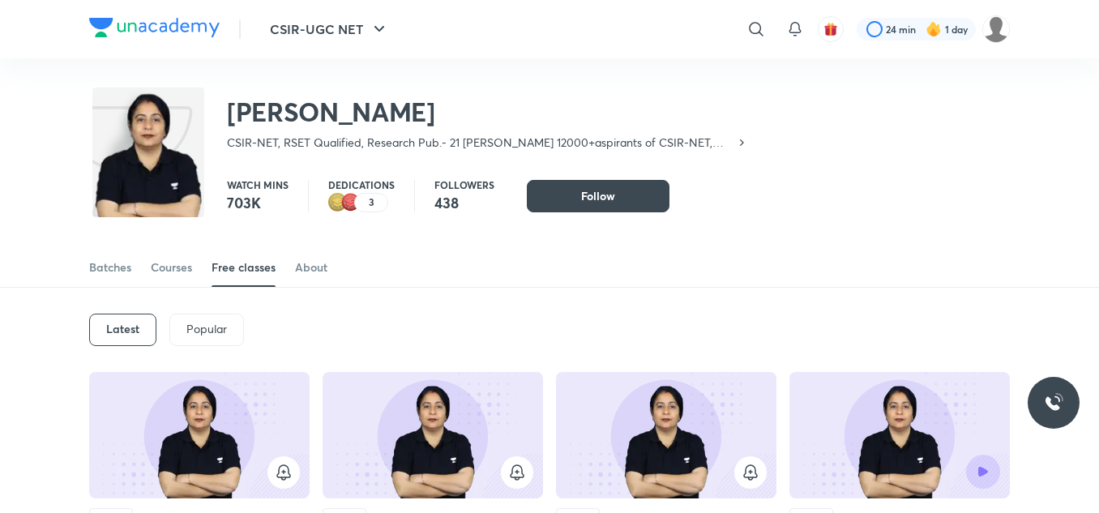
click at [132, 345] on div "Latest" at bounding box center [122, 330] width 67 height 32
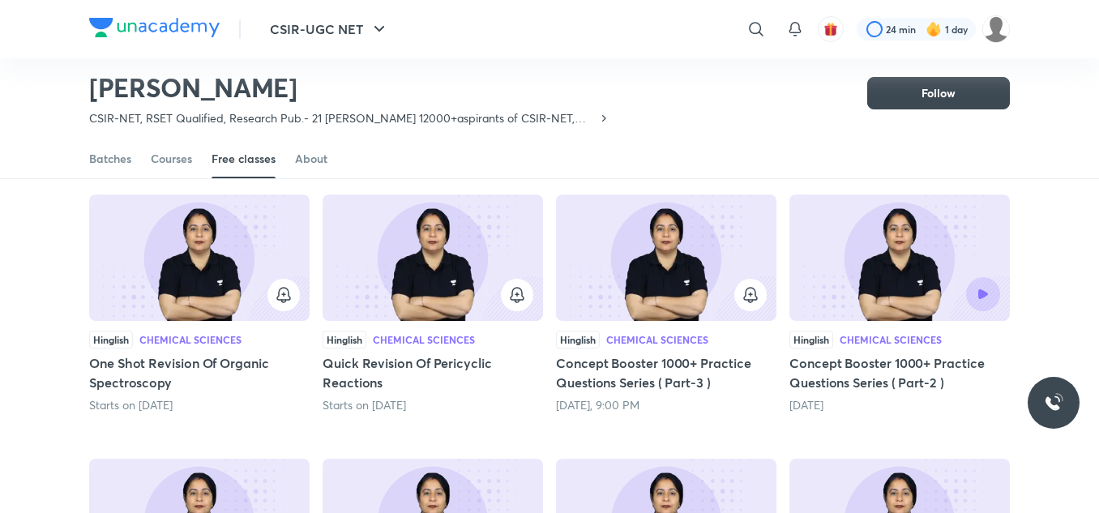
scroll to position [130, 0]
click at [881, 283] on div at bounding box center [899, 293] width 201 height 34
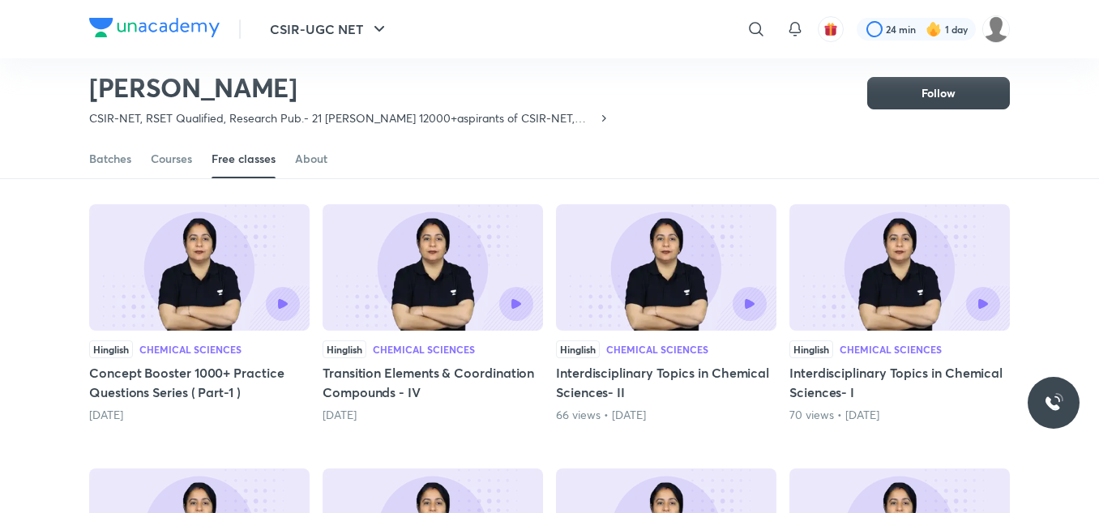
scroll to position [384, 0]
click at [145, 288] on div at bounding box center [199, 303] width 201 height 34
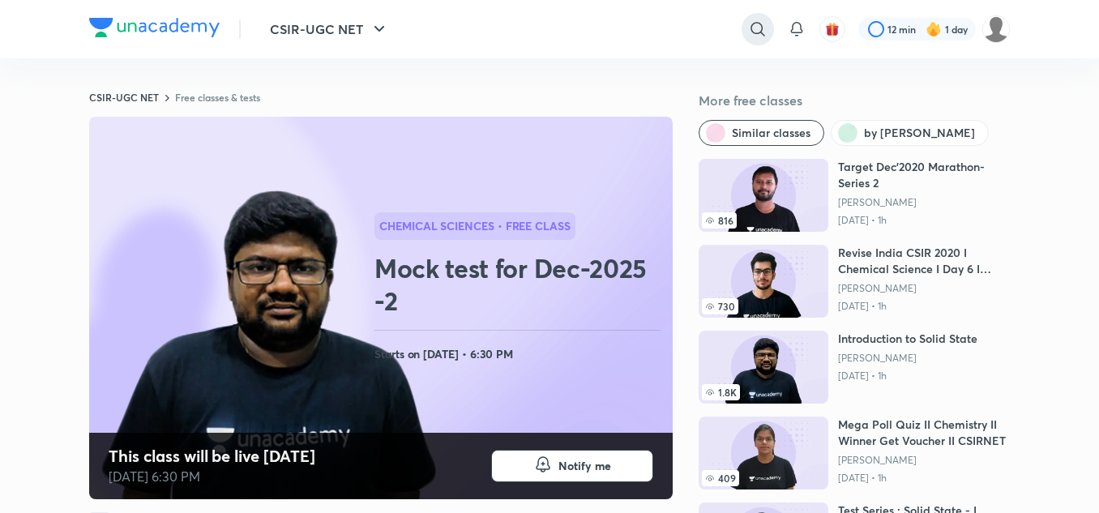
click at [766, 39] on div at bounding box center [758, 29] width 32 height 32
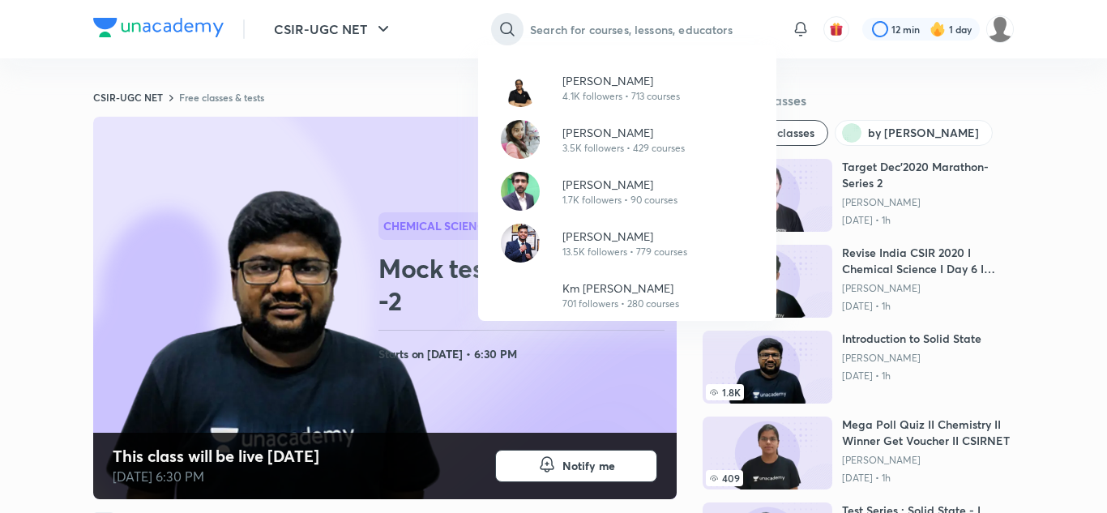
paste input "[PERSON_NAME]"
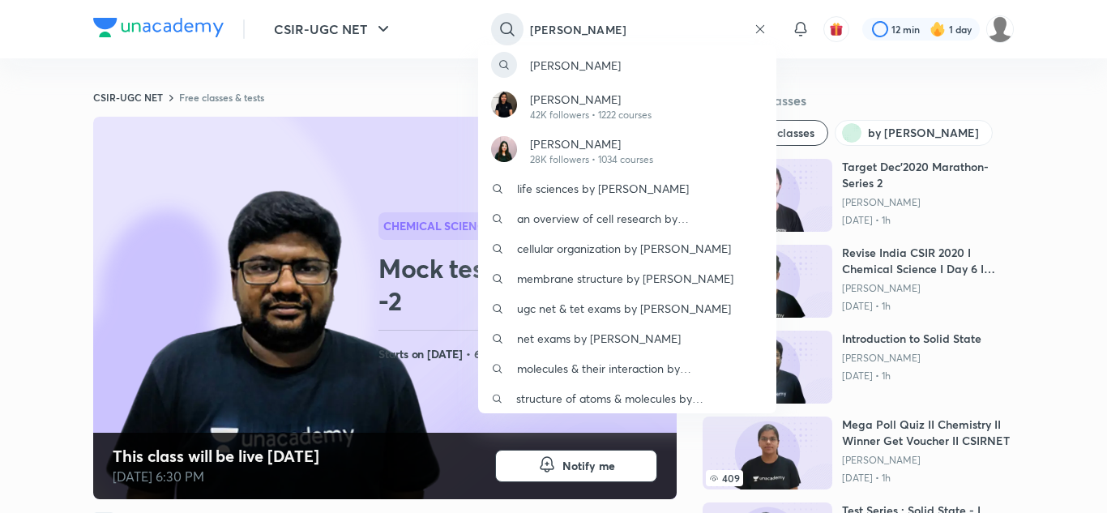
type input "[PERSON_NAME]"
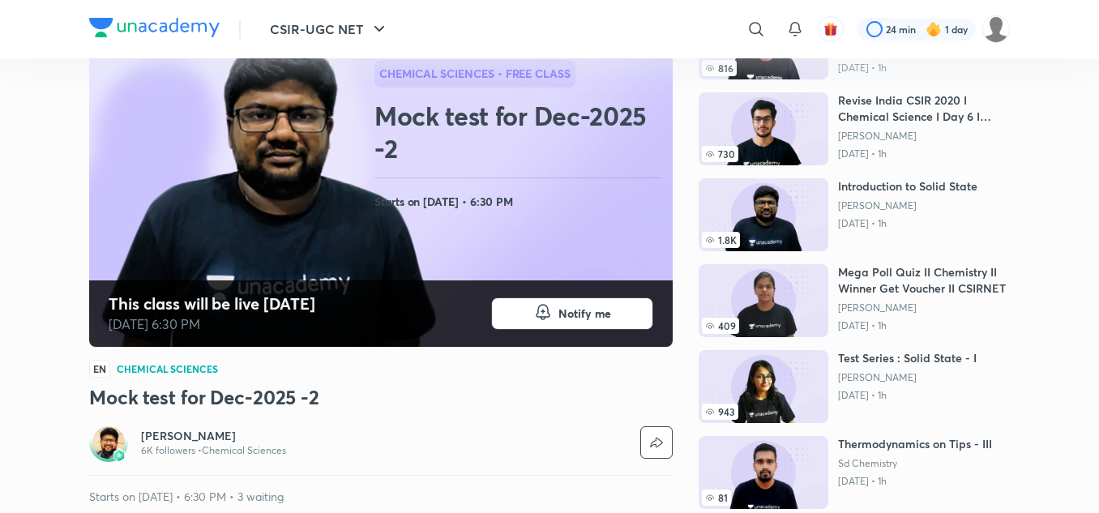
scroll to position [153, 0]
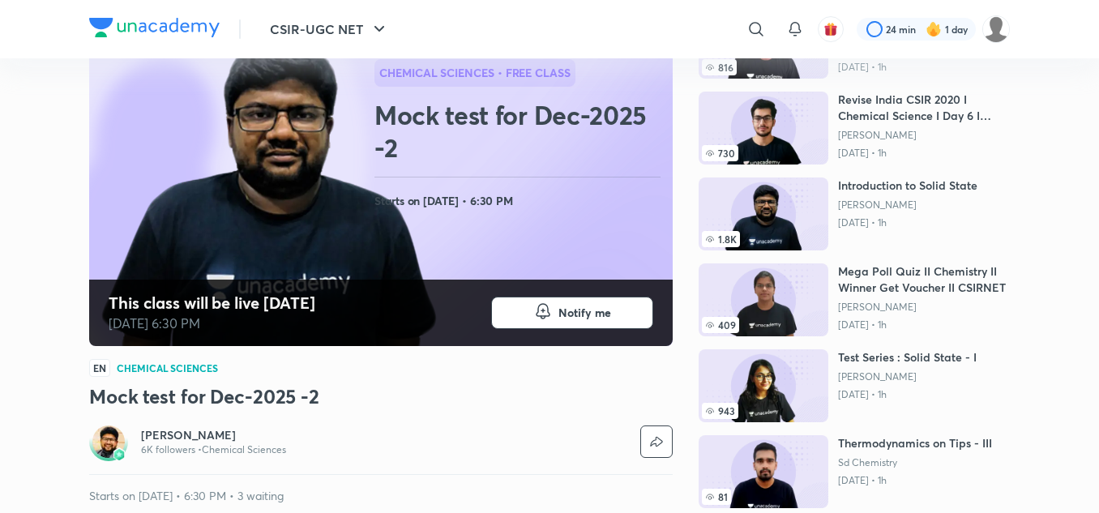
click at [216, 439] on h6 "[PERSON_NAME]" at bounding box center [213, 435] width 145 height 16
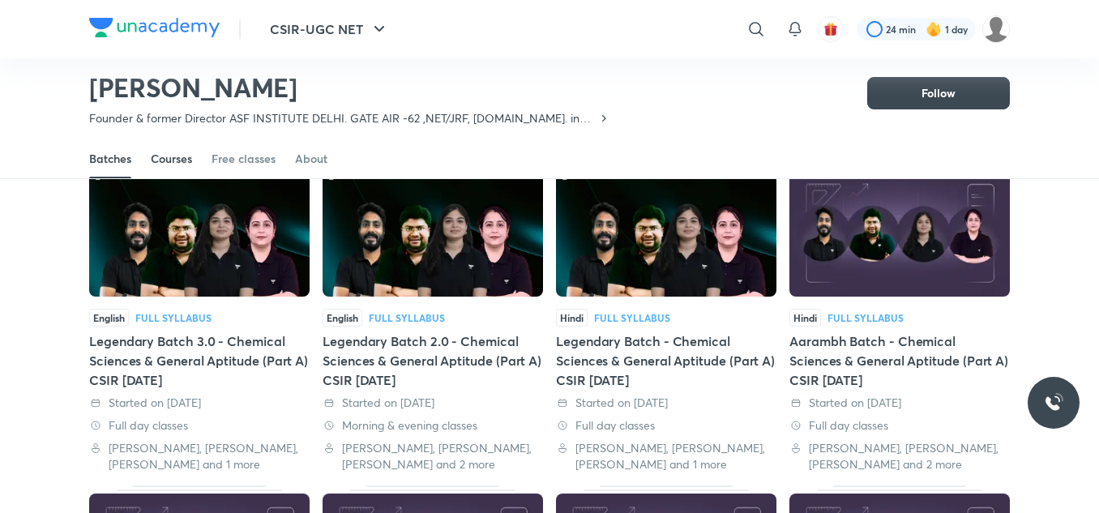
click at [180, 154] on div "Courses" at bounding box center [171, 159] width 41 height 16
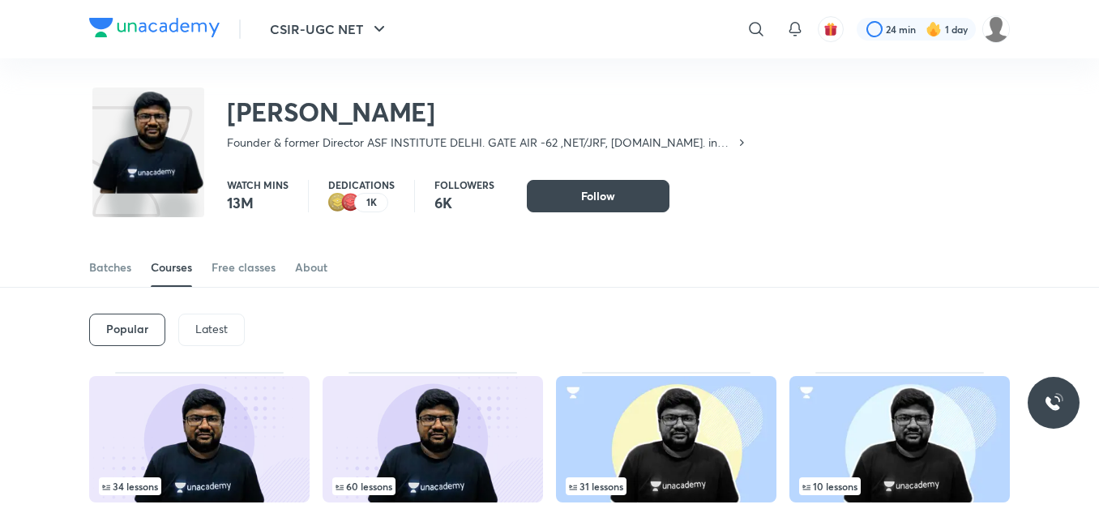
click at [226, 323] on p "Latest" at bounding box center [211, 329] width 32 height 13
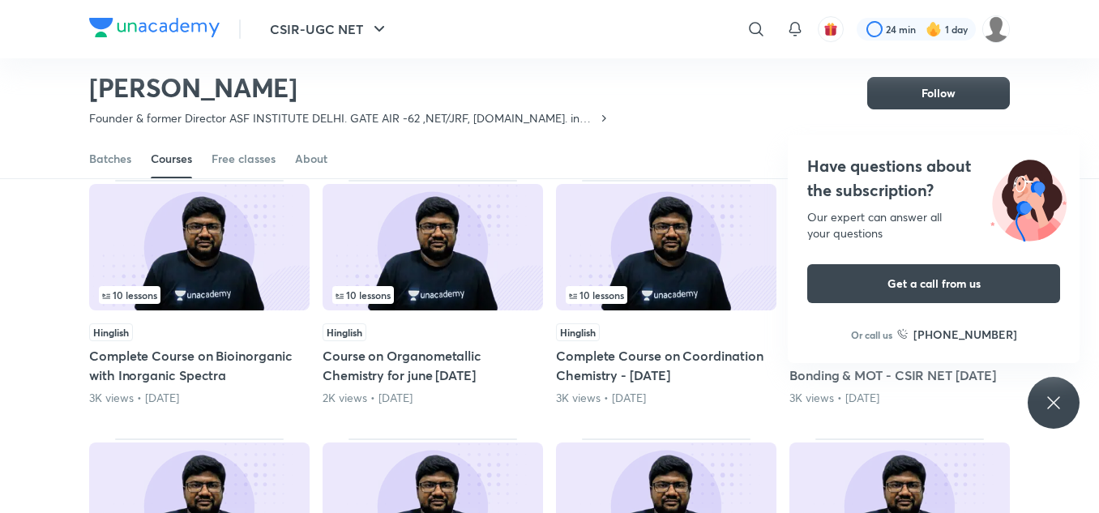
scroll to position [402, 0]
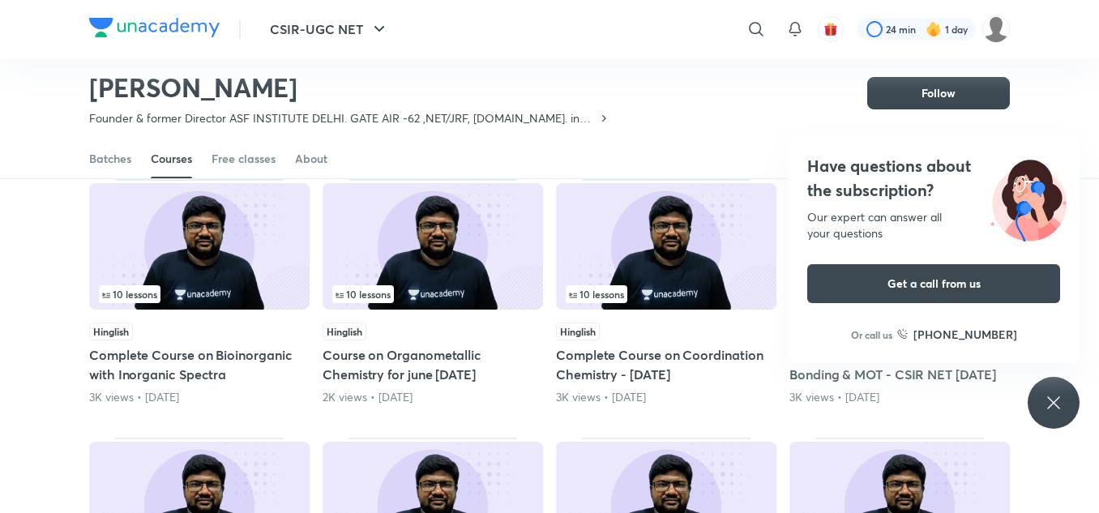
click at [1058, 398] on icon at bounding box center [1053, 402] width 12 height 12
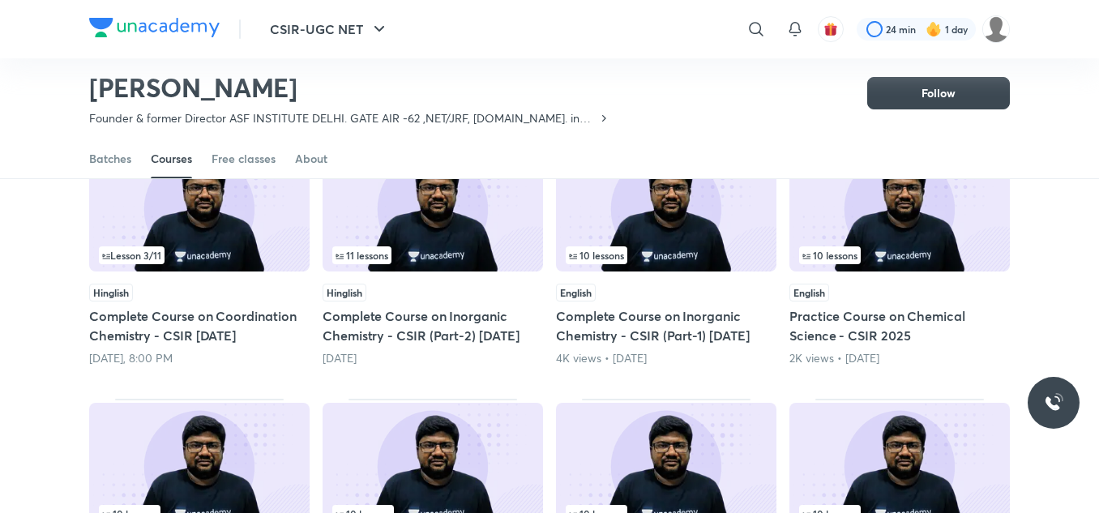
scroll to position [0, 0]
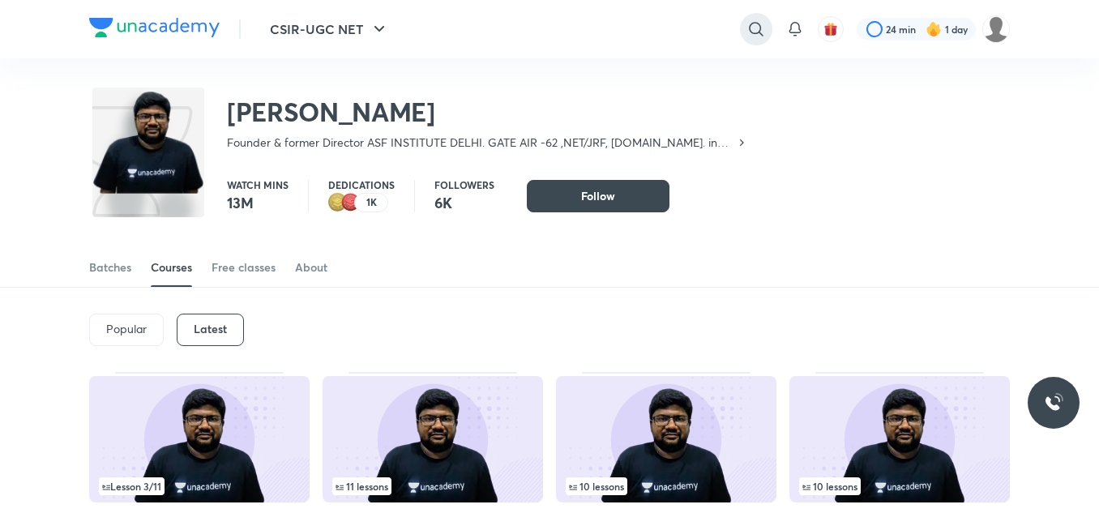
click at [751, 23] on icon at bounding box center [756, 29] width 14 height 14
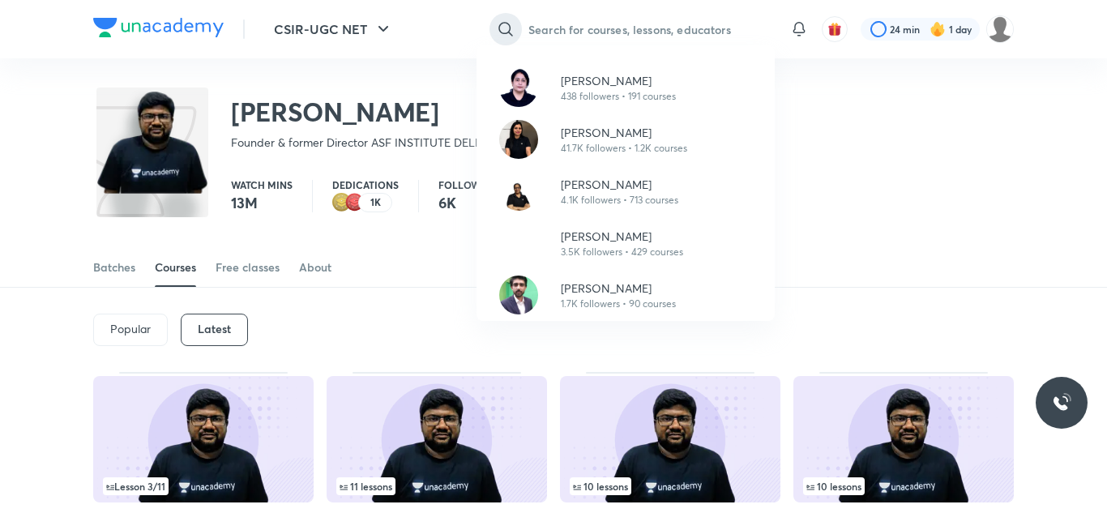
paste input "Dr kuldeep Garg"
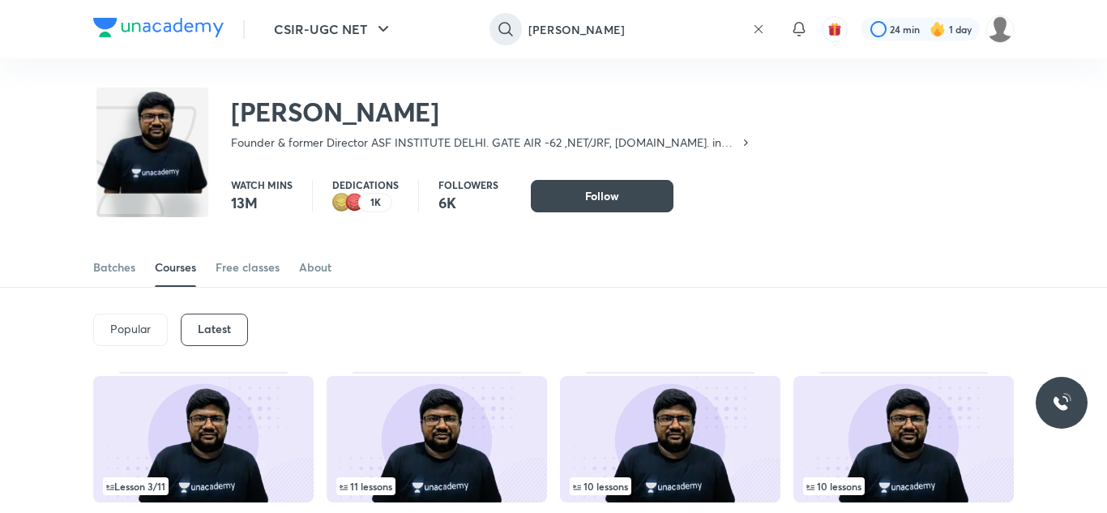
type input "Dr kuldeep Garg"
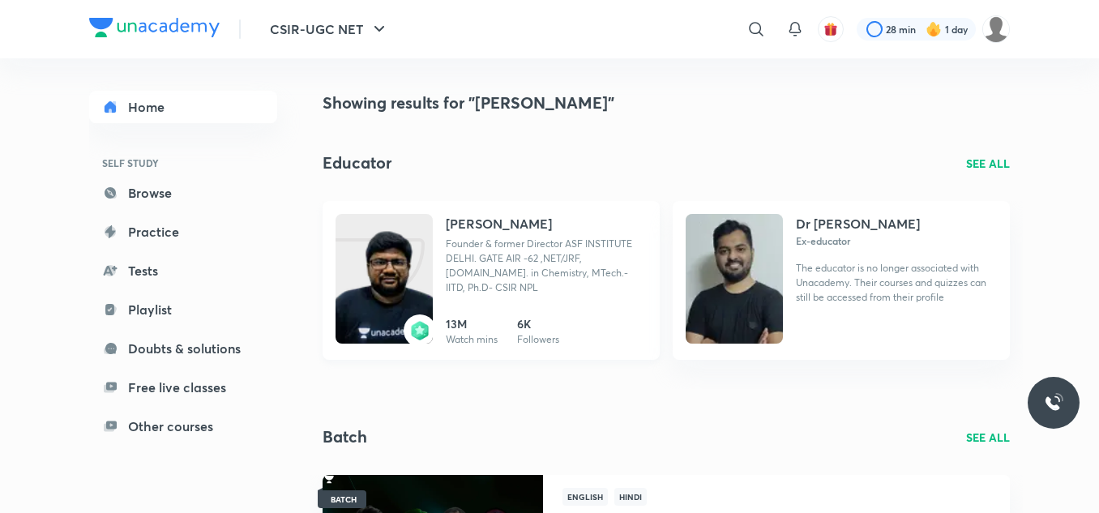
click at [502, 227] on h4 "[PERSON_NAME]" at bounding box center [499, 223] width 106 height 19
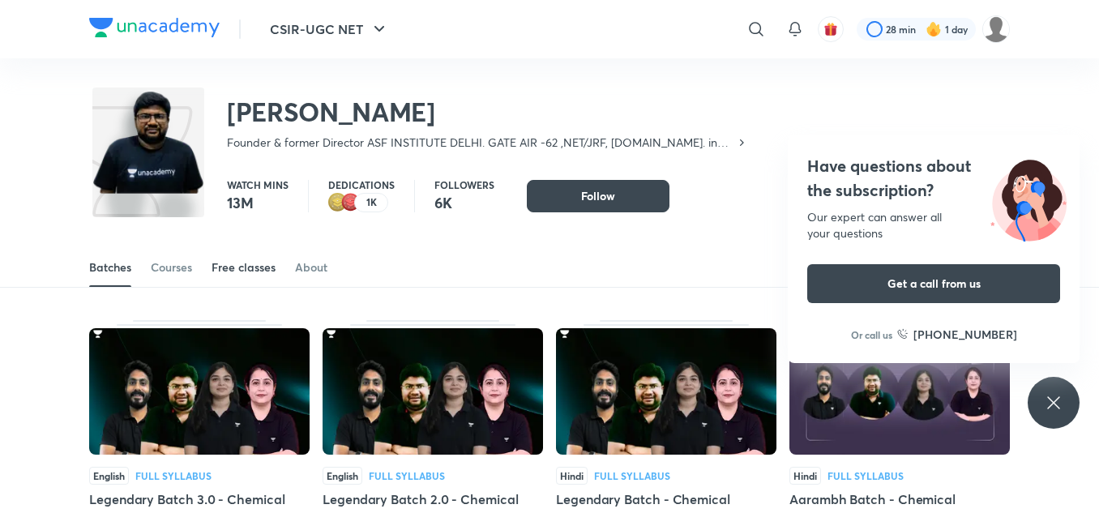
click at [235, 263] on div "Free classes" at bounding box center [244, 267] width 64 height 16
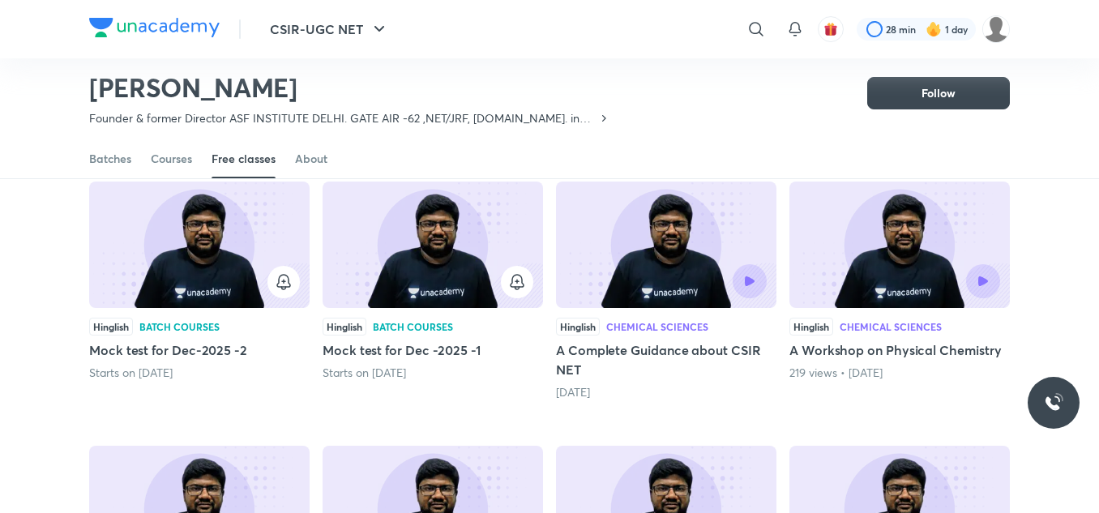
scroll to position [141, 0]
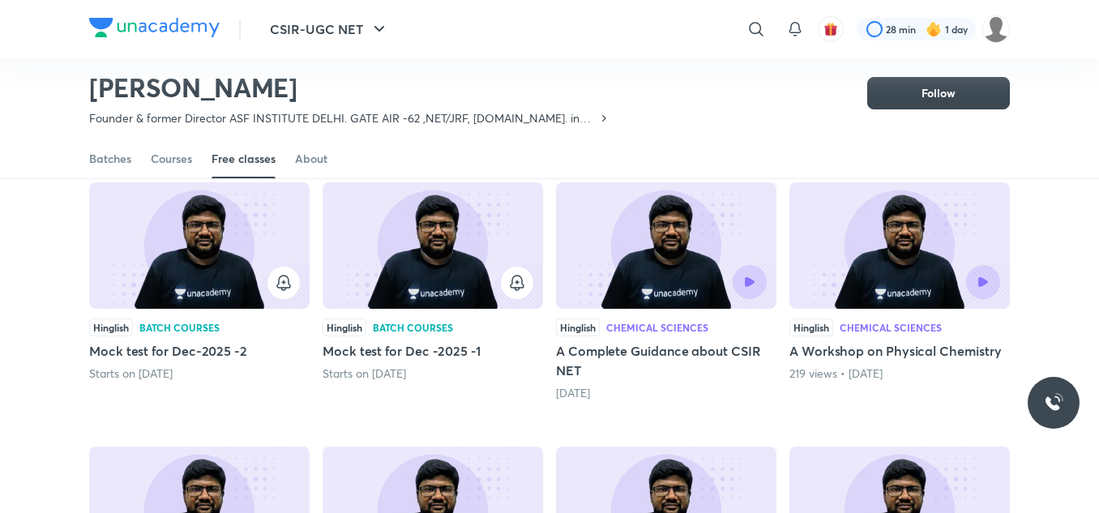
click at [631, 272] on div at bounding box center [666, 282] width 201 height 34
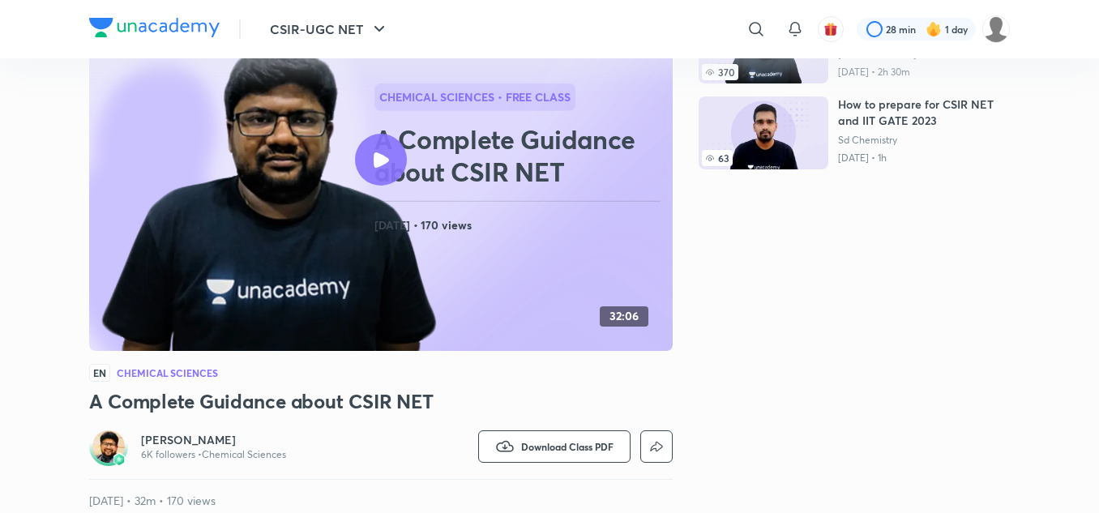
scroll to position [149, 0]
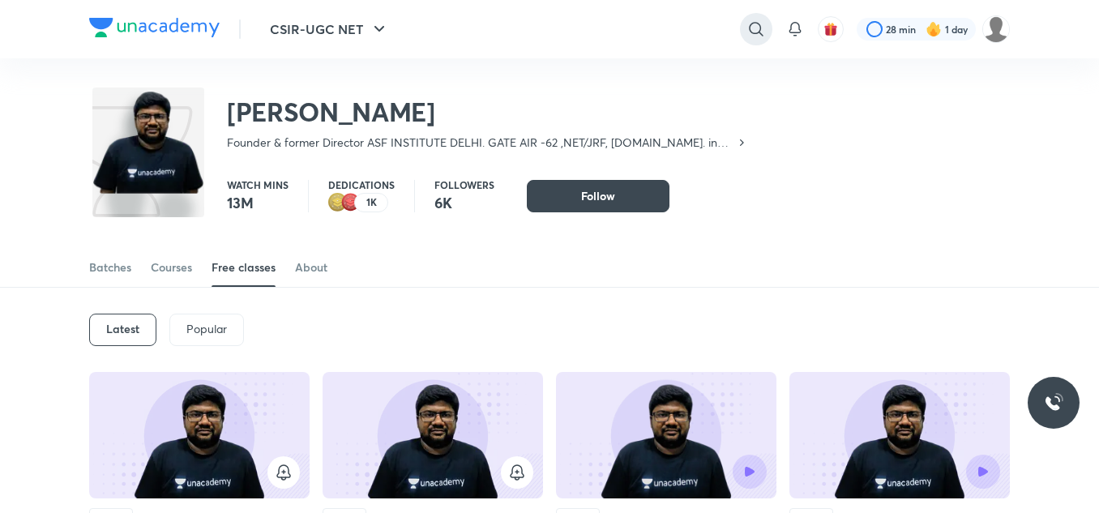
click at [758, 30] on icon at bounding box center [755, 28] width 19 height 19
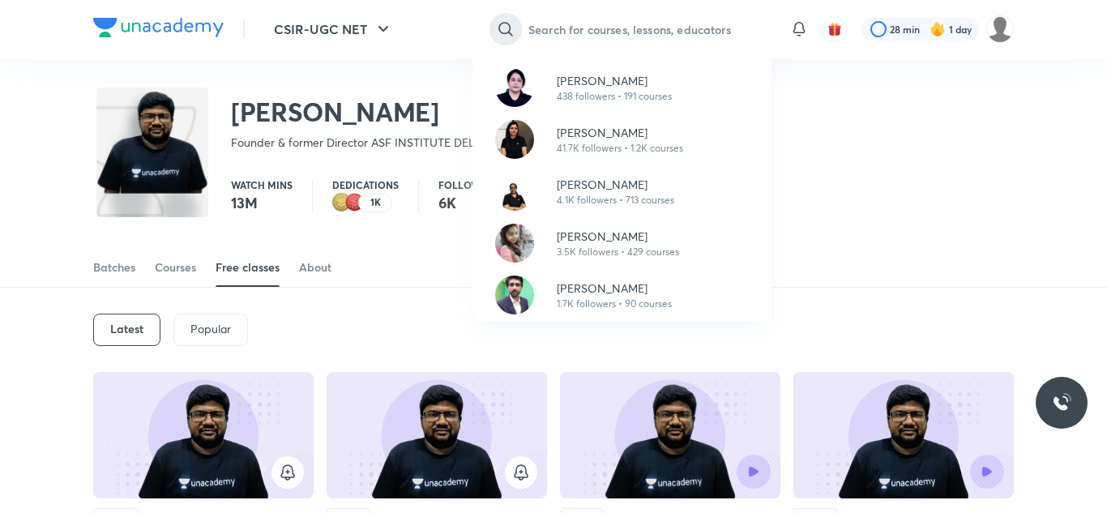
paste input "Shanu Arora"
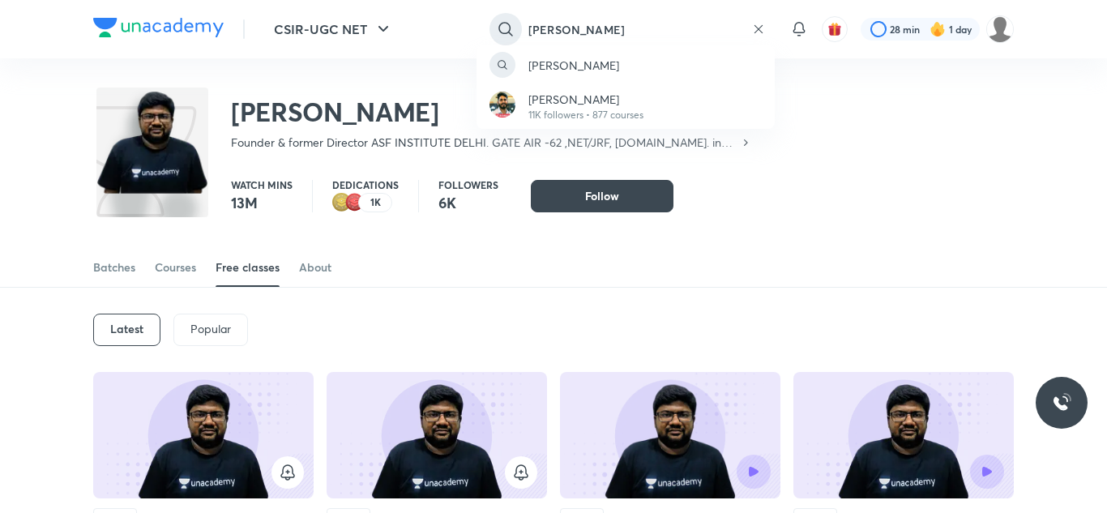
type input "Shanu Arora"
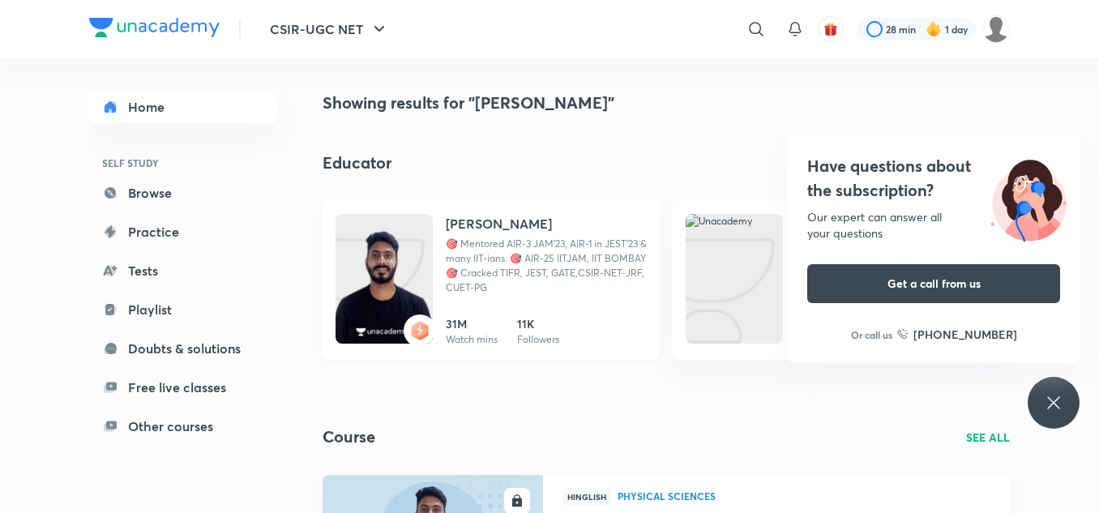
click at [487, 239] on p "🎯 Mentored AIR-3 JAM'23, AIR-1 in JEST'23 & many IIT-ians. 🎯 AIR-25 IITJAM, IIT…" at bounding box center [546, 266] width 201 height 58
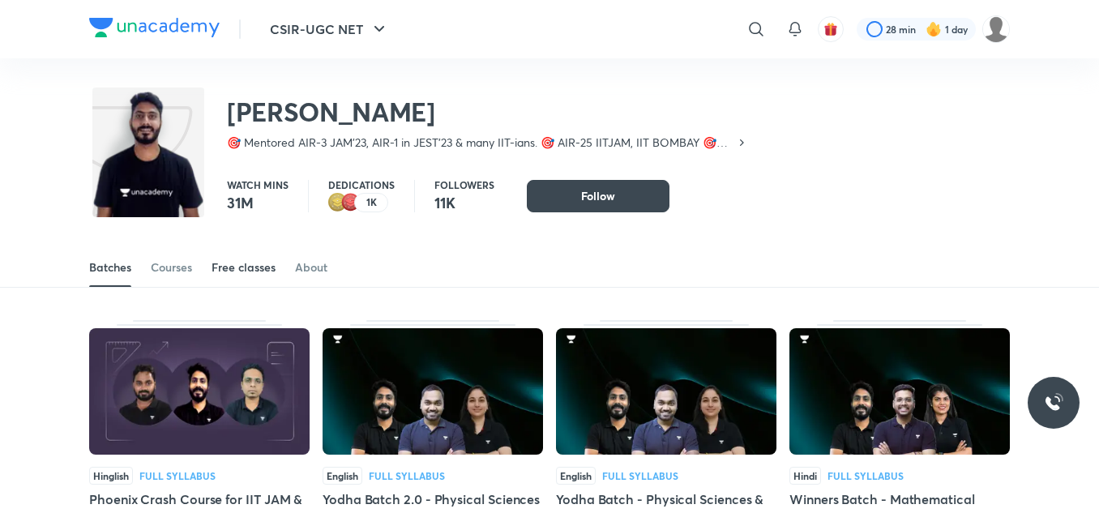
click at [267, 266] on div "Free classes" at bounding box center [244, 267] width 64 height 16
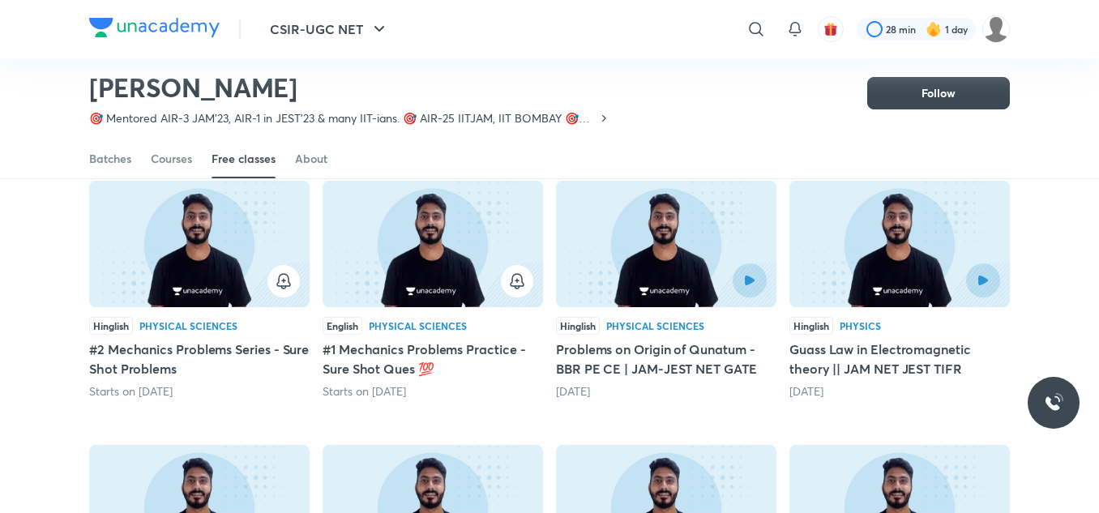
scroll to position [144, 0]
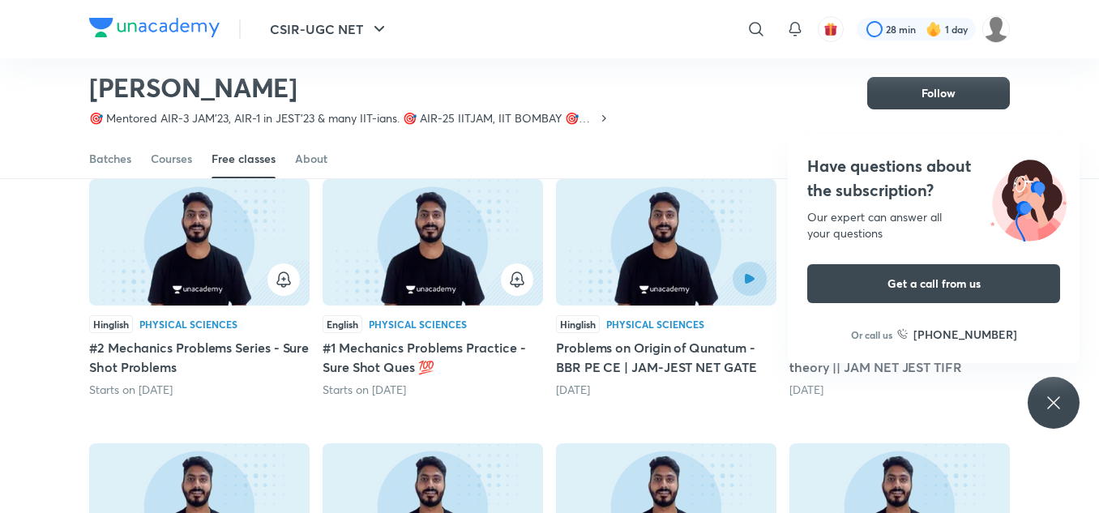
click at [1054, 400] on icon at bounding box center [1053, 402] width 19 height 19
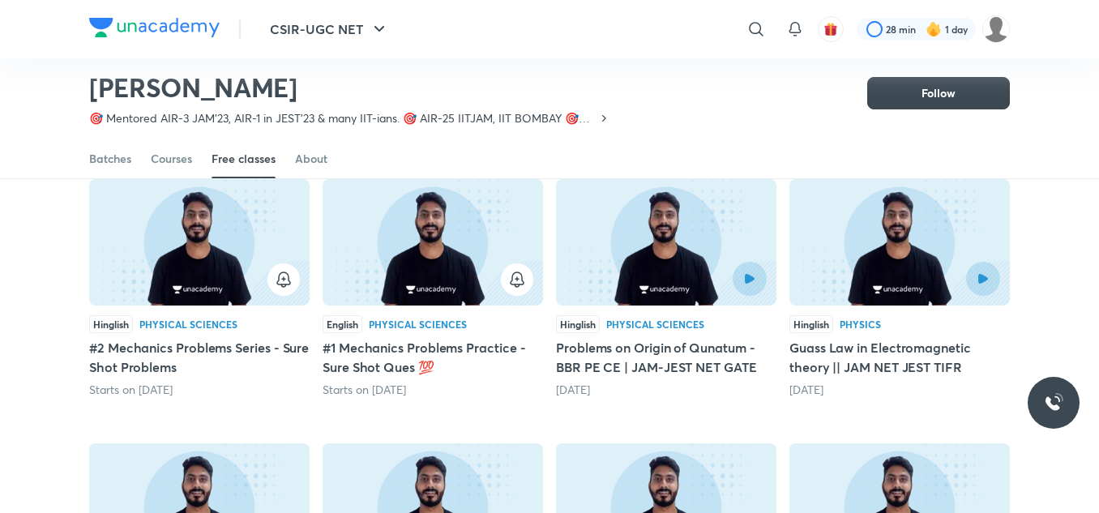
click at [621, 362] on h5 "Problems on Origin of Qunatum -BBR PE CE | JAM-JEST NET GATE" at bounding box center [666, 357] width 220 height 39
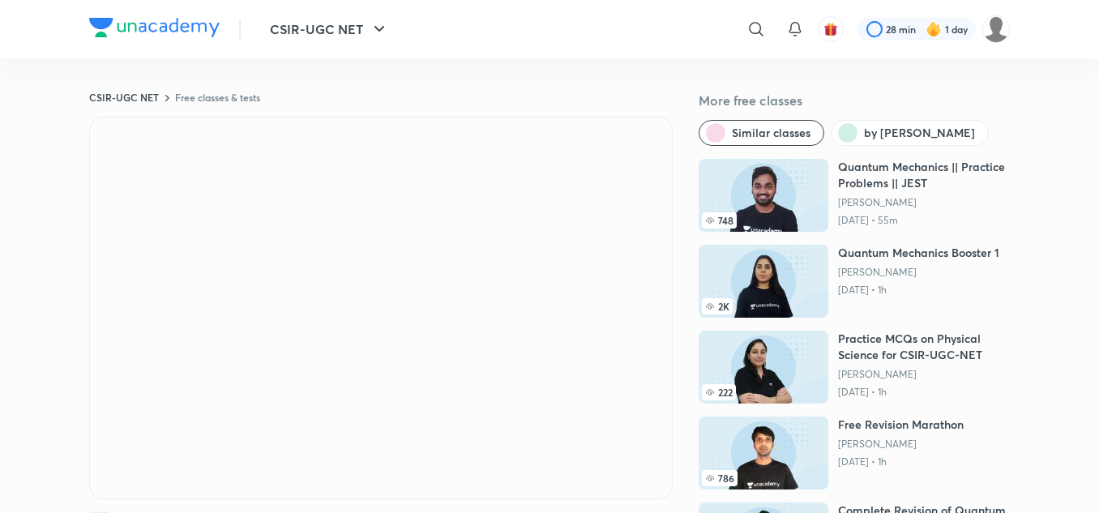
click at [759, 40] on div at bounding box center [756, 29] width 32 height 32
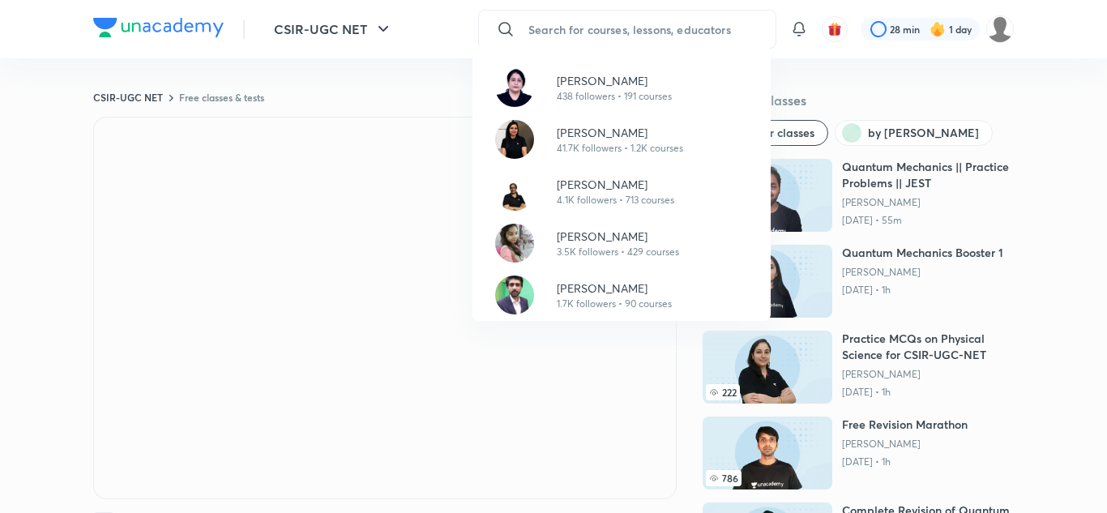
paste input "Surbhi Upadhyay"
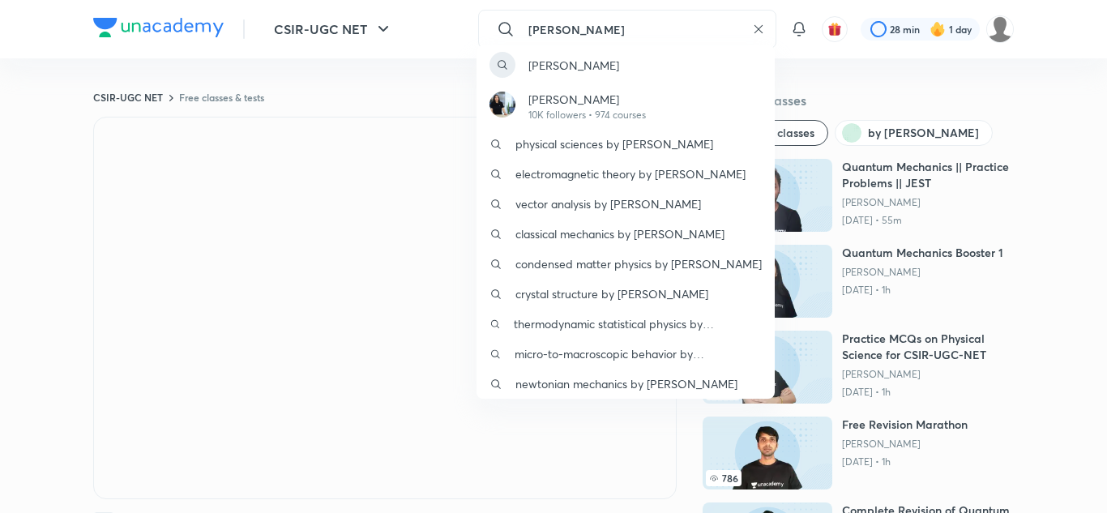
type input "Surbhi Upadhyay"
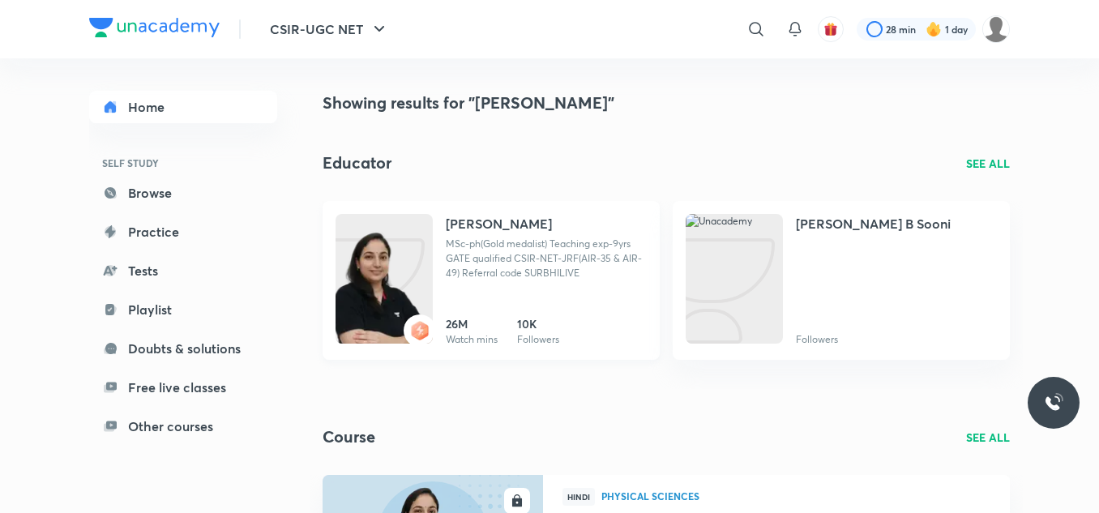
click at [487, 229] on h4 "Surbhi Upadhyay" at bounding box center [499, 223] width 106 height 19
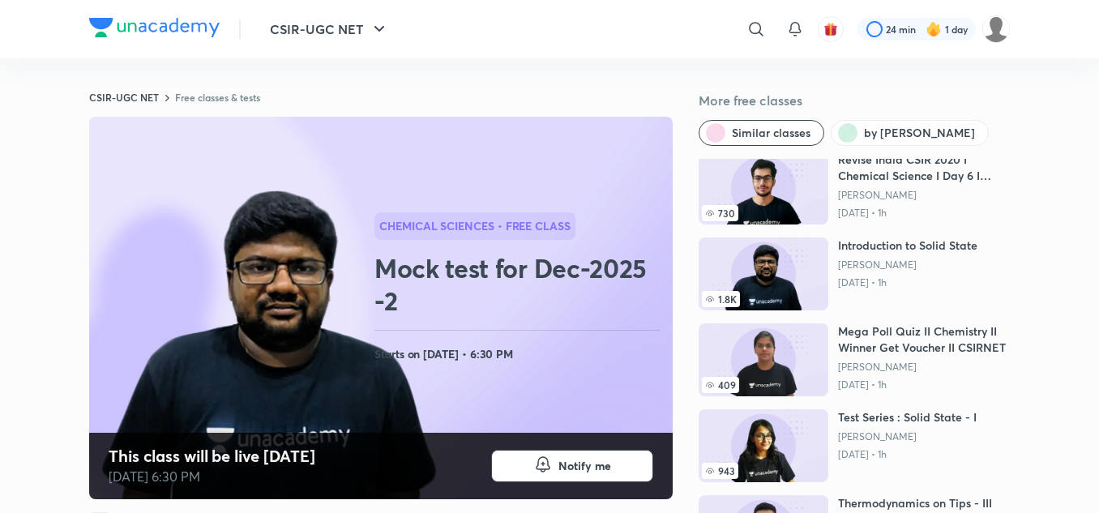
scroll to position [96, 0]
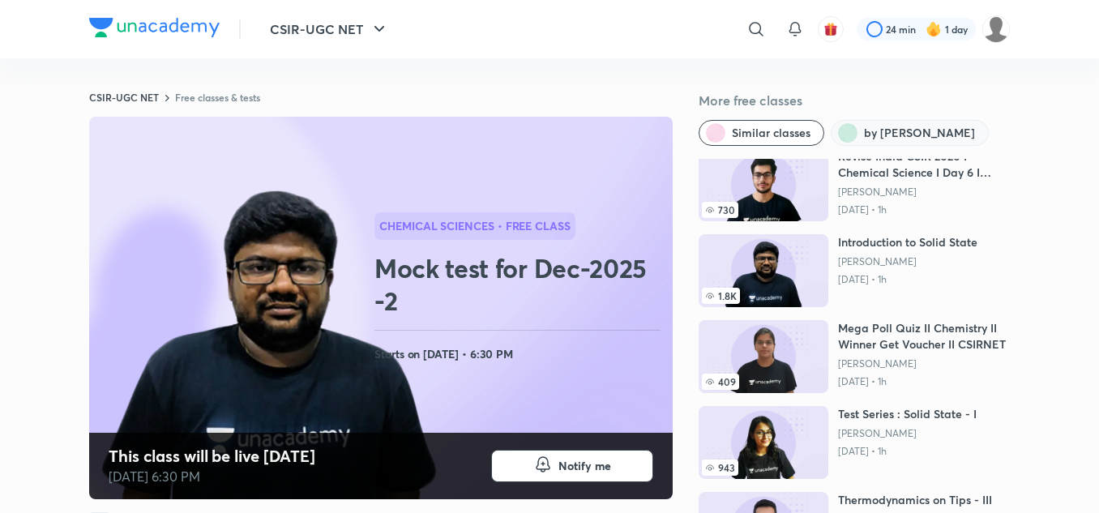
click at [890, 123] on button "by [PERSON_NAME]" at bounding box center [910, 133] width 158 height 26
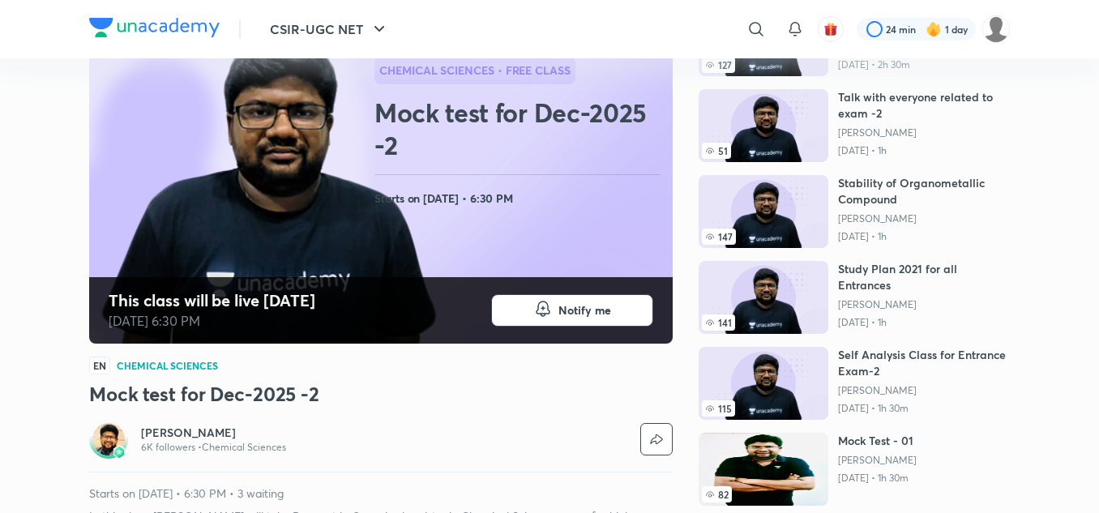
scroll to position [155, 0]
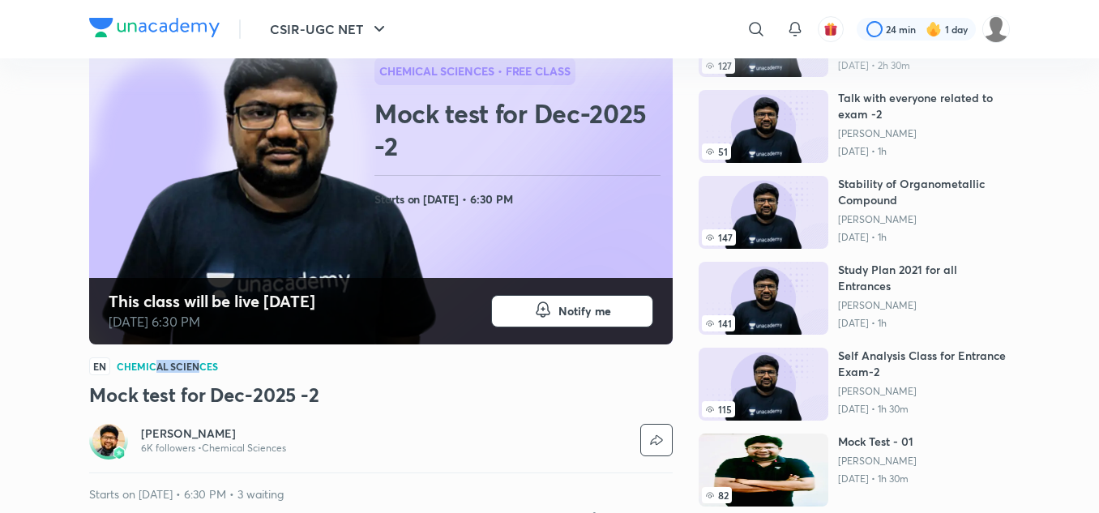
drag, startPoint x: 197, startPoint y: 370, endPoint x: 157, endPoint y: 362, distance: 40.4
click at [157, 362] on h4 "Chemical Sciences" at bounding box center [167, 366] width 101 height 10
click at [257, 362] on div "EN Chemical Sciences" at bounding box center [381, 366] width 584 height 18
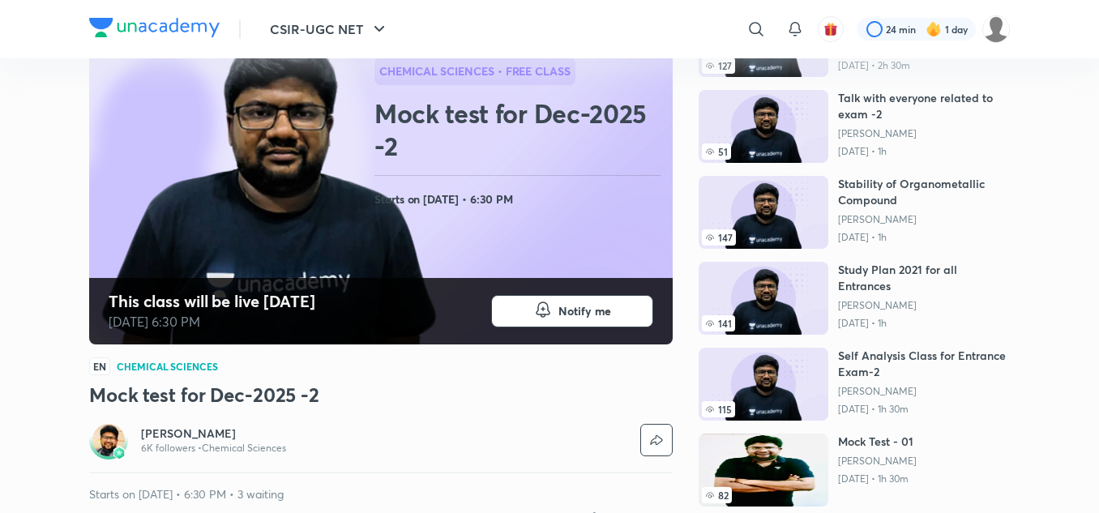
click at [199, 431] on h6 "[PERSON_NAME]" at bounding box center [213, 434] width 145 height 16
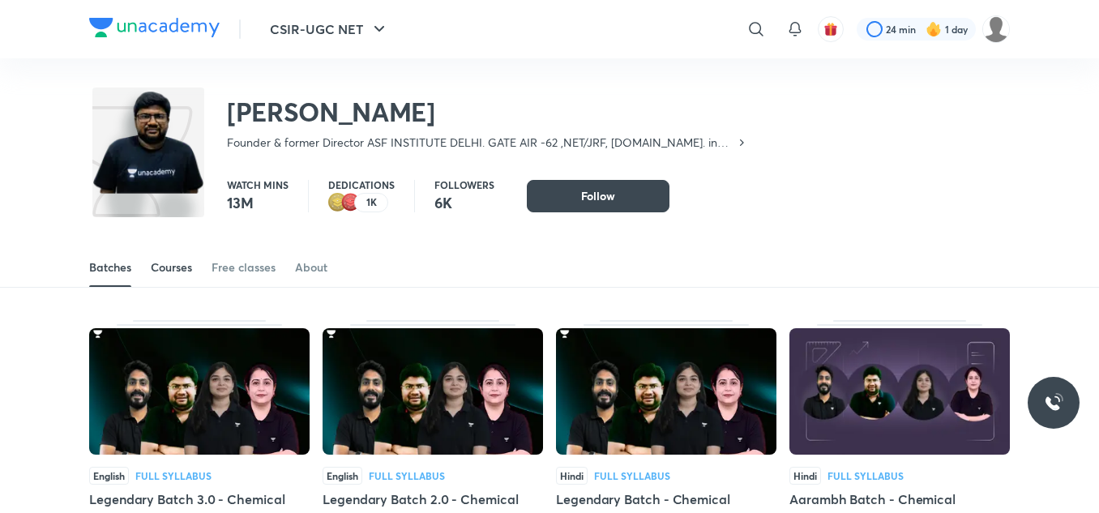
click at [179, 272] on div "Courses" at bounding box center [171, 267] width 41 height 16
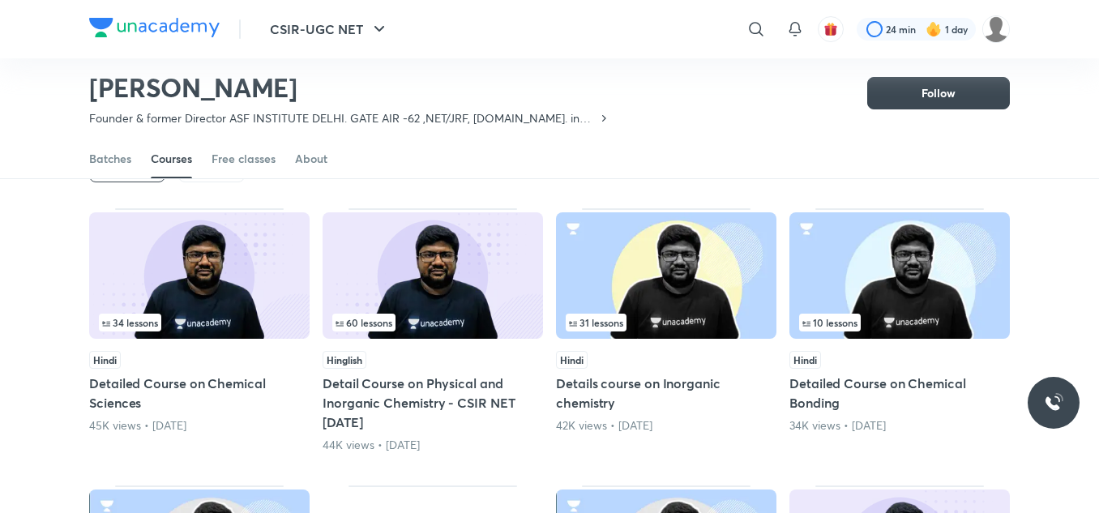
scroll to position [16, 0]
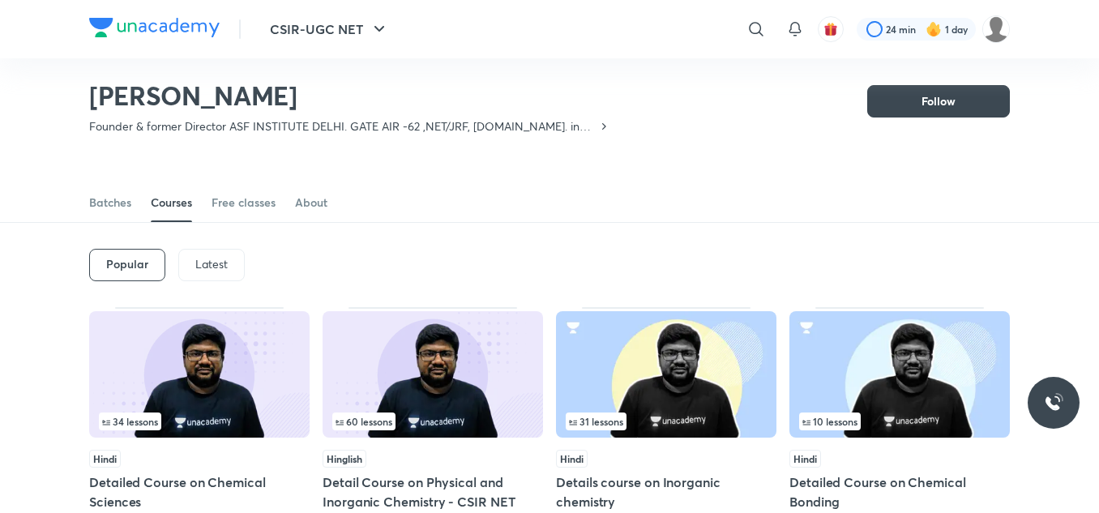
click at [212, 263] on p "Latest" at bounding box center [211, 264] width 32 height 13
